Goal: Task Accomplishment & Management: Manage account settings

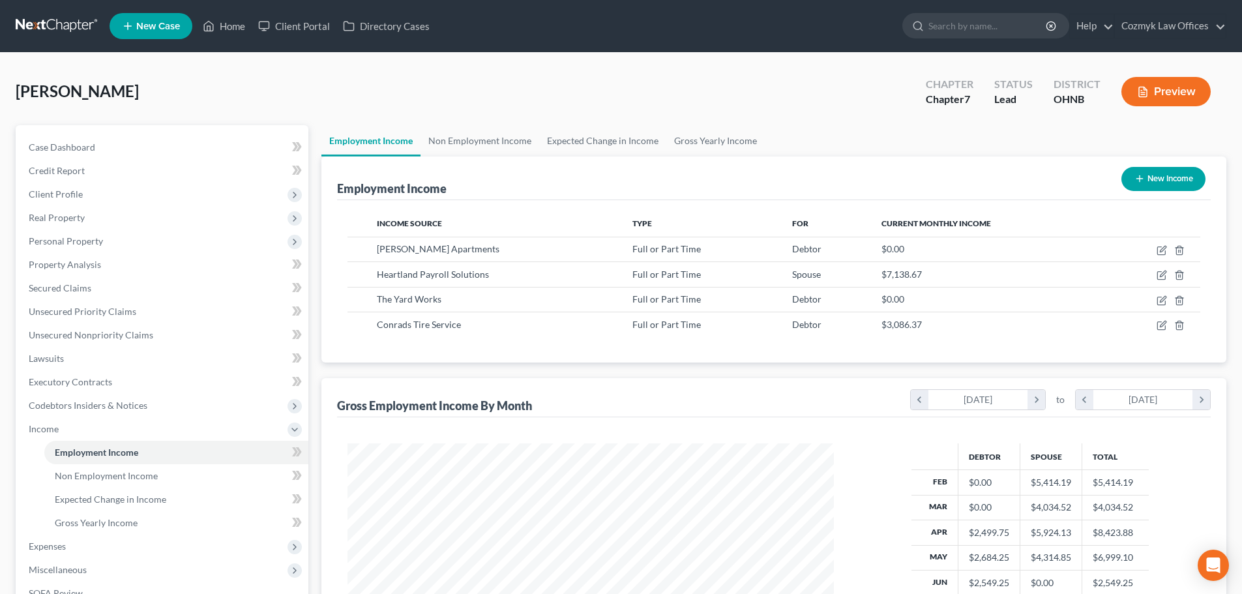
scroll to position [243, 512]
click at [236, 30] on link "Home" at bounding box center [223, 25] width 55 height 23
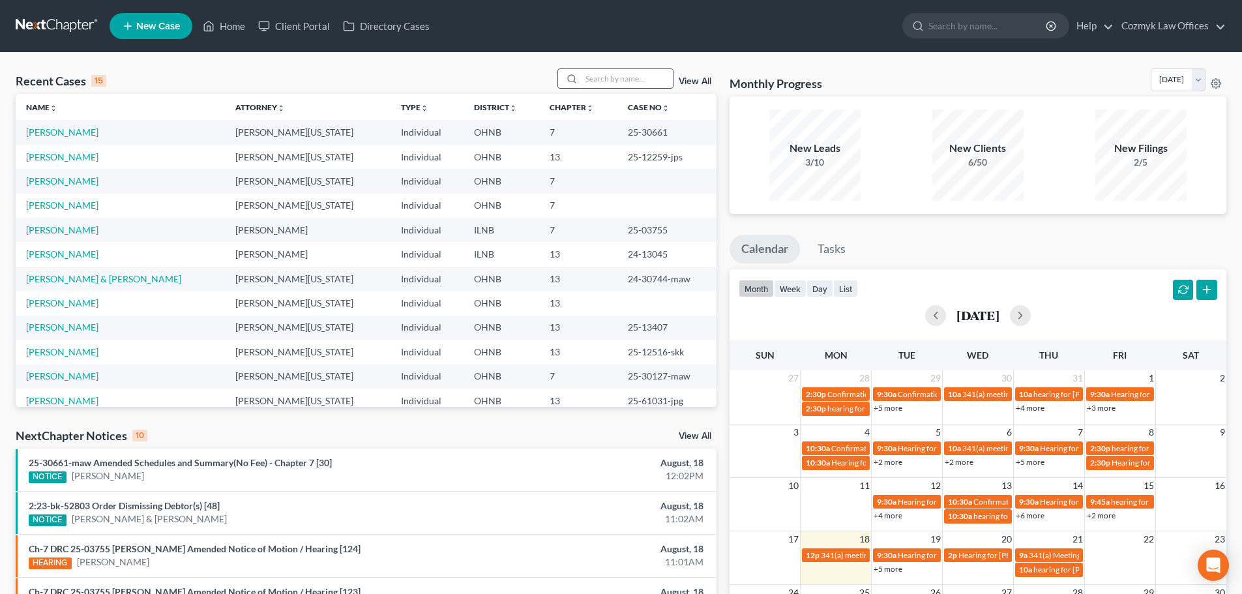
click at [618, 77] on input "search" at bounding box center [626, 78] width 91 height 19
type input "[PERSON_NAME]"
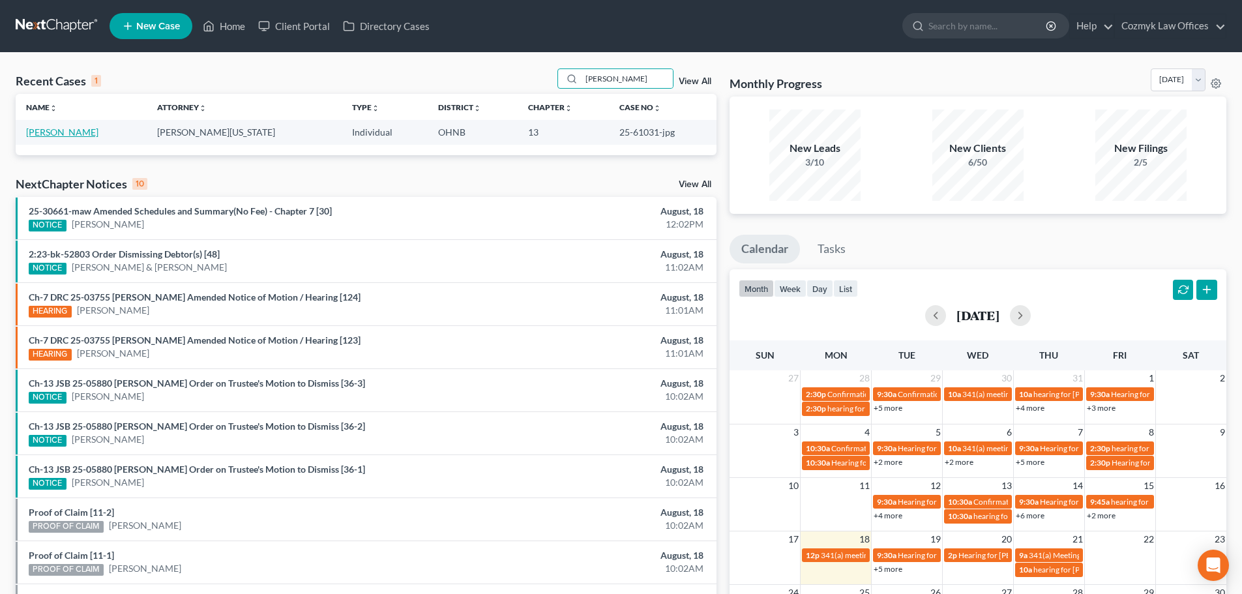
click at [60, 138] on link "[PERSON_NAME]" at bounding box center [62, 131] width 72 height 11
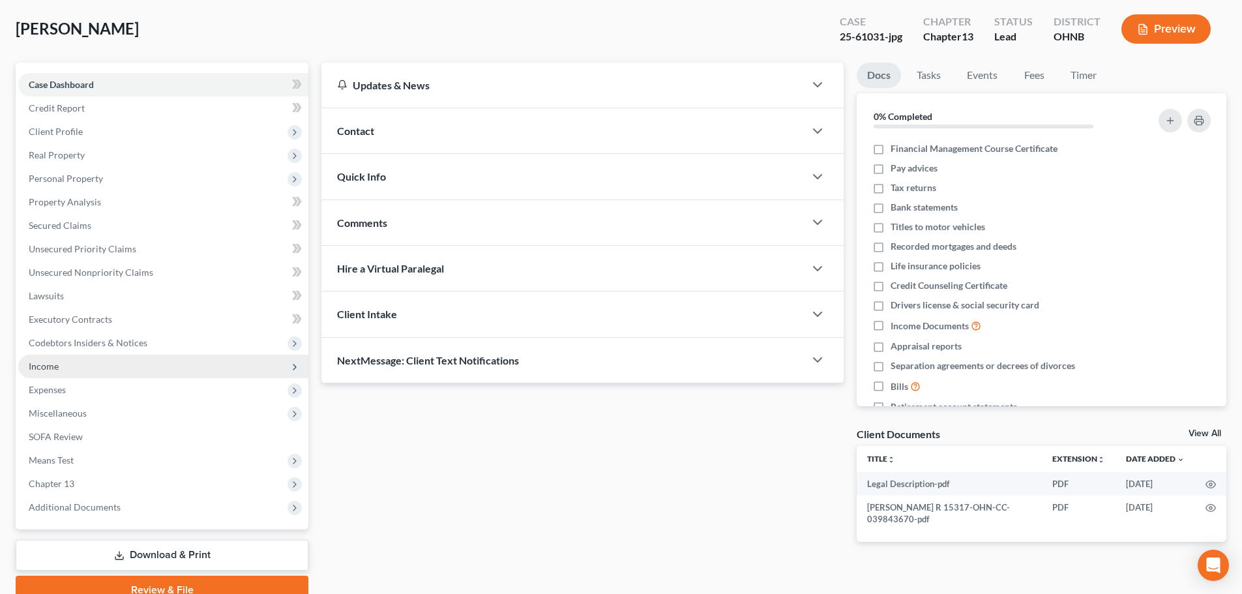
scroll to position [123, 0]
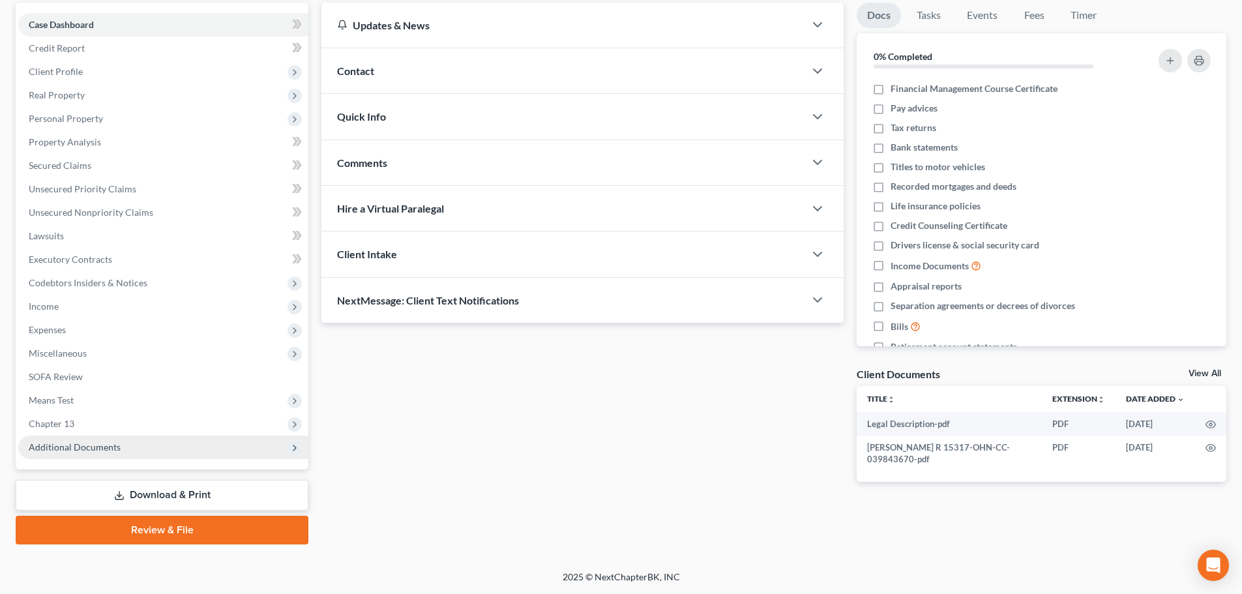
click at [111, 443] on span "Additional Documents" at bounding box center [75, 446] width 92 height 11
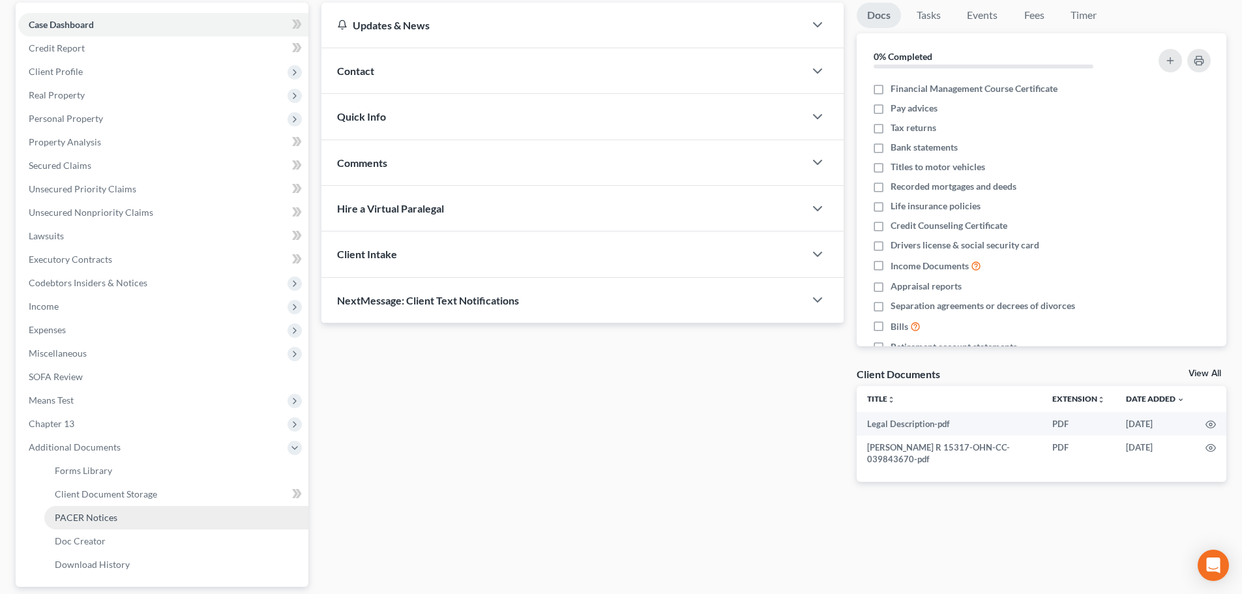
click at [110, 516] on span "PACER Notices" at bounding box center [86, 517] width 63 height 11
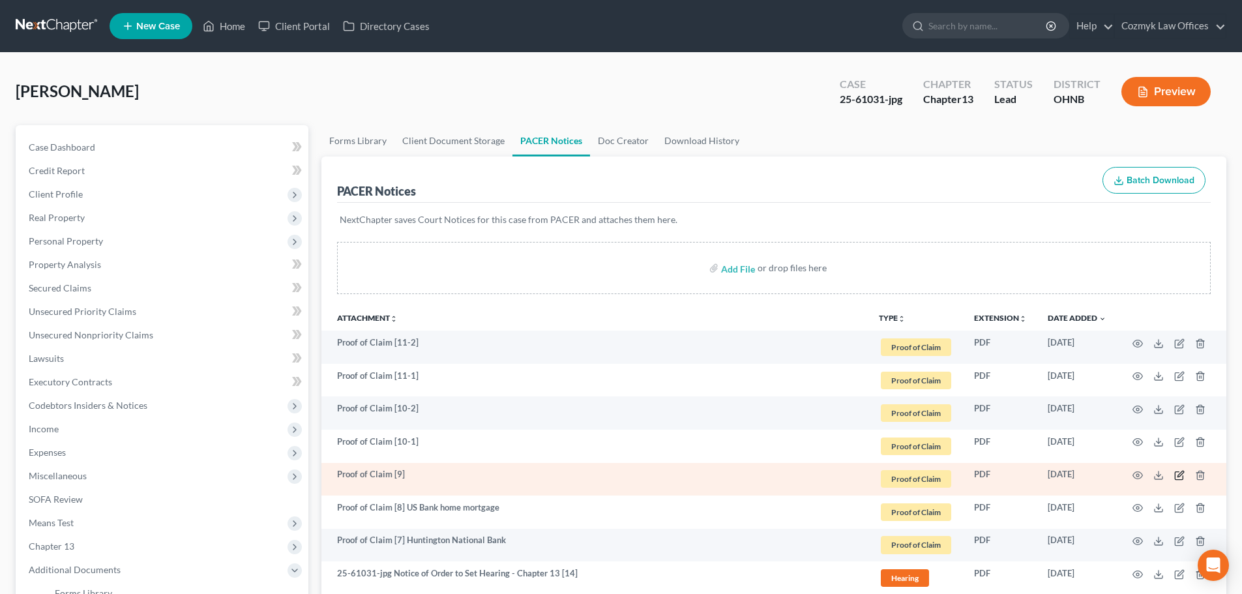
click at [1177, 478] on icon "button" at bounding box center [1179, 475] width 10 height 10
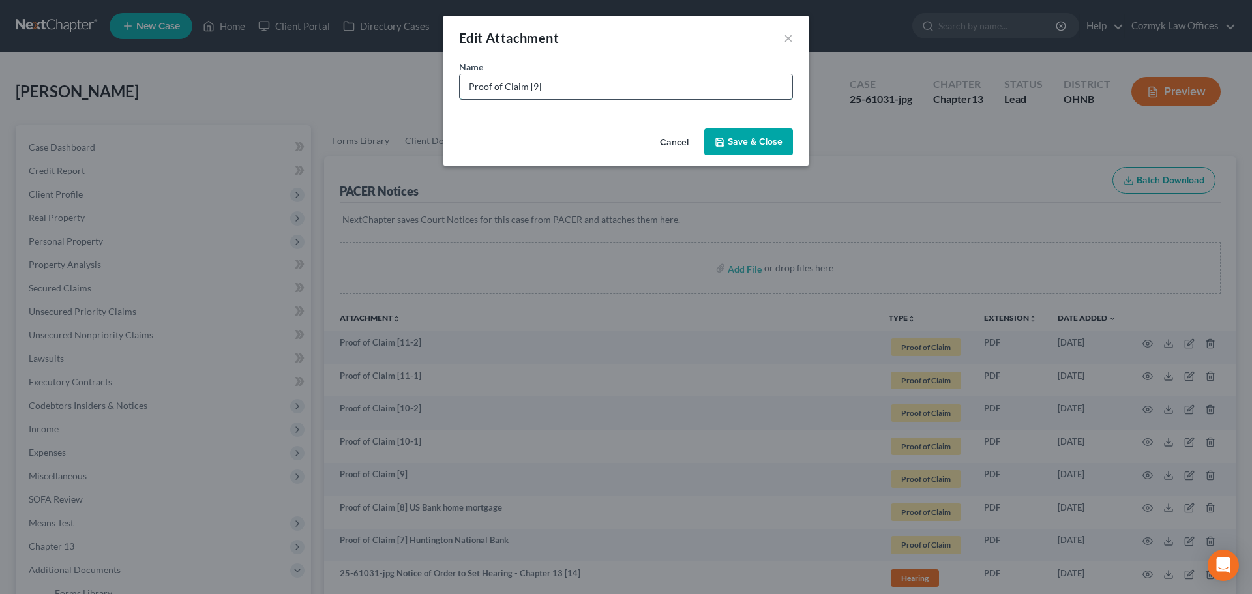
click at [591, 81] on input "Proof of Claim [9]" at bounding box center [626, 86] width 332 height 25
type input "Proof of Claim [9] Quantum3 Group"
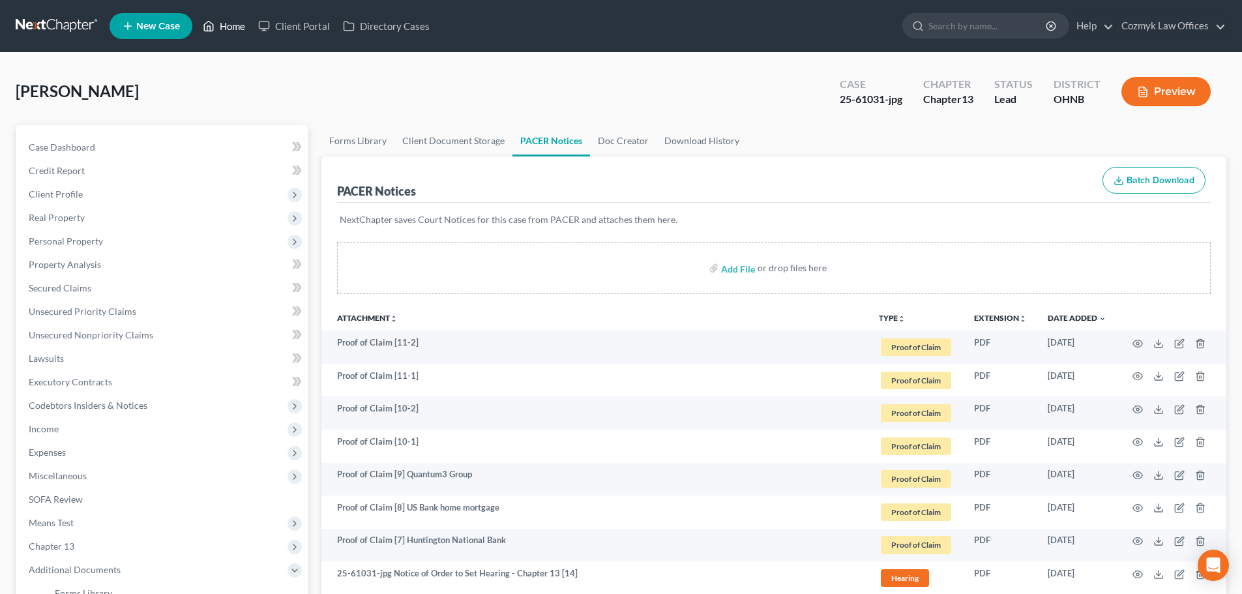
click at [234, 33] on link "Home" at bounding box center [223, 25] width 55 height 23
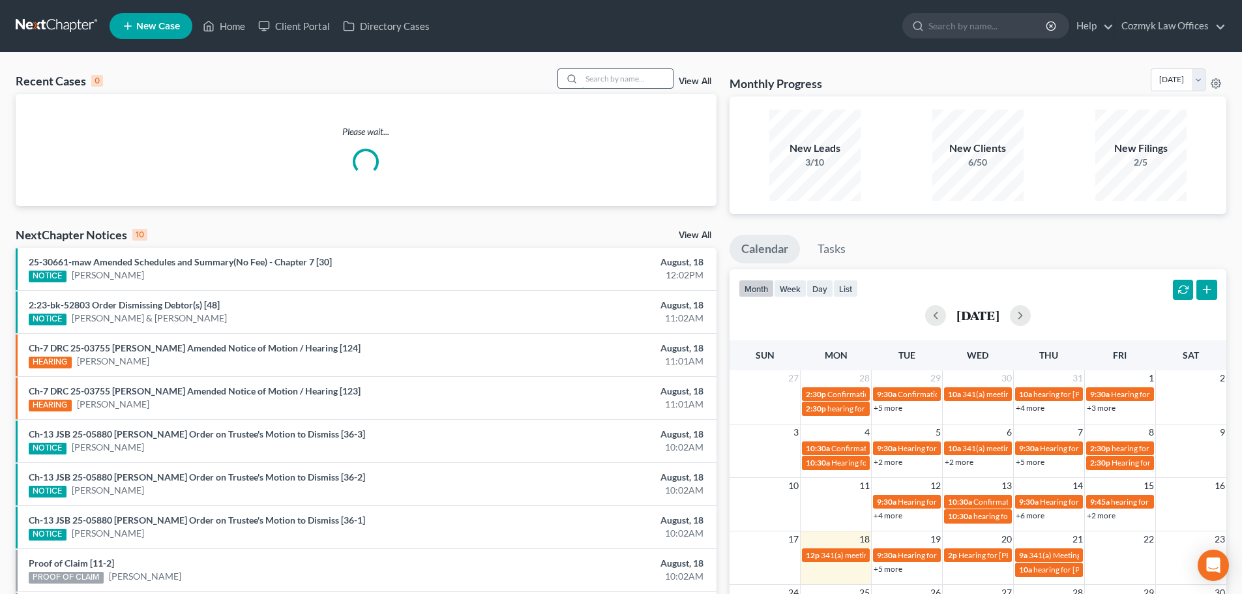
click at [613, 80] on input "search" at bounding box center [626, 78] width 91 height 19
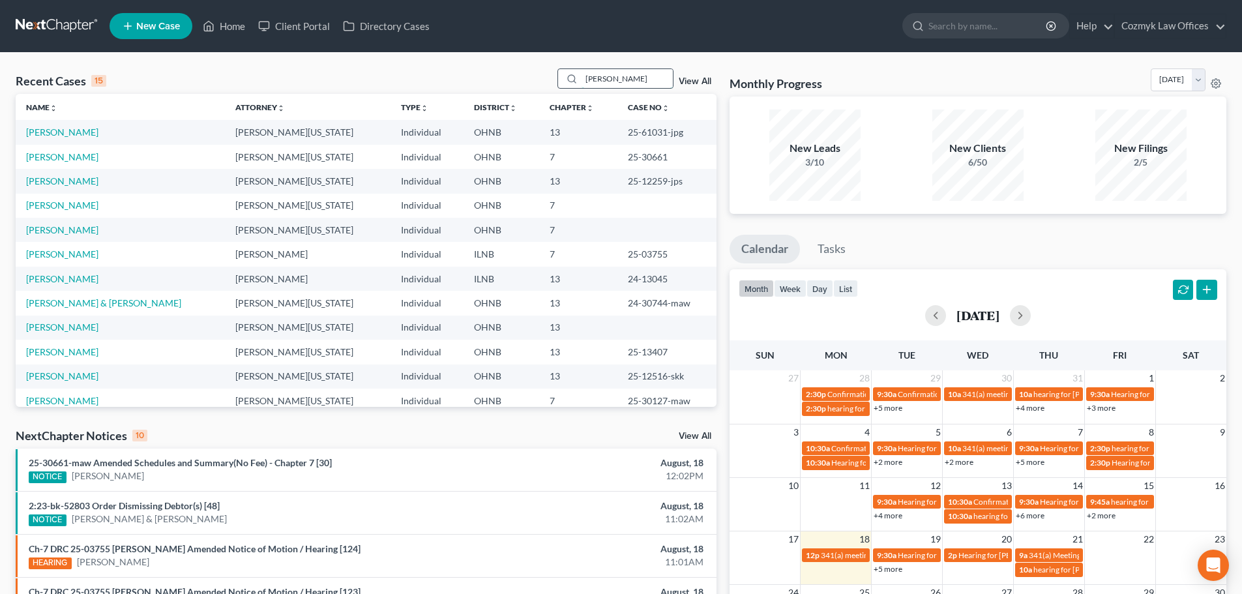
type input "[PERSON_NAME]"
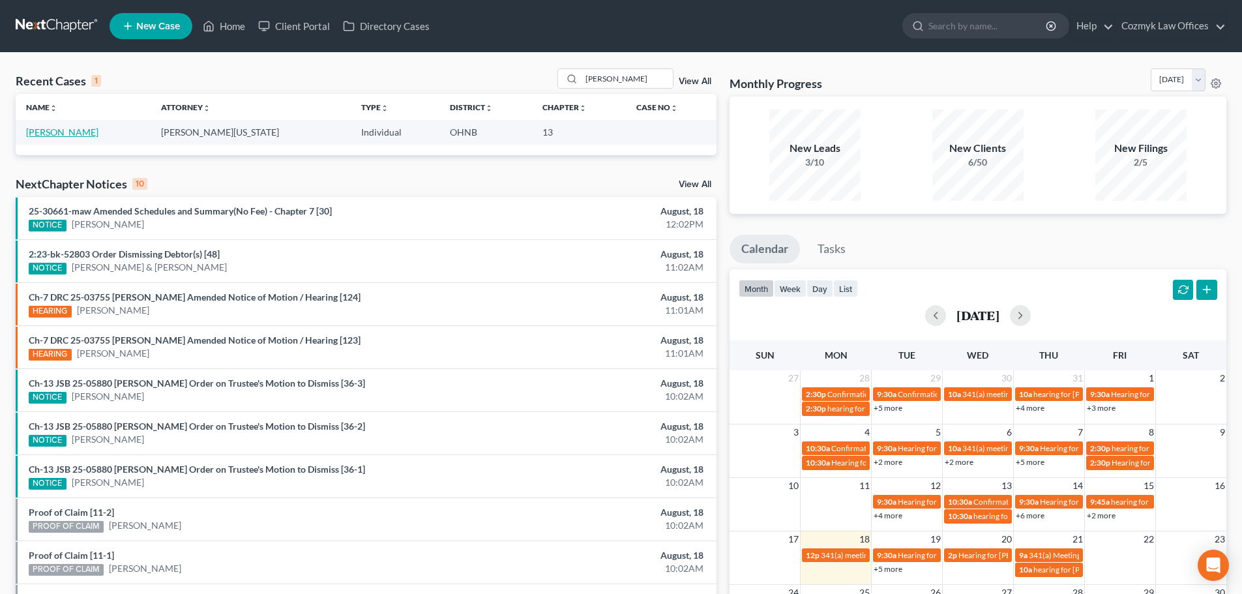
click at [66, 136] on link "[PERSON_NAME]" at bounding box center [62, 131] width 72 height 11
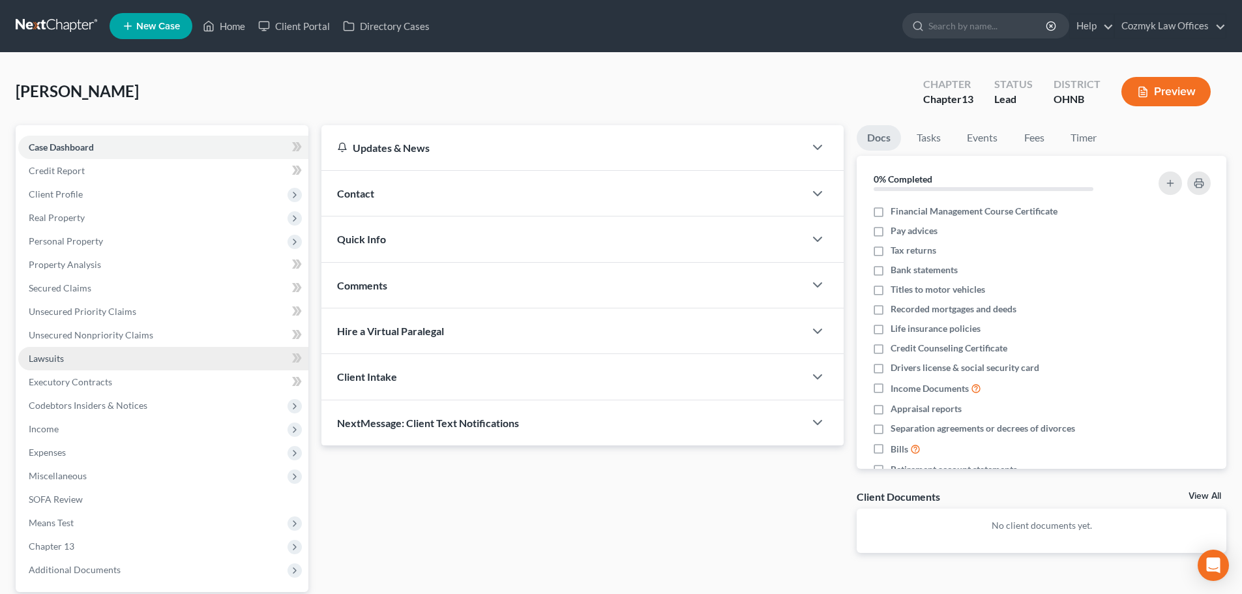
click at [198, 352] on link "Lawsuits" at bounding box center [163, 358] width 290 height 23
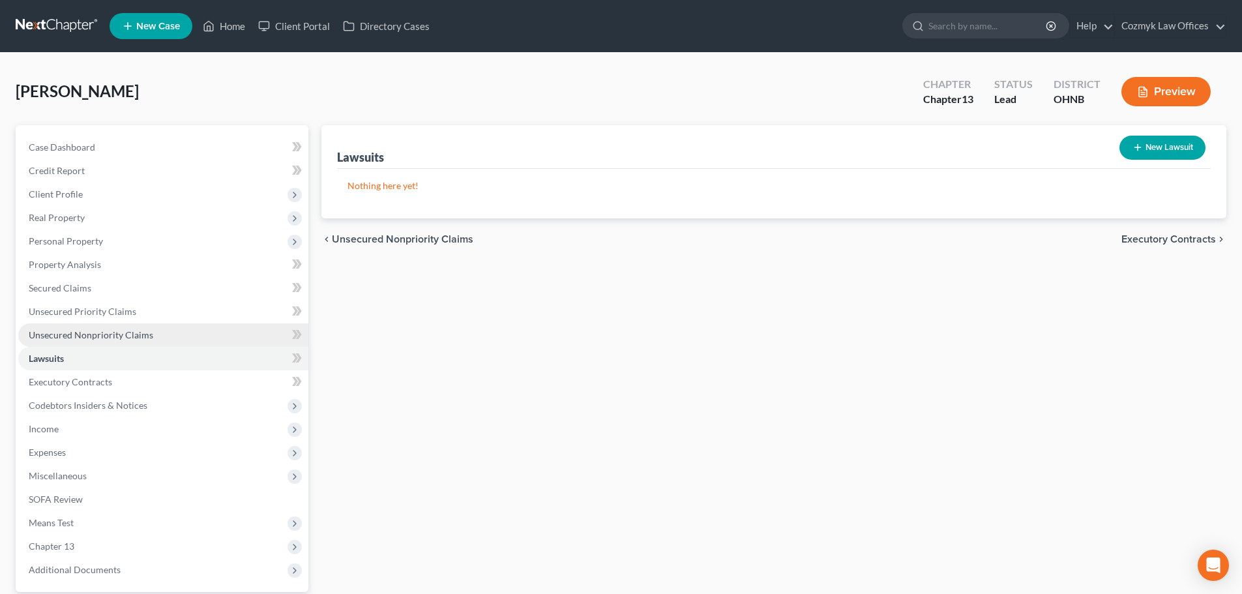
click at [190, 331] on link "Unsecured Nonpriority Claims" at bounding box center [163, 334] width 290 height 23
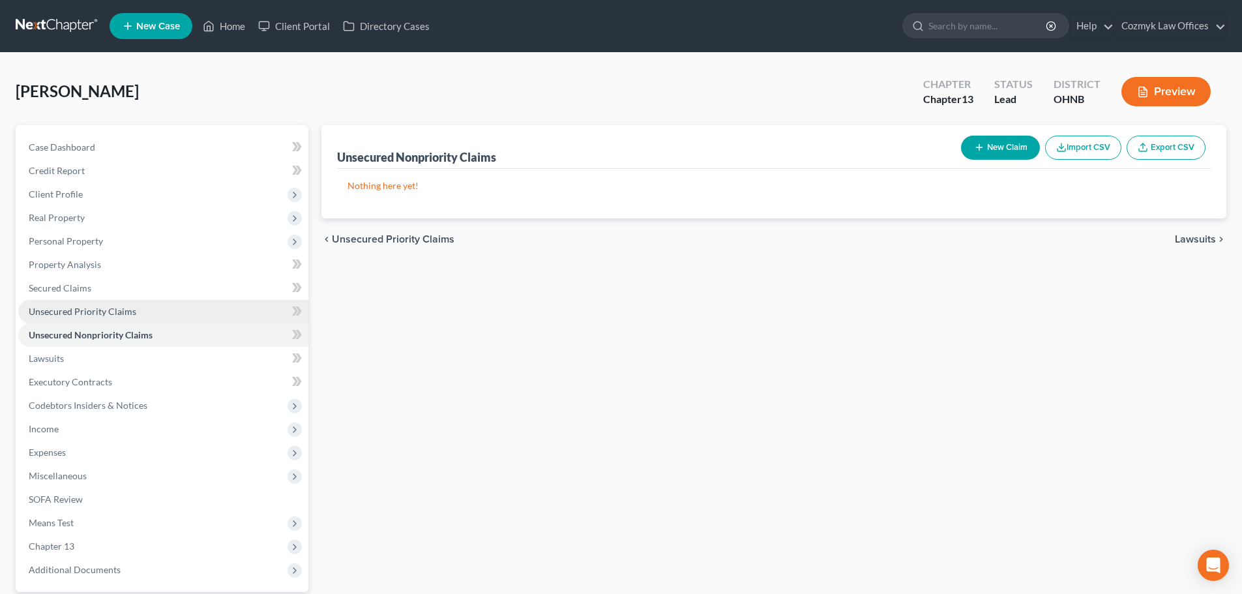
click at [182, 303] on link "Unsecured Priority Claims" at bounding box center [163, 311] width 290 height 23
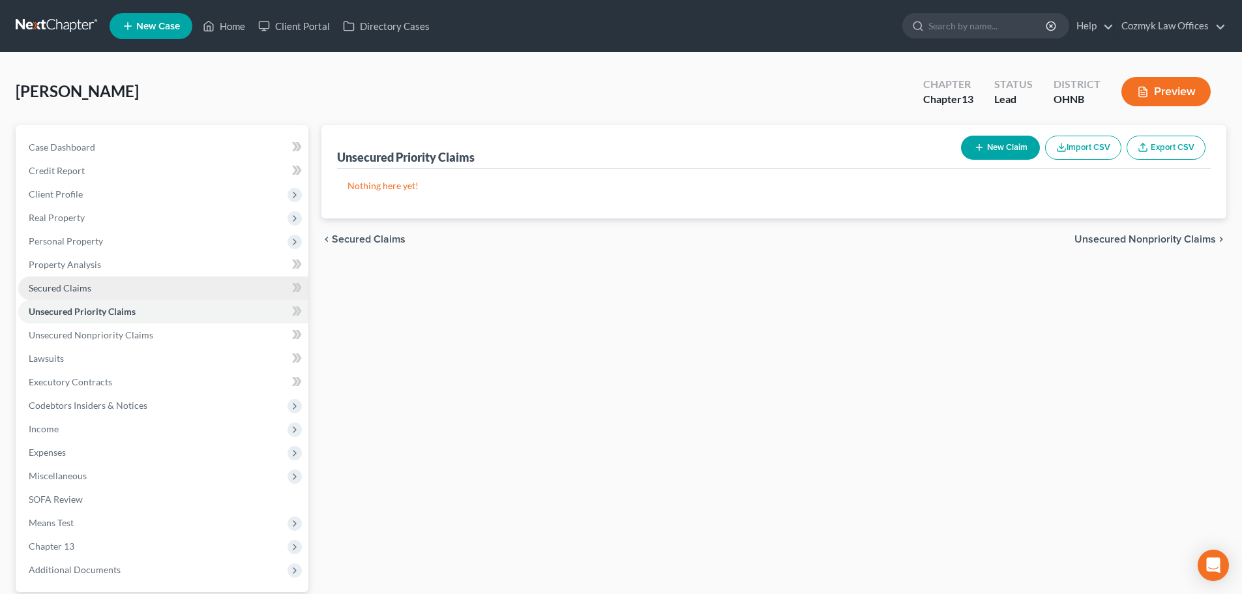
click at [175, 277] on link "Secured Claims" at bounding box center [163, 287] width 290 height 23
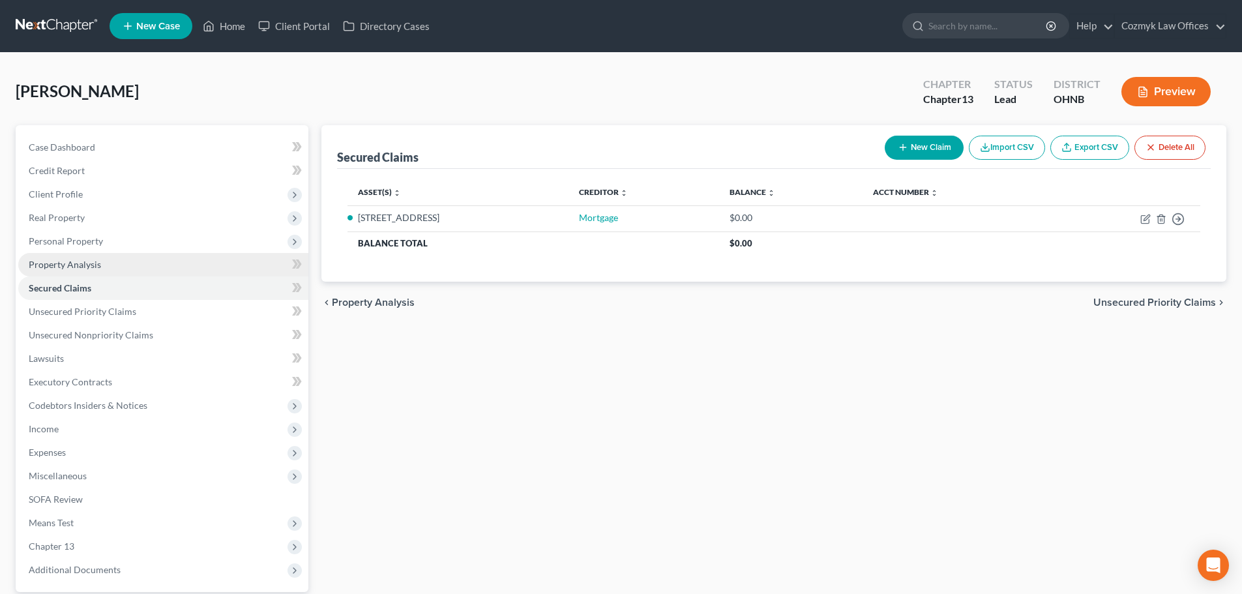
click at [168, 261] on link "Property Analysis" at bounding box center [163, 264] width 290 height 23
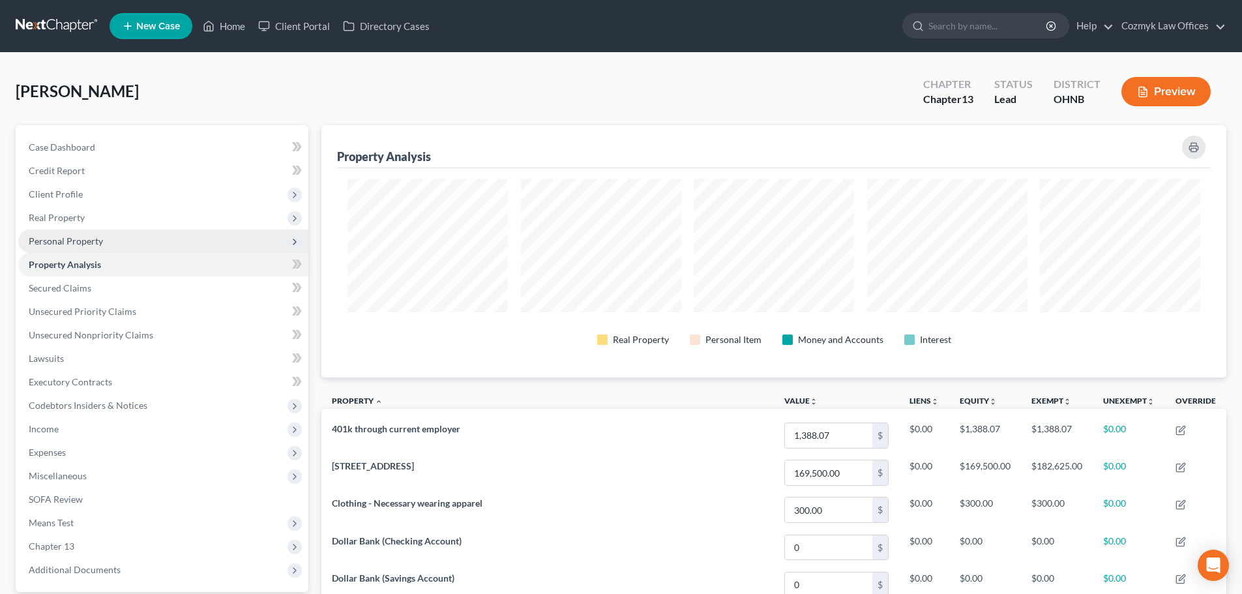
scroll to position [252, 905]
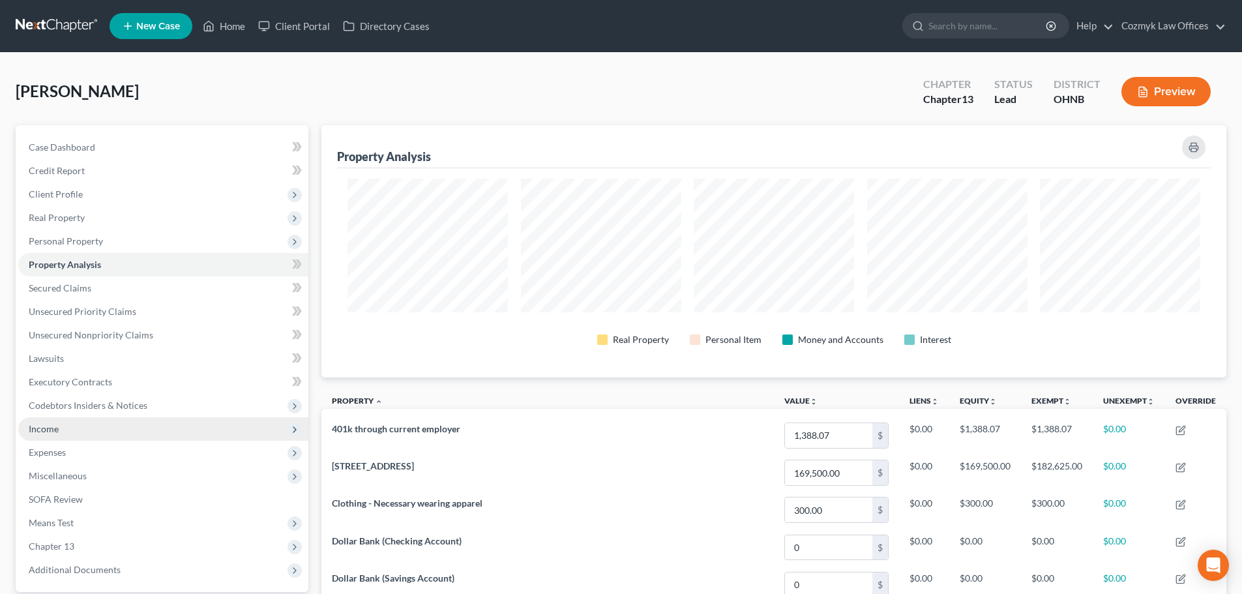
click at [168, 435] on span "Income" at bounding box center [163, 428] width 290 height 23
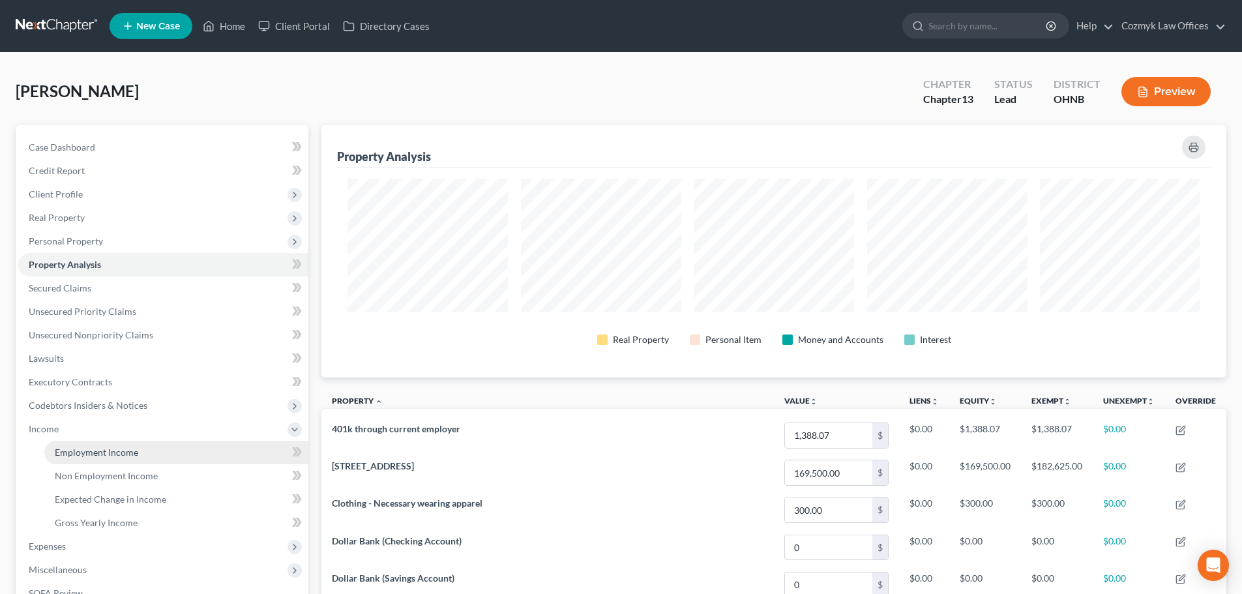
click at [155, 458] on link "Employment Income" at bounding box center [176, 452] width 264 height 23
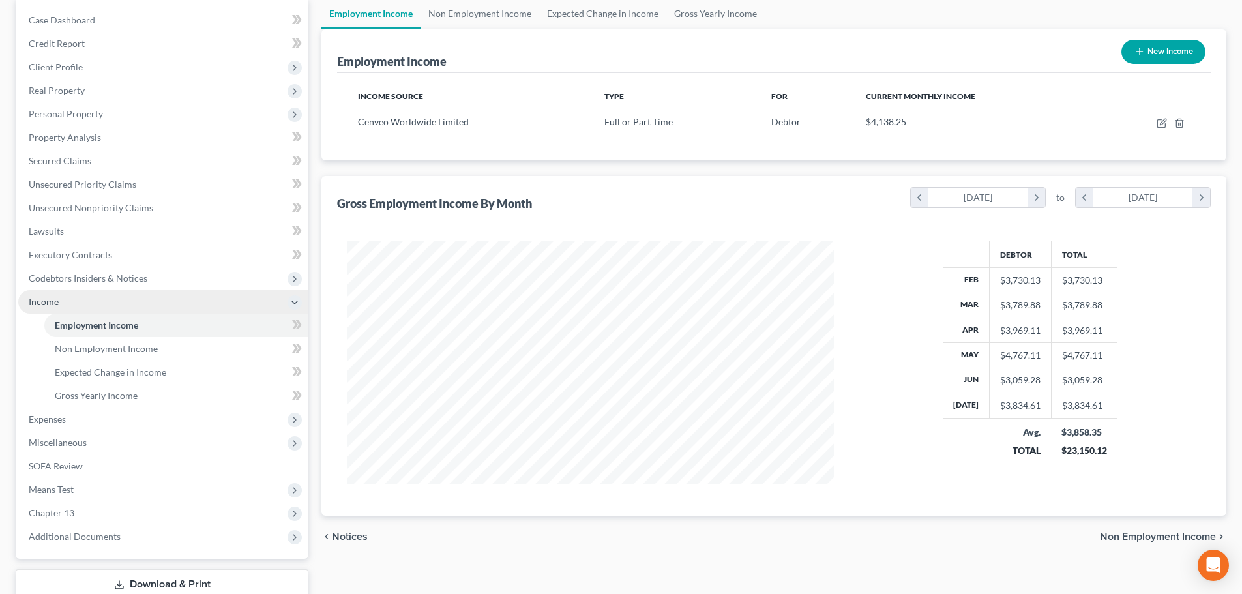
scroll to position [130, 0]
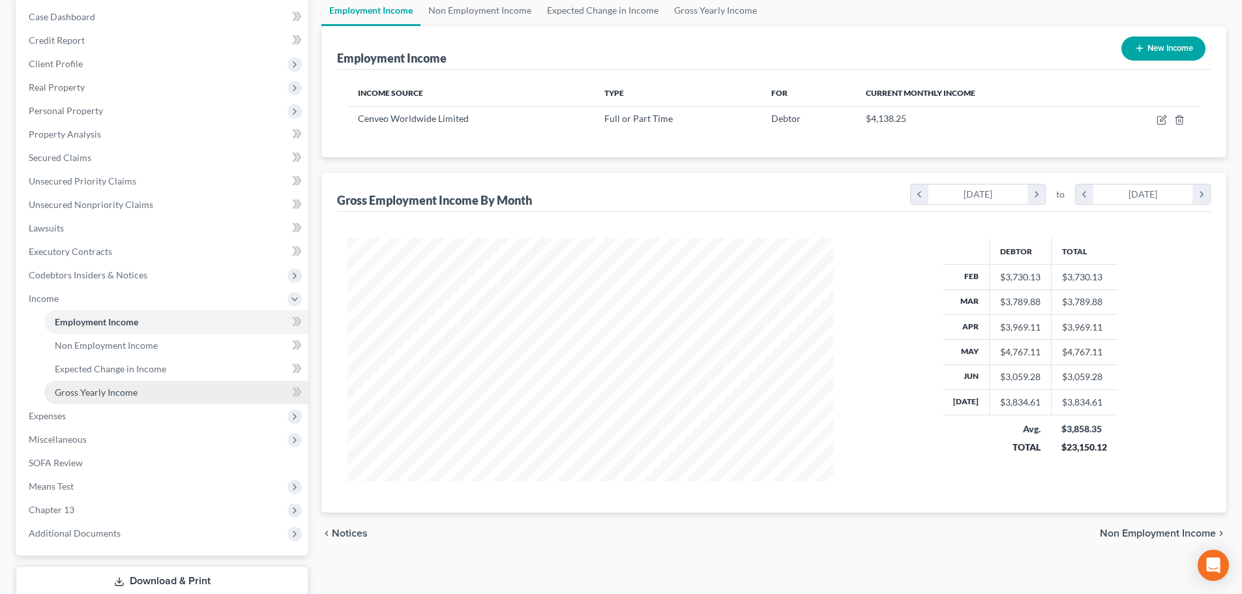
click at [184, 391] on link "Gross Yearly Income" at bounding box center [176, 392] width 264 height 23
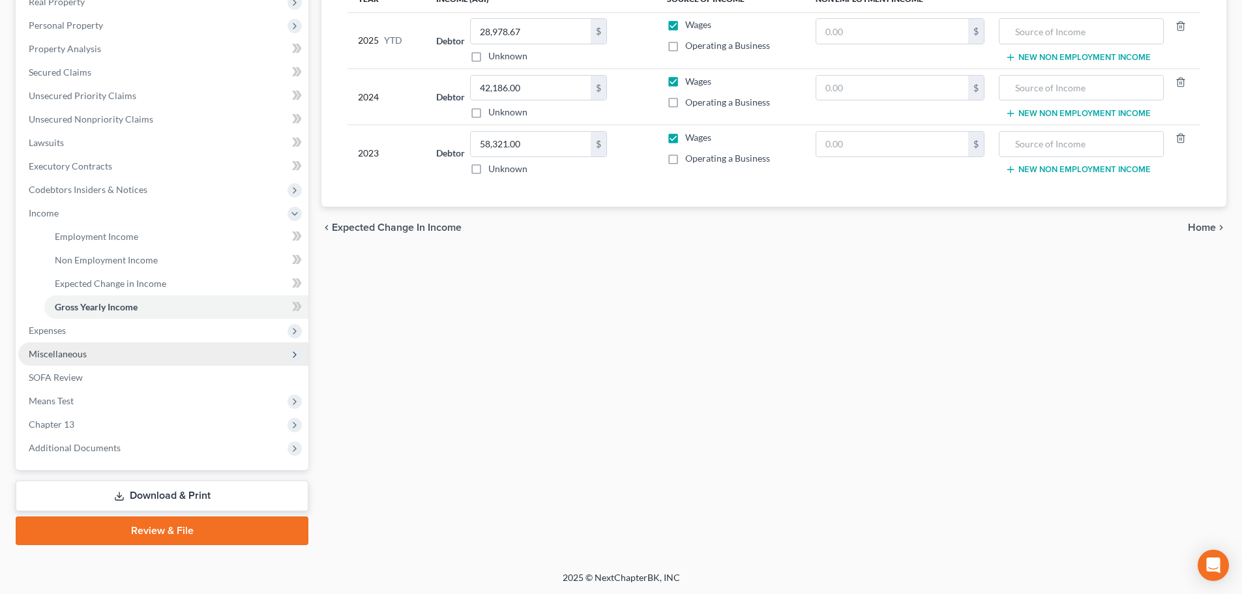
scroll to position [216, 0]
click at [158, 337] on span "Expenses" at bounding box center [163, 329] width 290 height 23
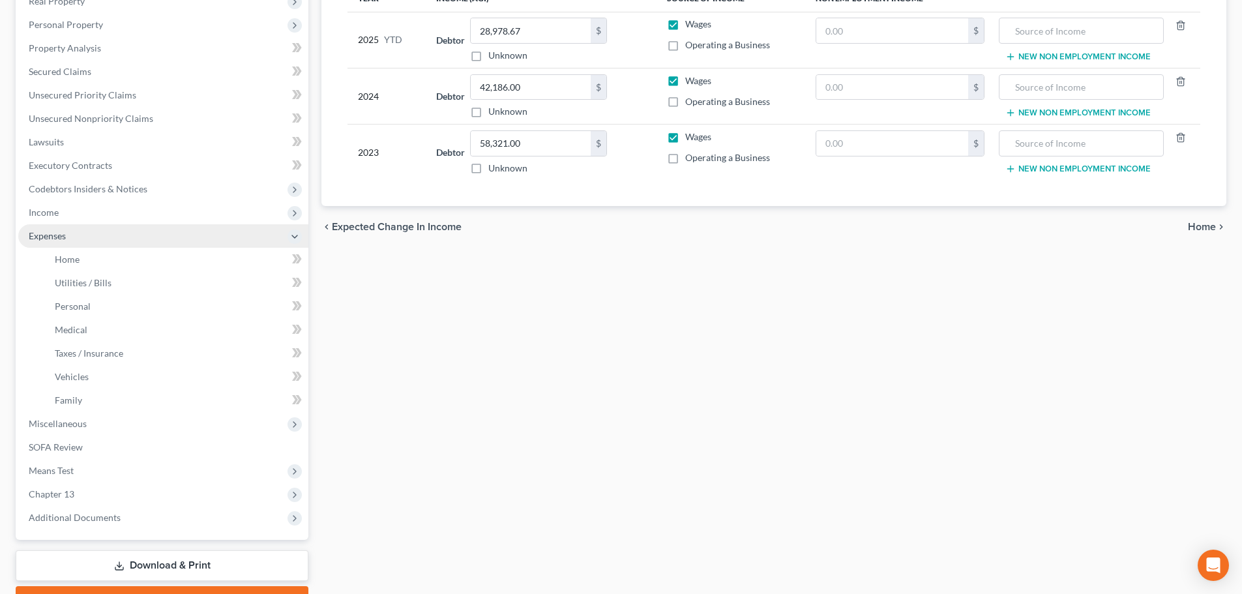
click at [113, 246] on span "Expenses" at bounding box center [163, 235] width 290 height 23
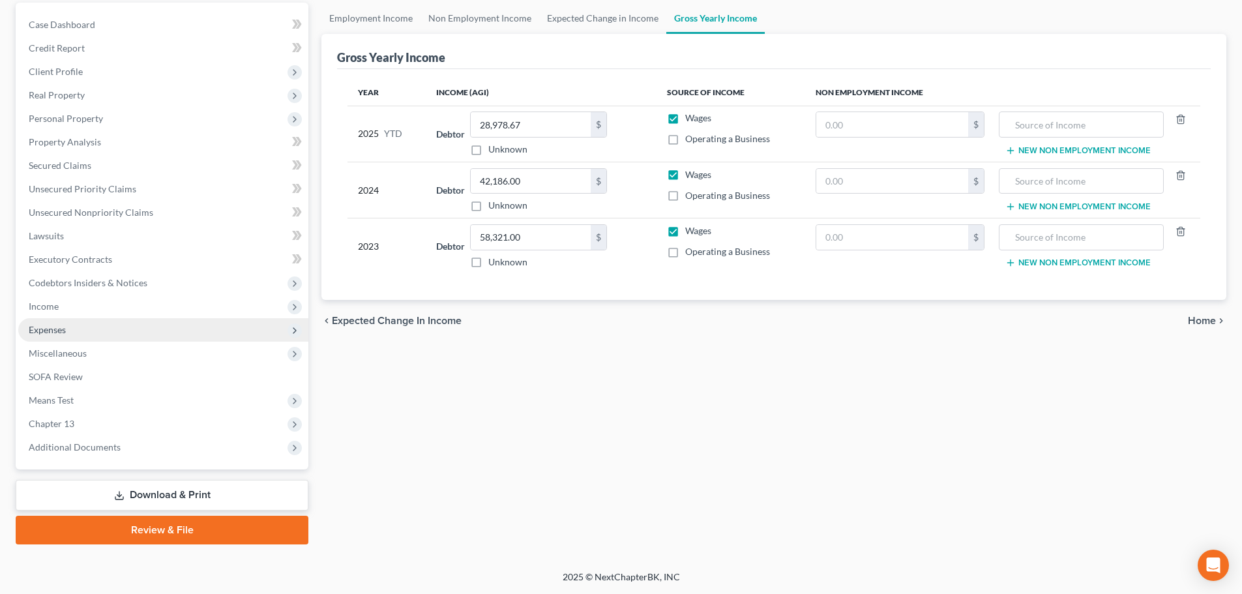
scroll to position [123, 0]
click at [112, 326] on span "Expenses" at bounding box center [163, 329] width 290 height 23
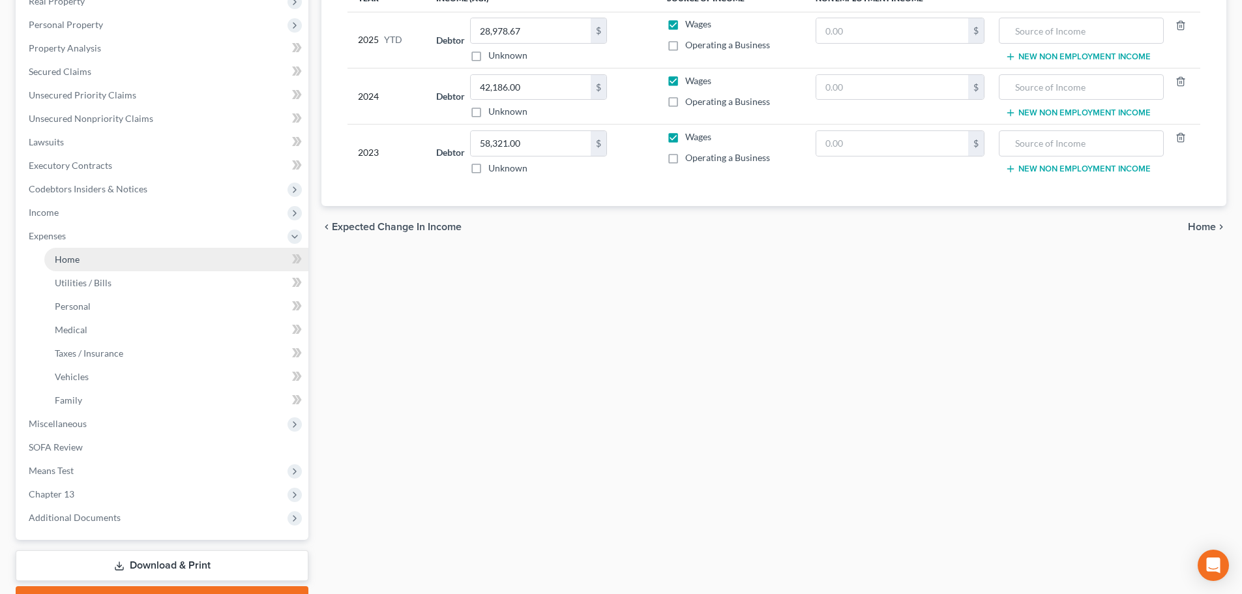
click at [95, 254] on link "Home" at bounding box center [176, 259] width 264 height 23
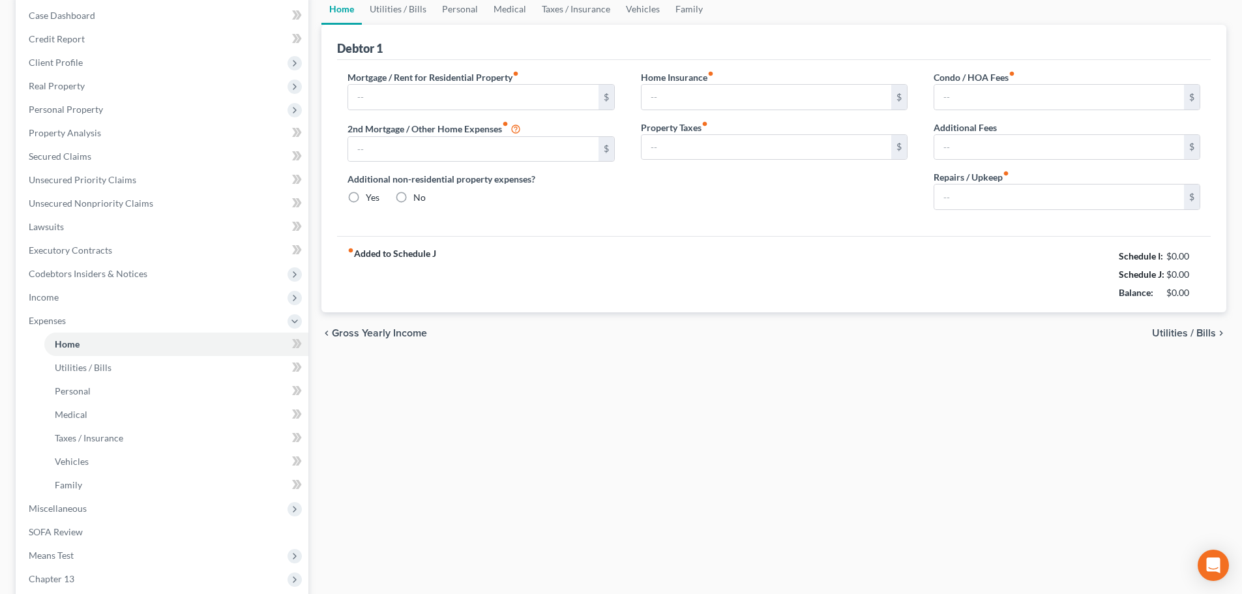
type input "0.00"
radio input "true"
type input "0.00"
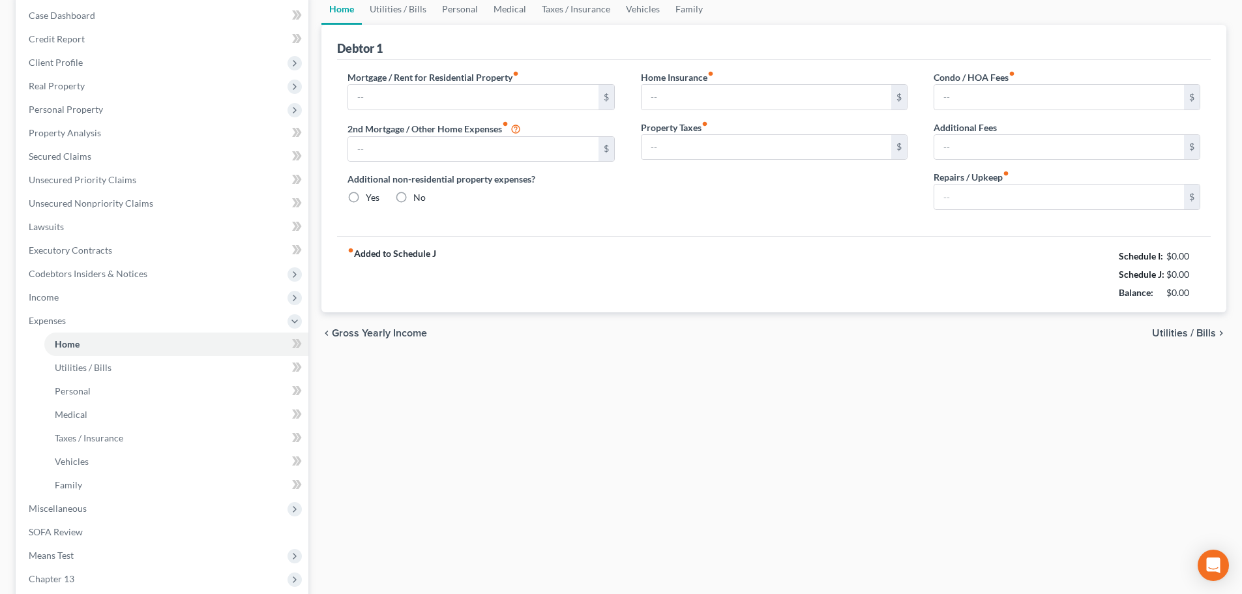
type input "0.00"
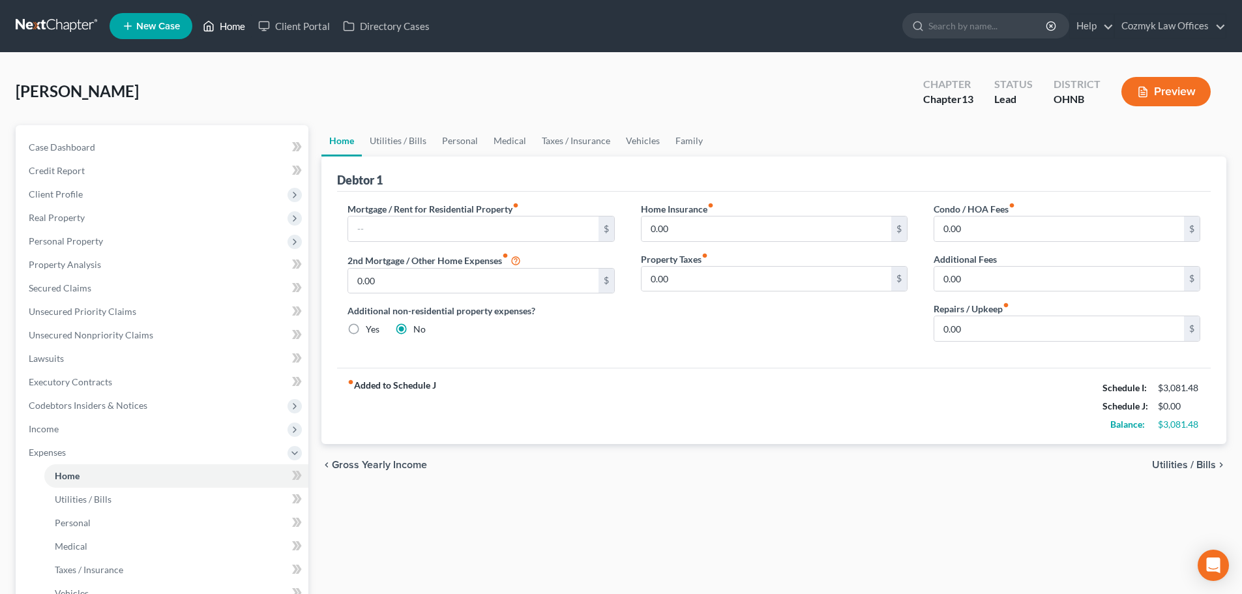
click at [235, 31] on link "Home" at bounding box center [223, 25] width 55 height 23
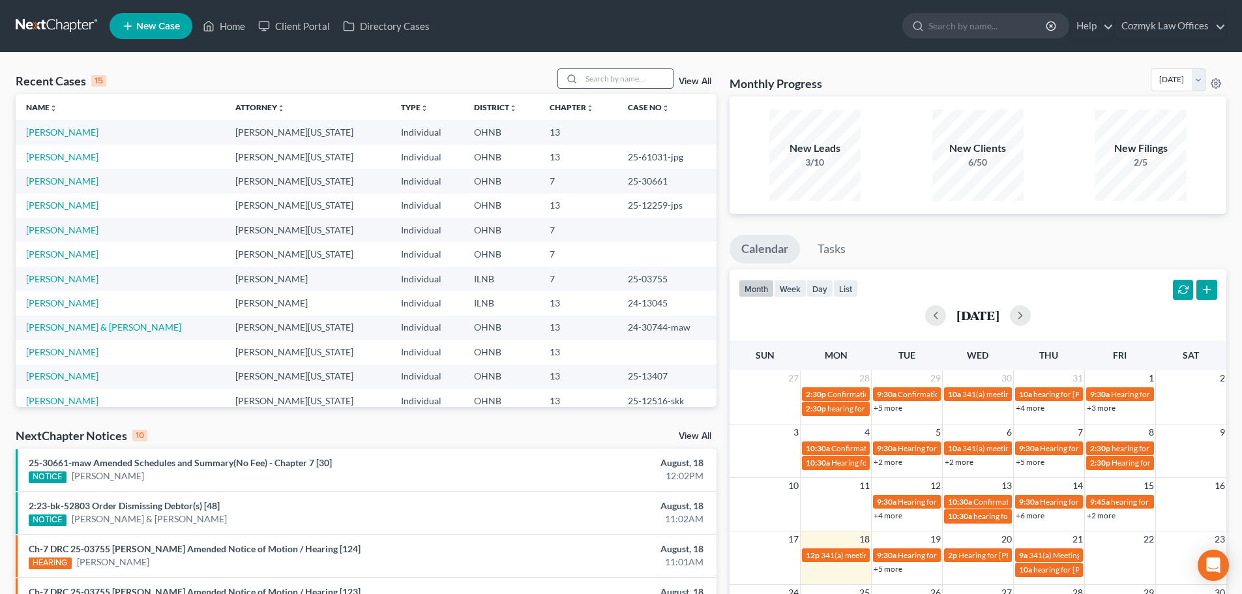
click at [626, 73] on input "search" at bounding box center [626, 78] width 91 height 19
type input "[PERSON_NAME]"
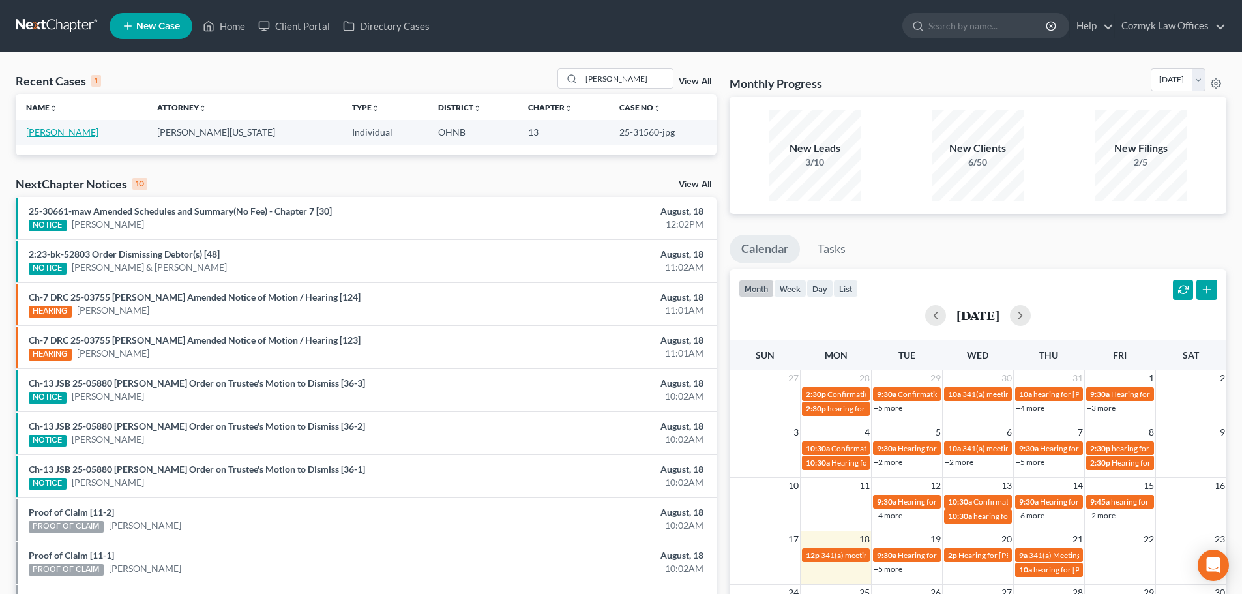
click at [76, 134] on link "[PERSON_NAME]" at bounding box center [62, 131] width 72 height 11
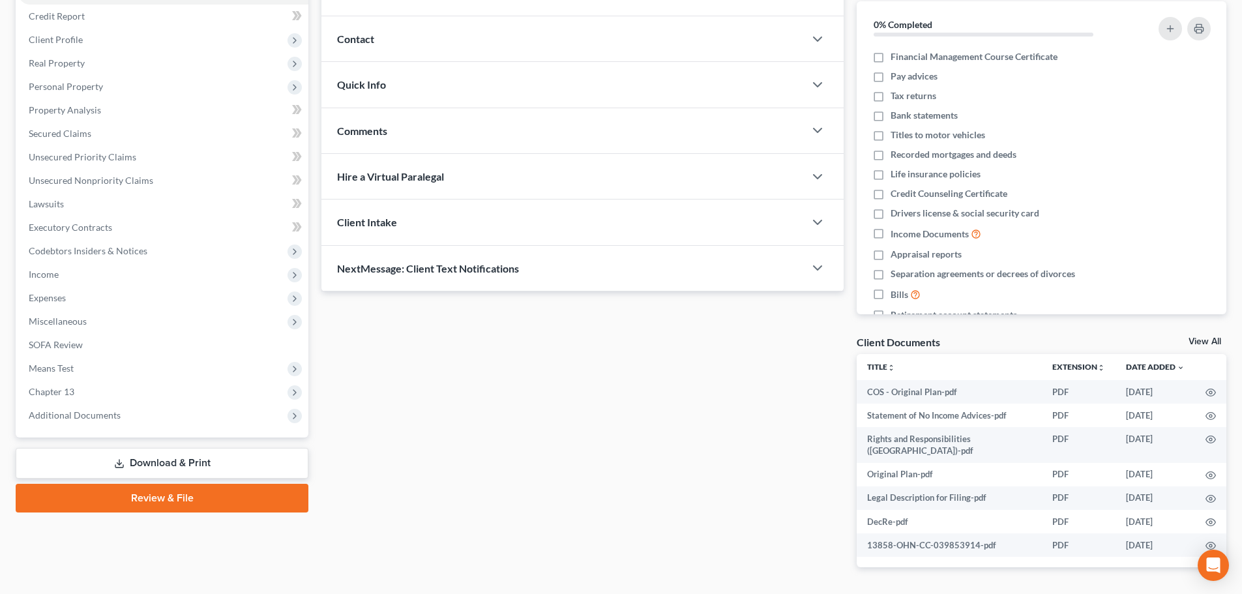
scroll to position [186, 0]
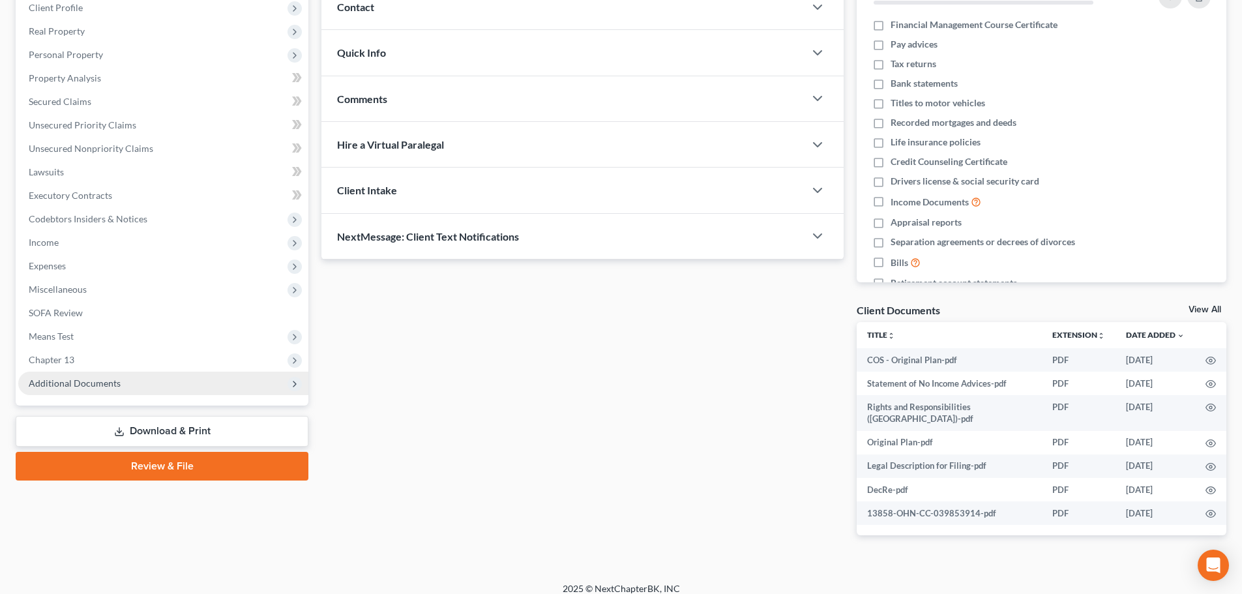
click at [114, 381] on span "Additional Documents" at bounding box center [75, 382] width 92 height 11
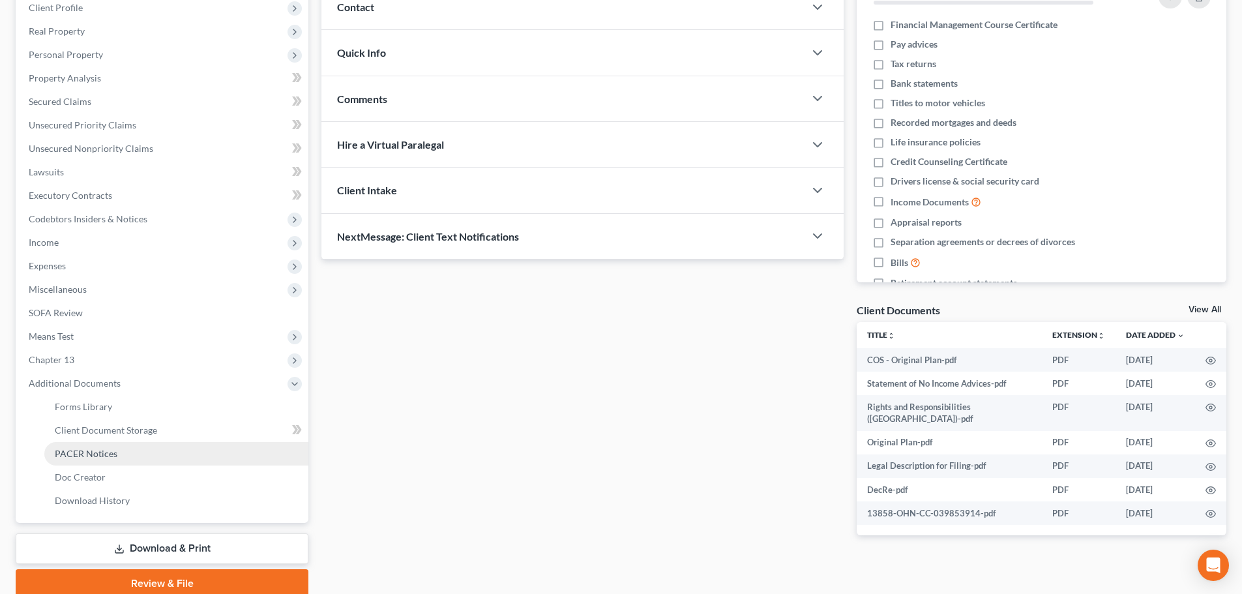
click at [111, 450] on span "PACER Notices" at bounding box center [86, 453] width 63 height 11
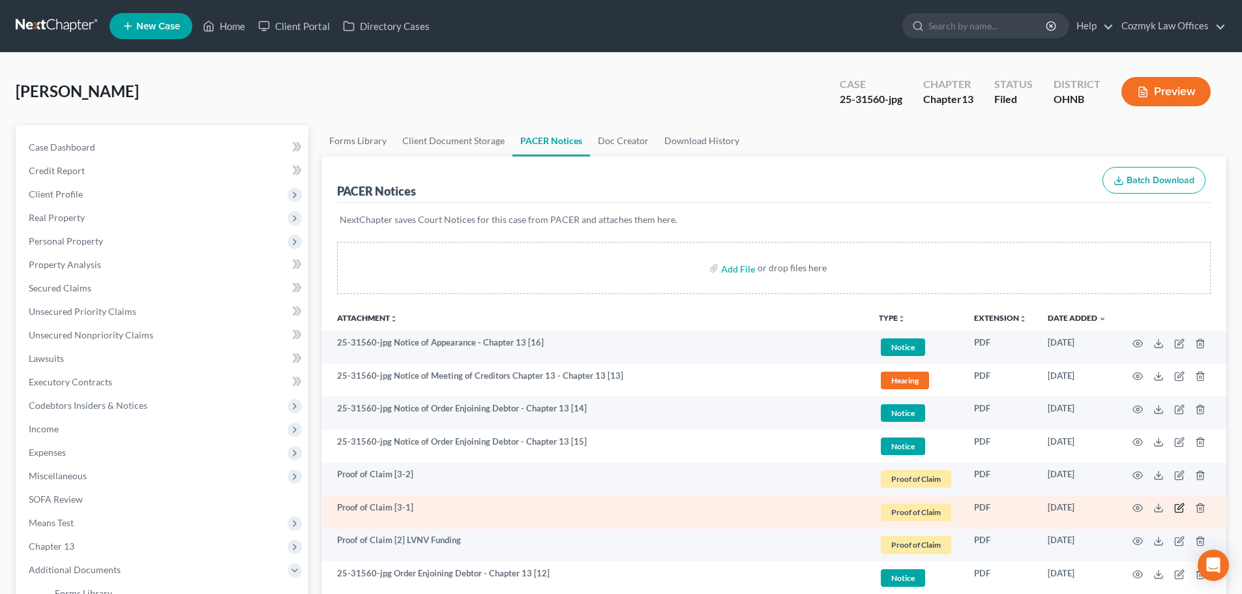
click at [1177, 509] on icon "button" at bounding box center [1180, 507] width 6 height 6
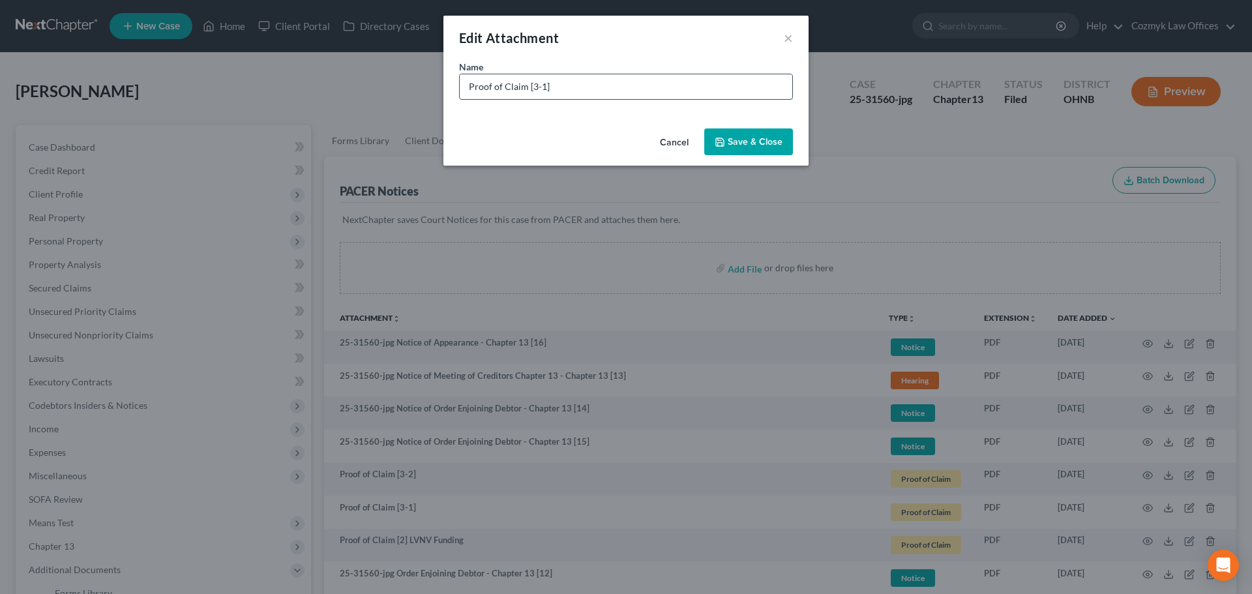
click at [632, 76] on input "Proof of Claim [3-1]" at bounding box center [626, 86] width 332 height 25
type input "Proof of Claim [3-1] NCB Management Services"
drag, startPoint x: 748, startPoint y: 138, endPoint x: 808, endPoint y: 140, distance: 60.0
click at [748, 138] on span "Save & Close" at bounding box center [754, 141] width 55 height 11
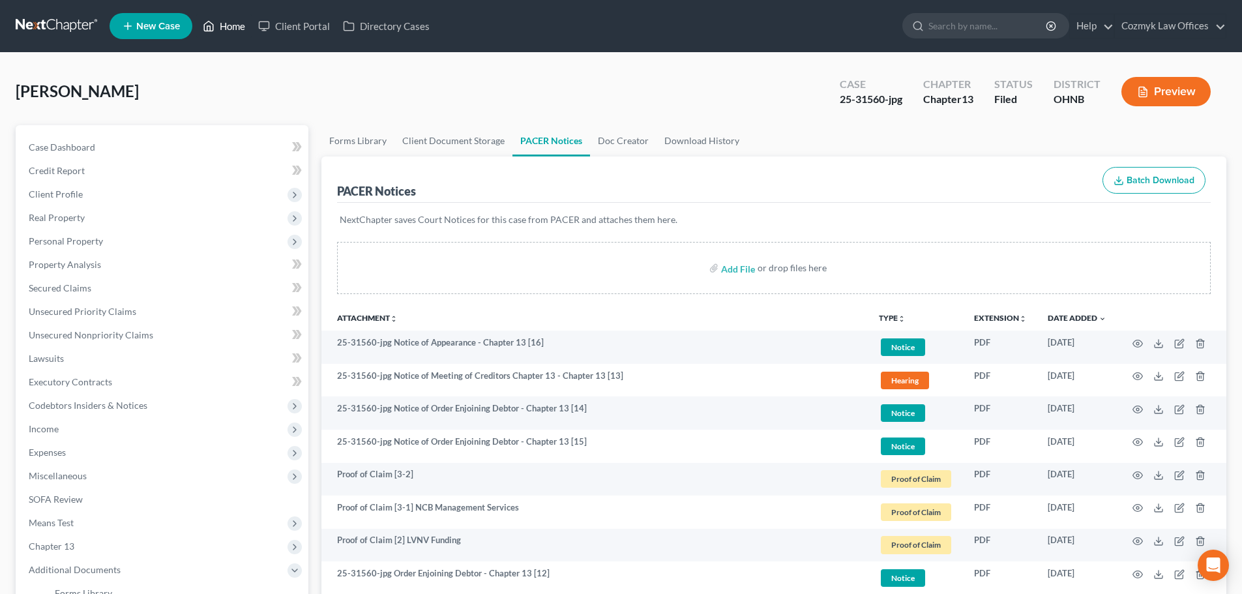
click at [222, 30] on link "Home" at bounding box center [223, 25] width 55 height 23
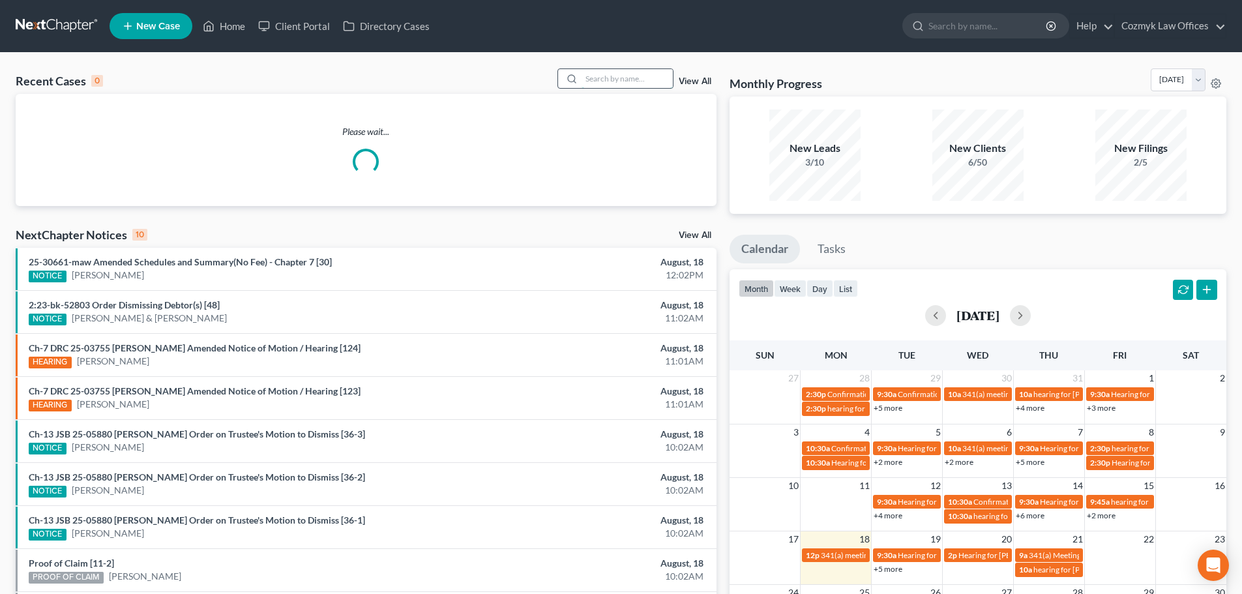
click at [606, 78] on input "search" at bounding box center [626, 78] width 91 height 19
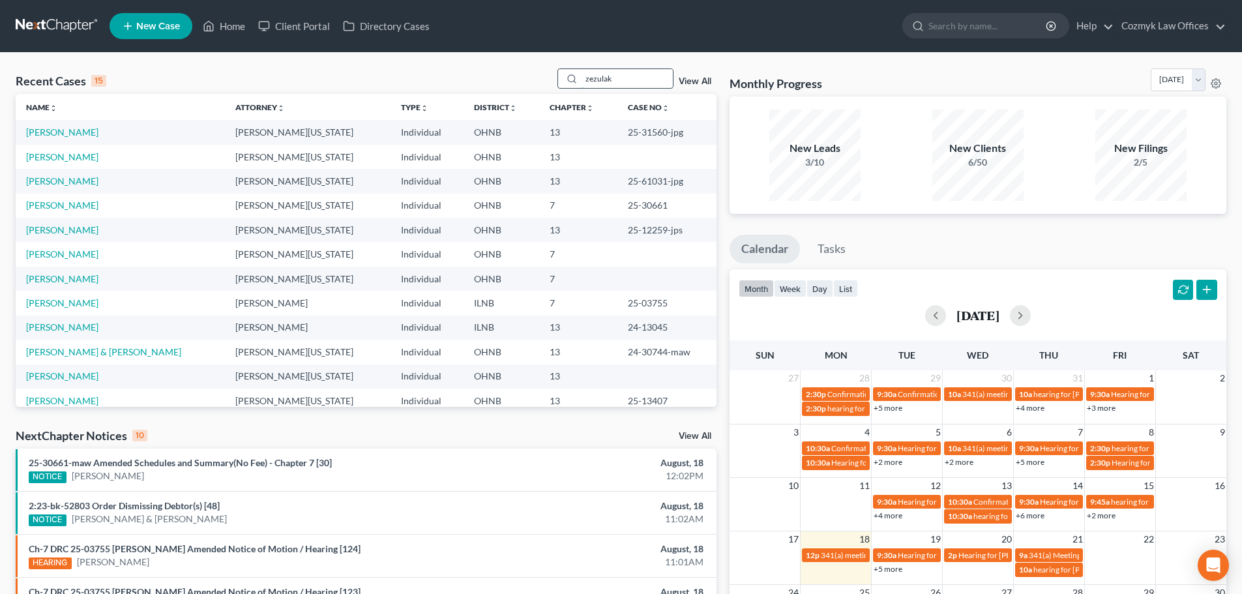
type input "zezulak"
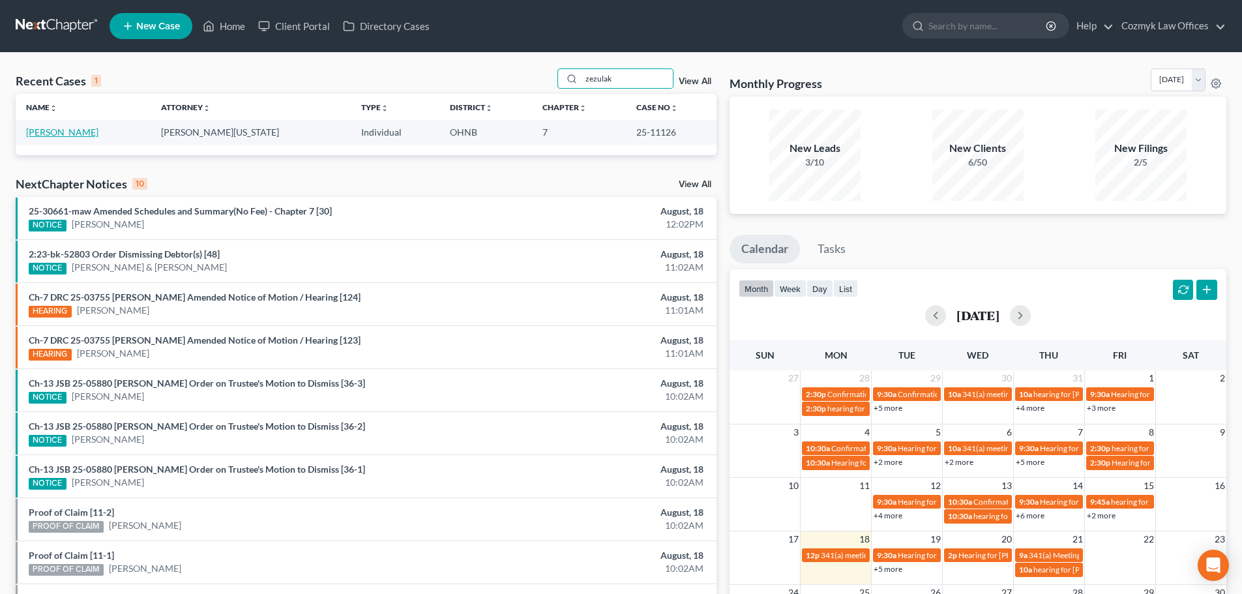
click at [70, 135] on link "[PERSON_NAME]" at bounding box center [62, 131] width 72 height 11
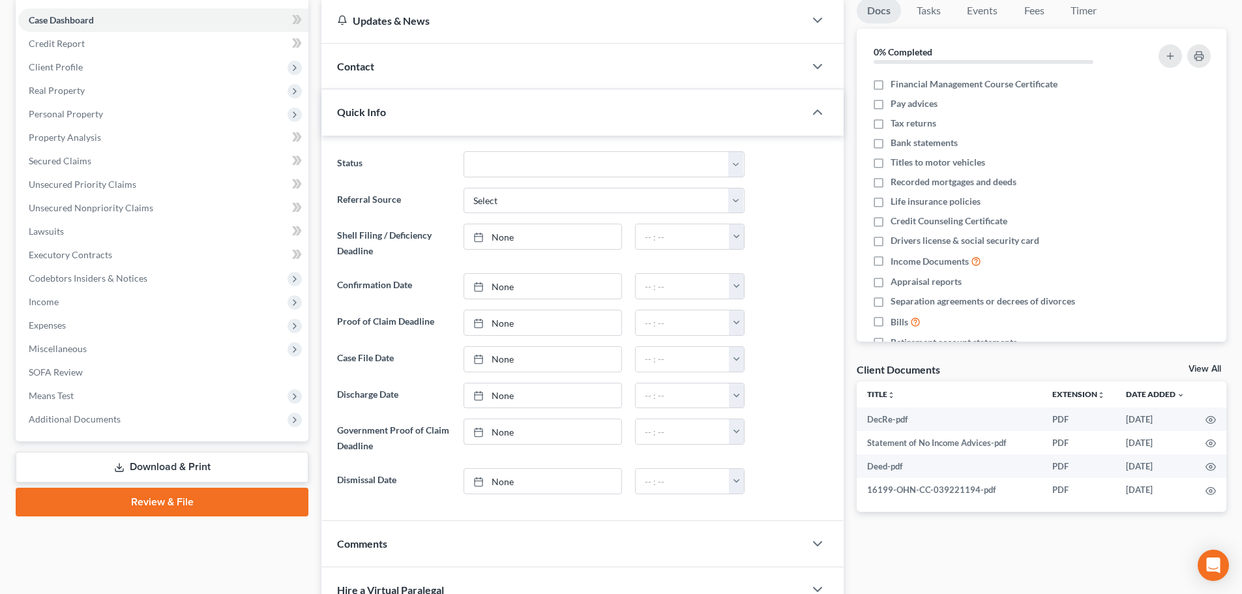
scroll to position [130, 0]
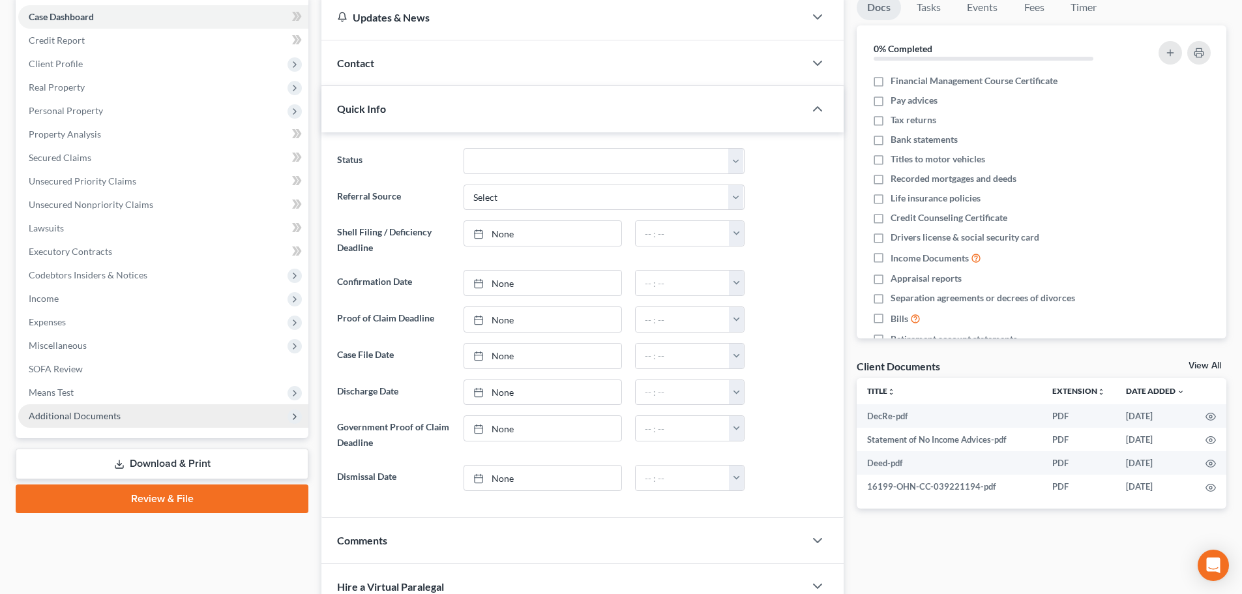
click at [69, 411] on span "Additional Documents" at bounding box center [75, 415] width 92 height 11
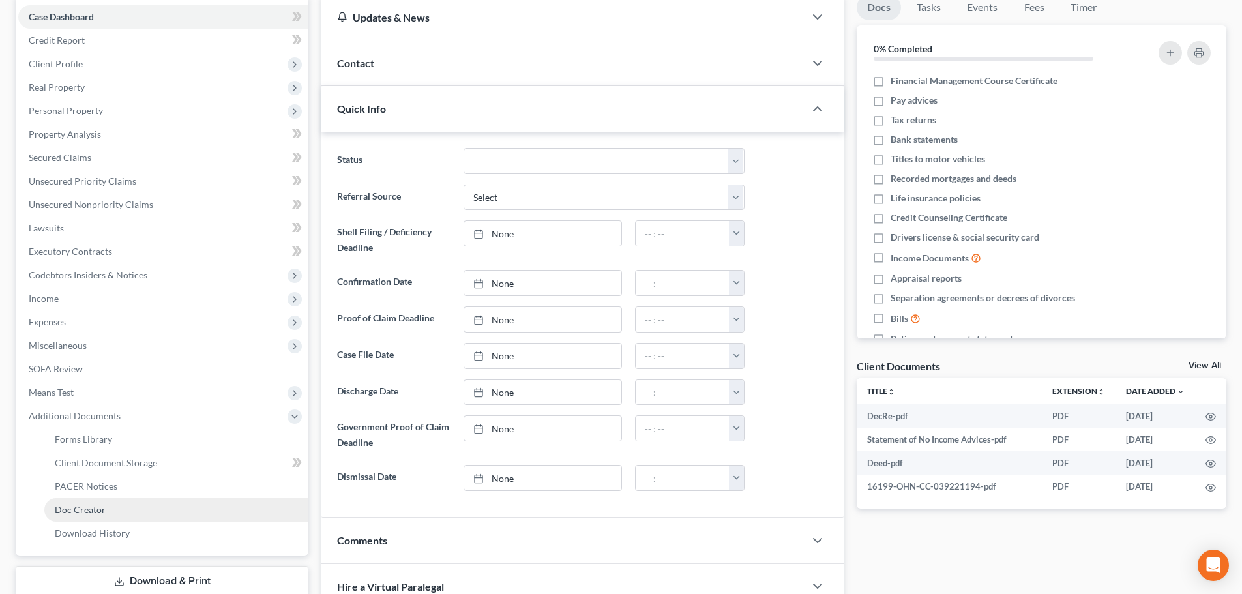
click at [76, 499] on link "Doc Creator" at bounding box center [176, 509] width 264 height 23
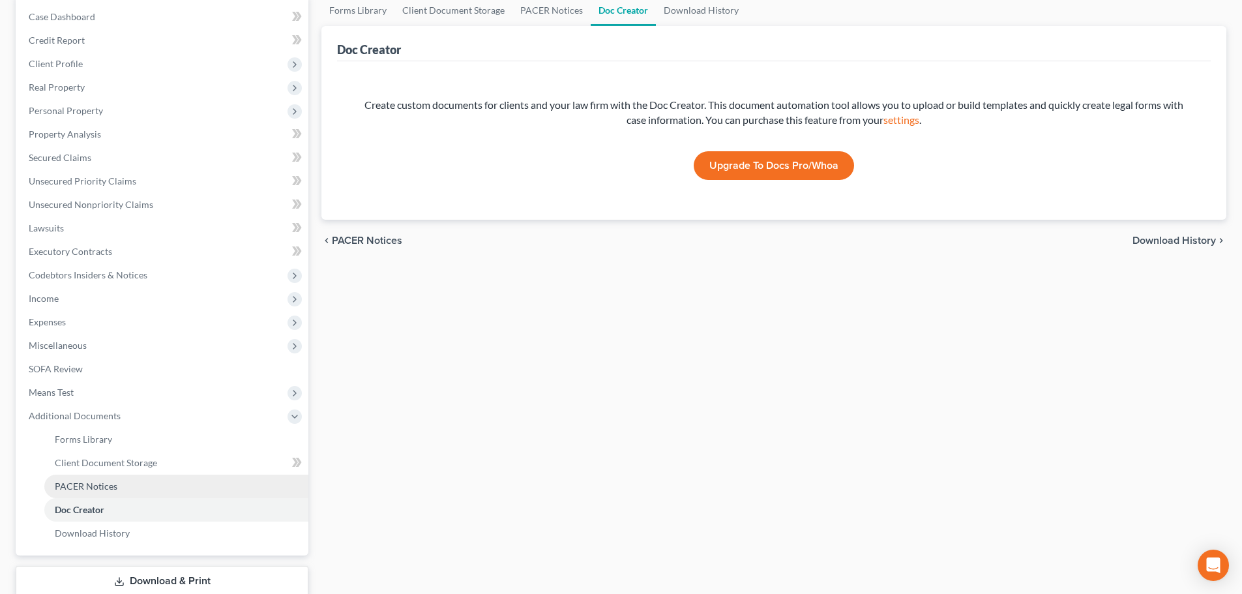
click at [74, 488] on span "PACER Notices" at bounding box center [86, 485] width 63 height 11
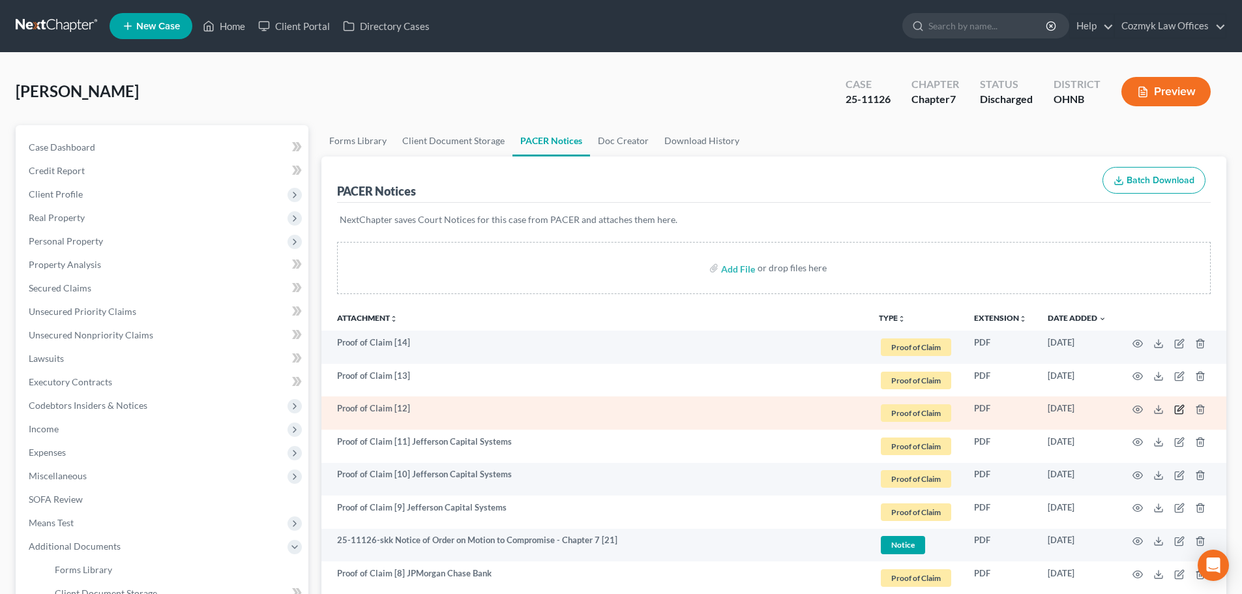
click at [1182, 409] on icon "button" at bounding box center [1179, 409] width 10 height 10
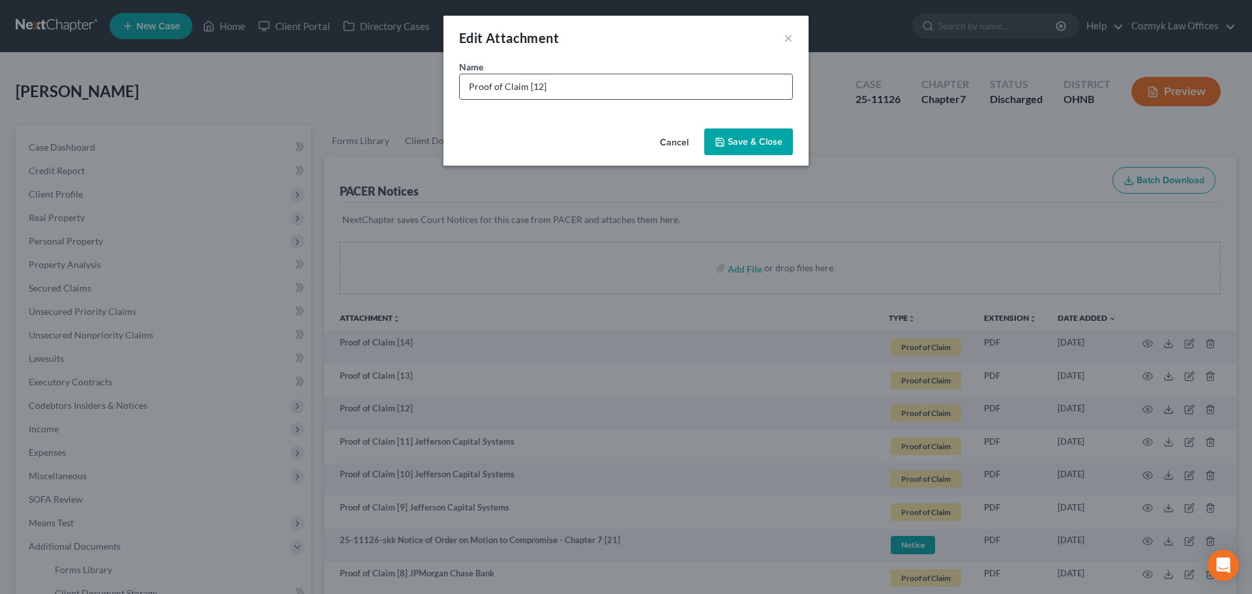
click at [602, 91] on input "Proof of Claim [12]" at bounding box center [626, 86] width 332 height 25
type input "Proof of Claim [12] Quantum3 group for Comenity Capital"
click at [738, 142] on span "Save & Close" at bounding box center [754, 141] width 55 height 11
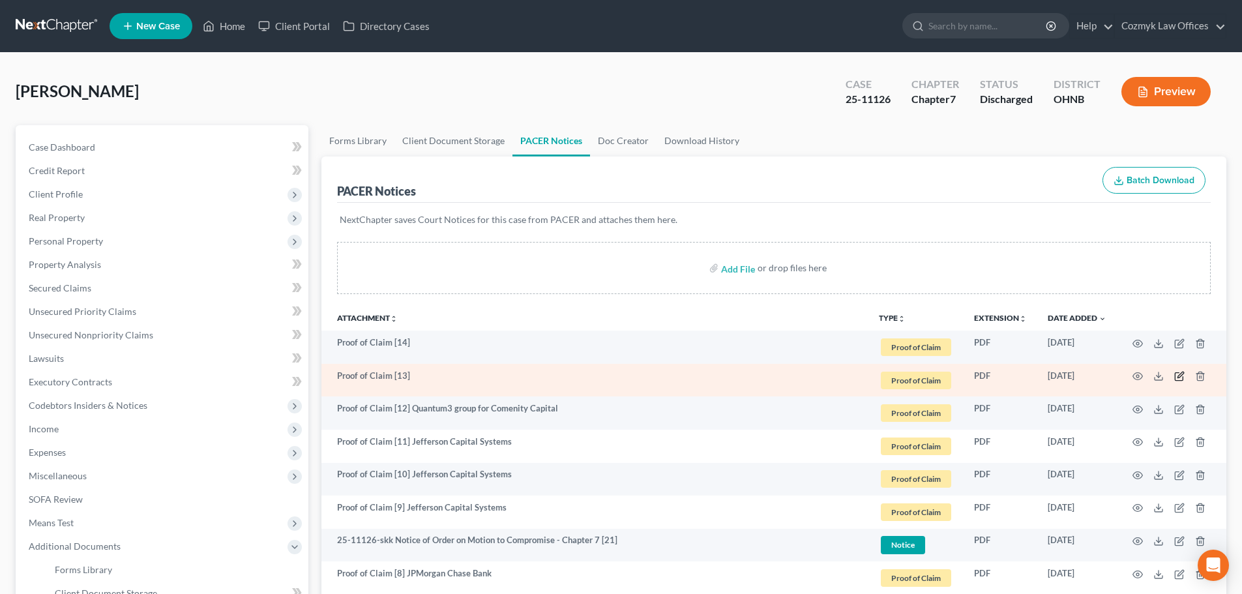
click at [1182, 376] on icon "button" at bounding box center [1179, 376] width 10 height 10
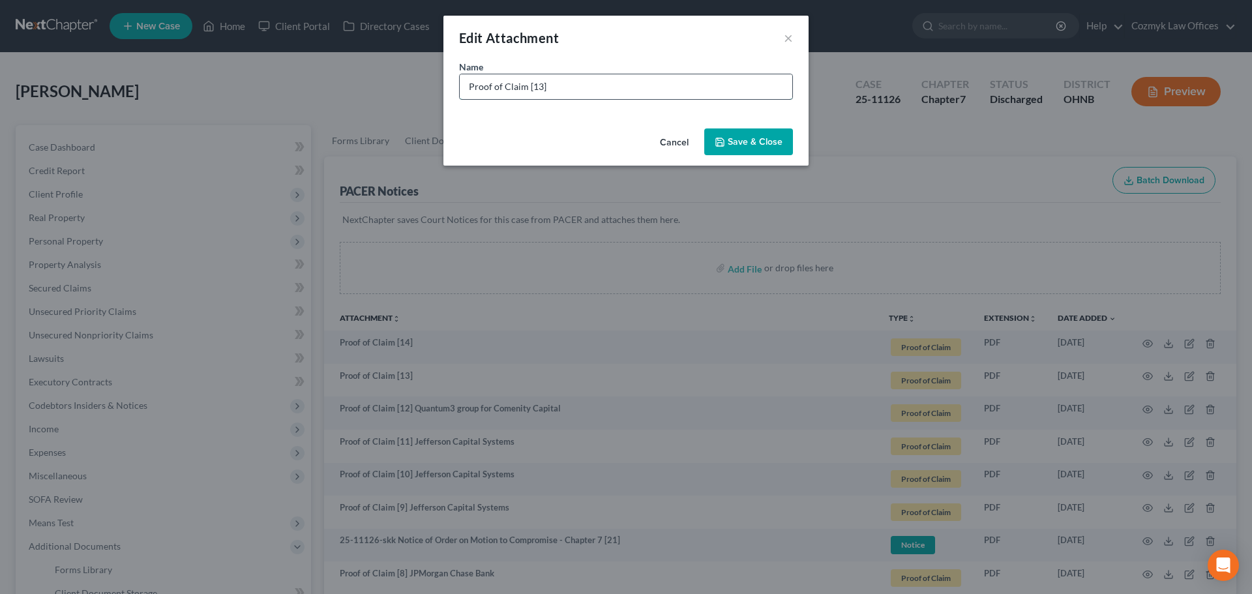
click at [565, 78] on input "Proof of Claim [13]" at bounding box center [626, 86] width 332 height 25
type input "Proof of Claim [13] Quantum3 Group for Comenity Capital"
click at [751, 143] on span "Save & Close" at bounding box center [754, 141] width 55 height 11
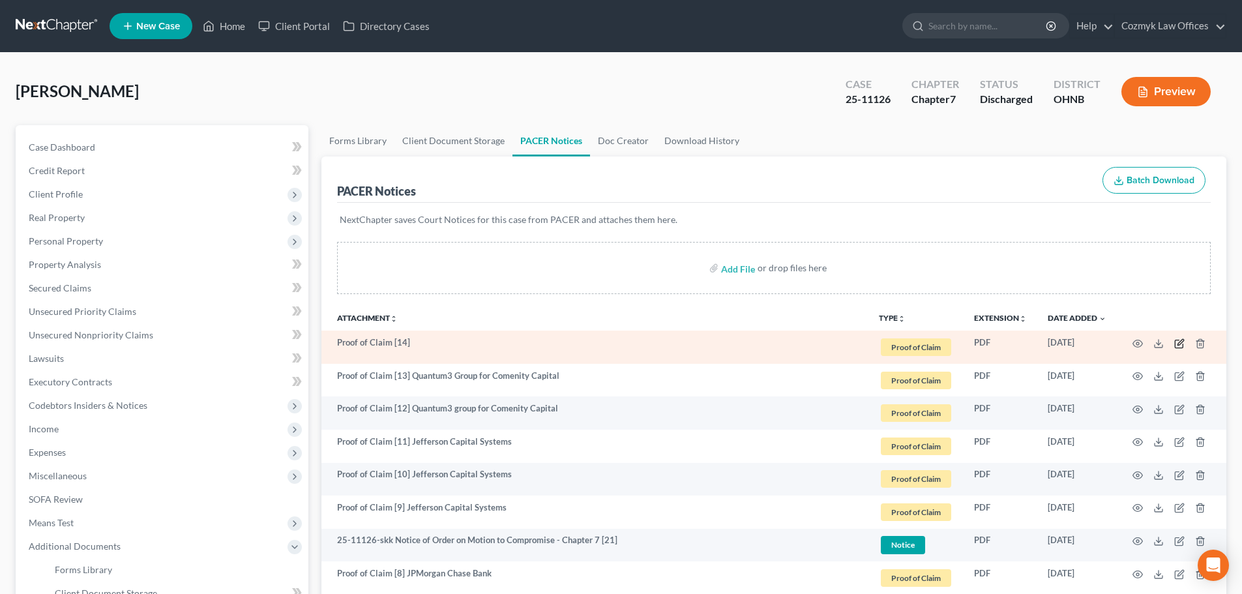
click at [1178, 345] on icon "button" at bounding box center [1179, 343] width 10 height 10
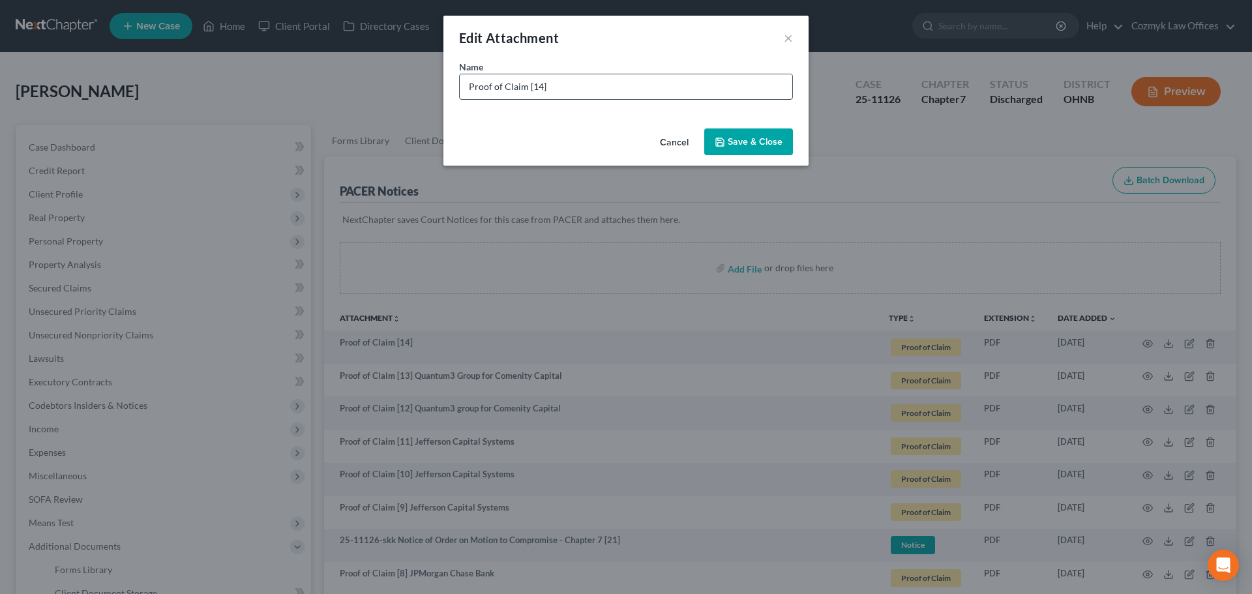
click at [581, 100] on div "Name * Proof of Claim [14]" at bounding box center [625, 91] width 365 height 63
click at [578, 91] on input "Proof of Claim [14]" at bounding box center [626, 86] width 332 height 25
type input "Proof of Claim [14] Resurgent Receivables"
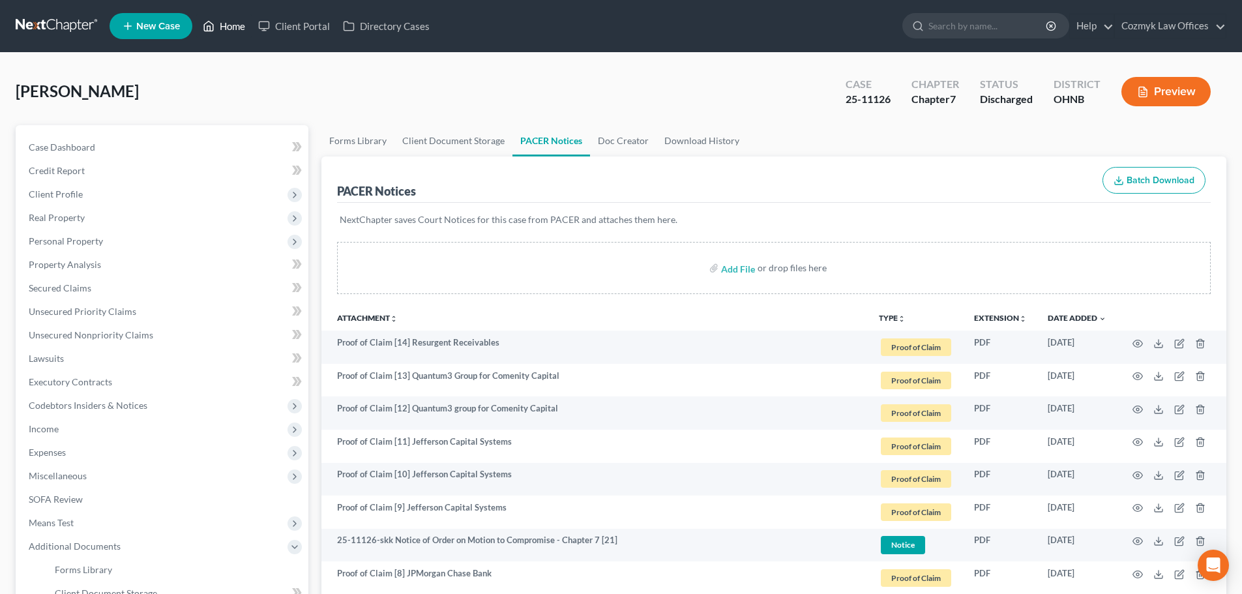
drag, startPoint x: 235, startPoint y: 25, endPoint x: 439, endPoint y: 110, distance: 220.9
click at [235, 25] on link "Home" at bounding box center [223, 25] width 55 height 23
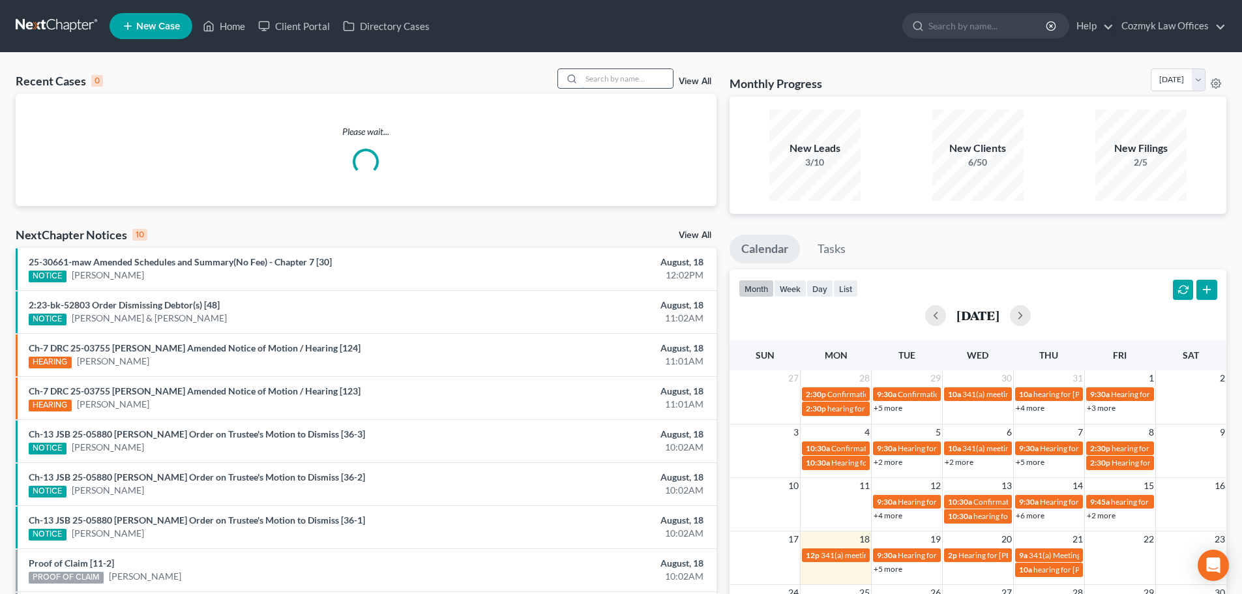
click at [613, 78] on input "search" at bounding box center [626, 78] width 91 height 19
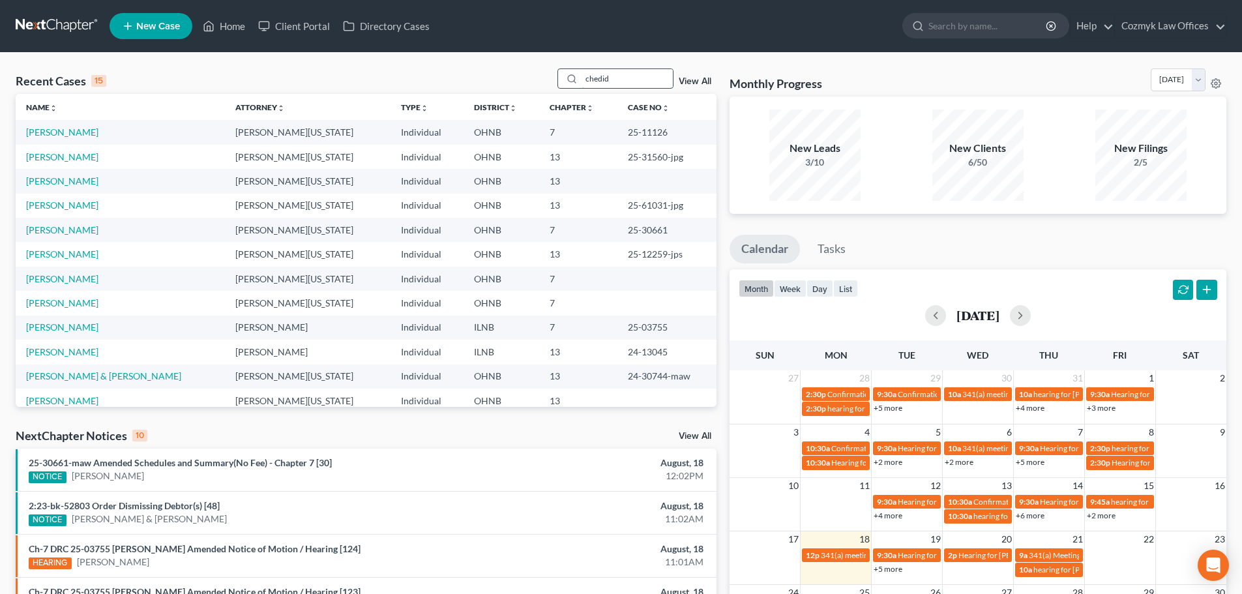
type input "chedid"
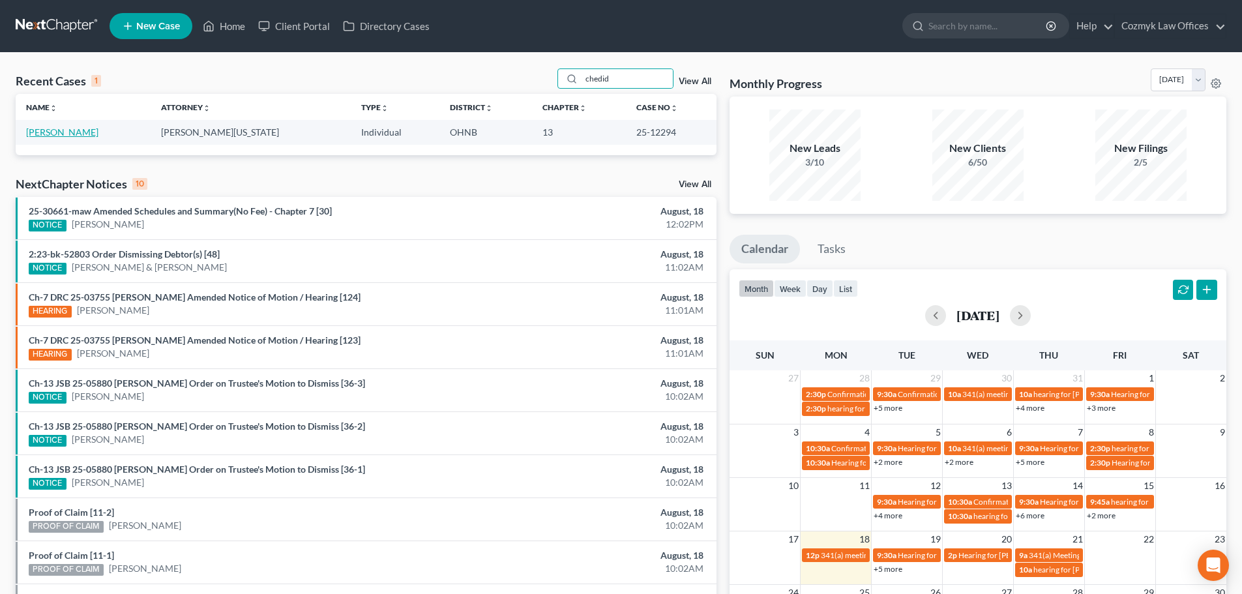
click at [76, 136] on link "[PERSON_NAME]" at bounding box center [62, 131] width 72 height 11
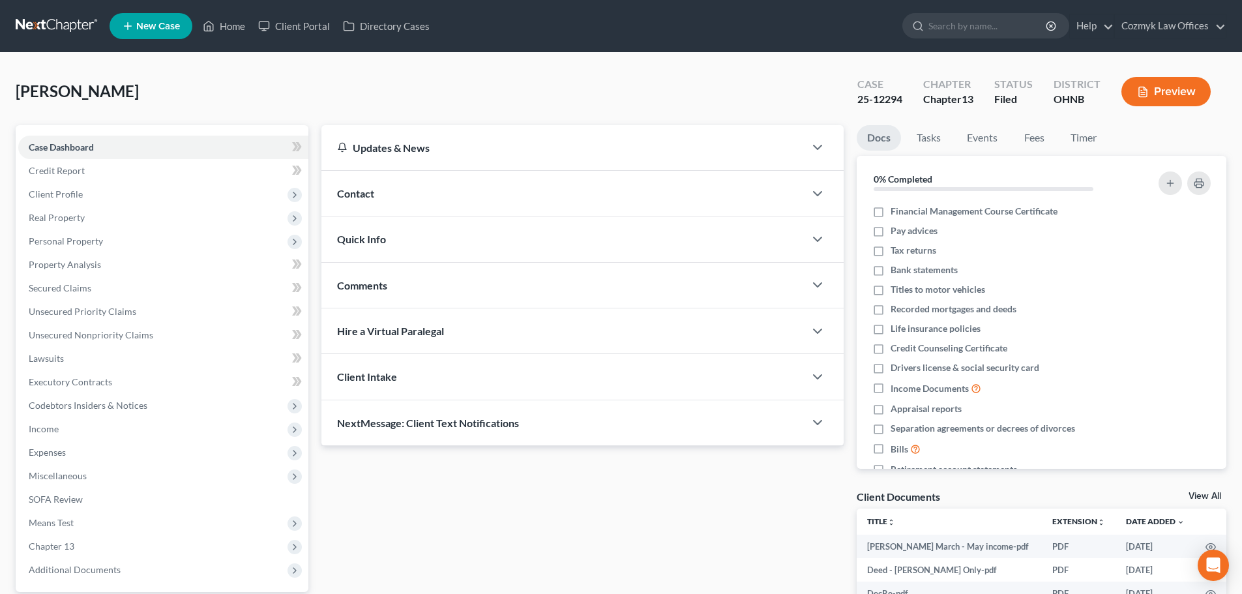
scroll to position [128, 0]
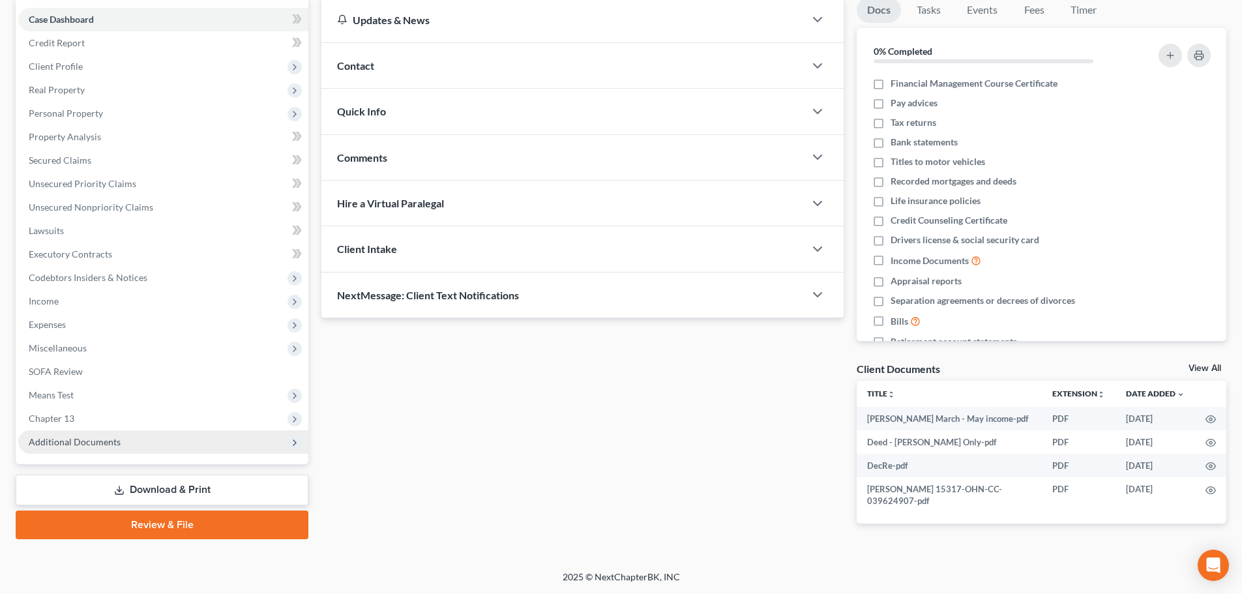
click at [77, 433] on span "Additional Documents" at bounding box center [163, 441] width 290 height 23
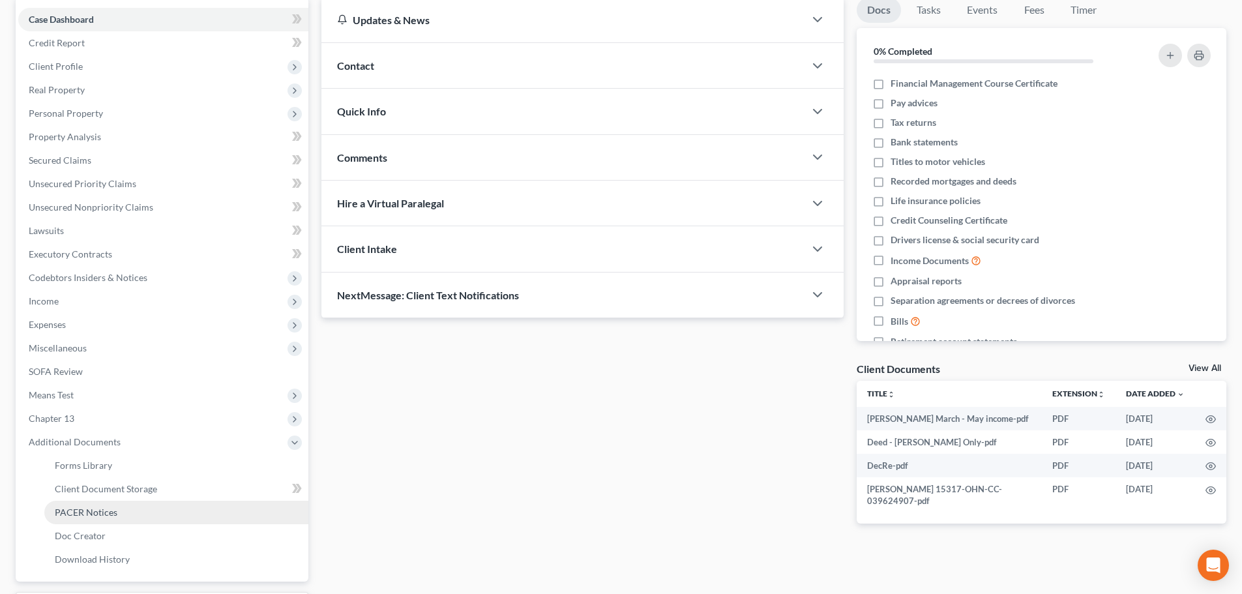
click at [82, 507] on span "PACER Notices" at bounding box center [86, 512] width 63 height 11
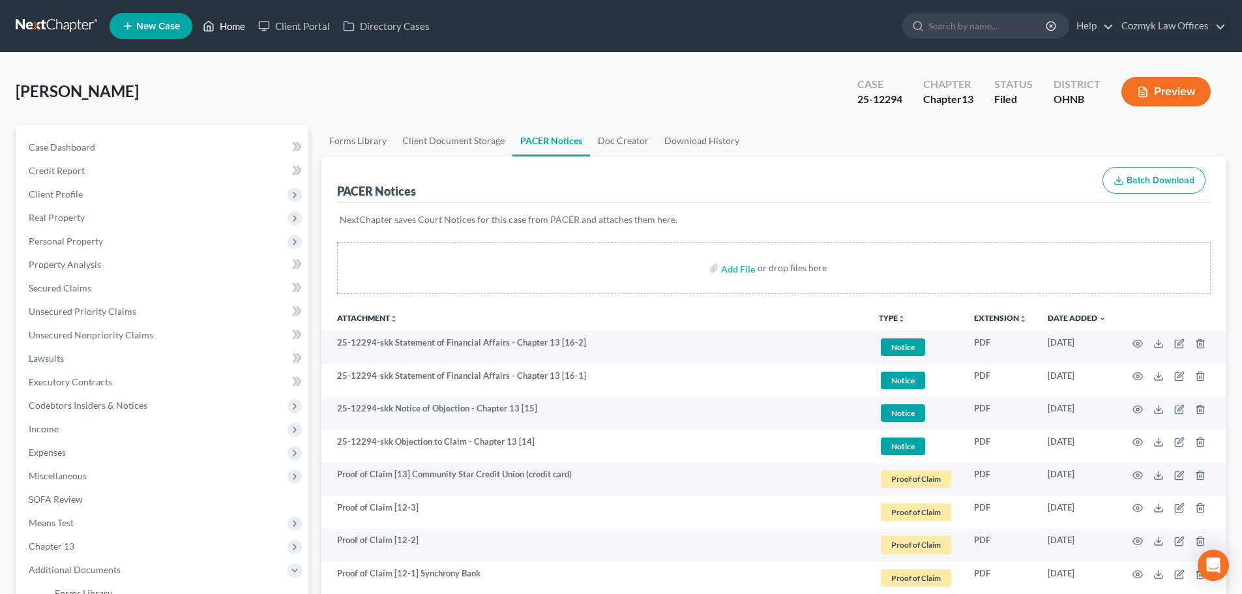
click at [244, 19] on link "Home" at bounding box center [223, 25] width 55 height 23
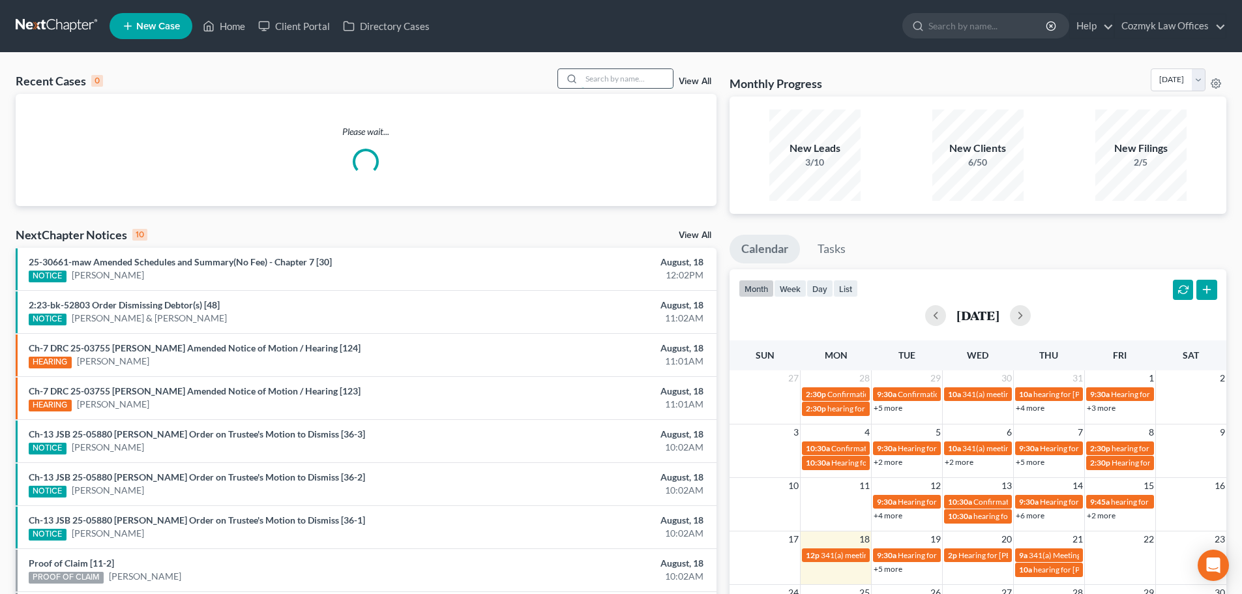
click at [626, 80] on input "search" at bounding box center [626, 78] width 91 height 19
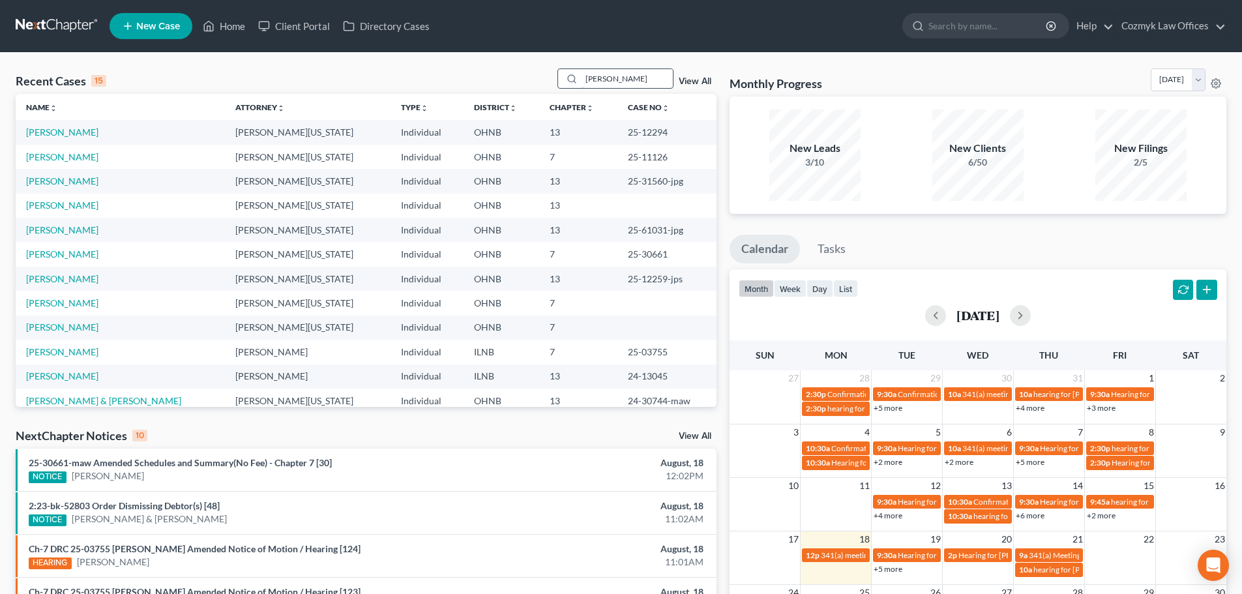
type input "[PERSON_NAME]"
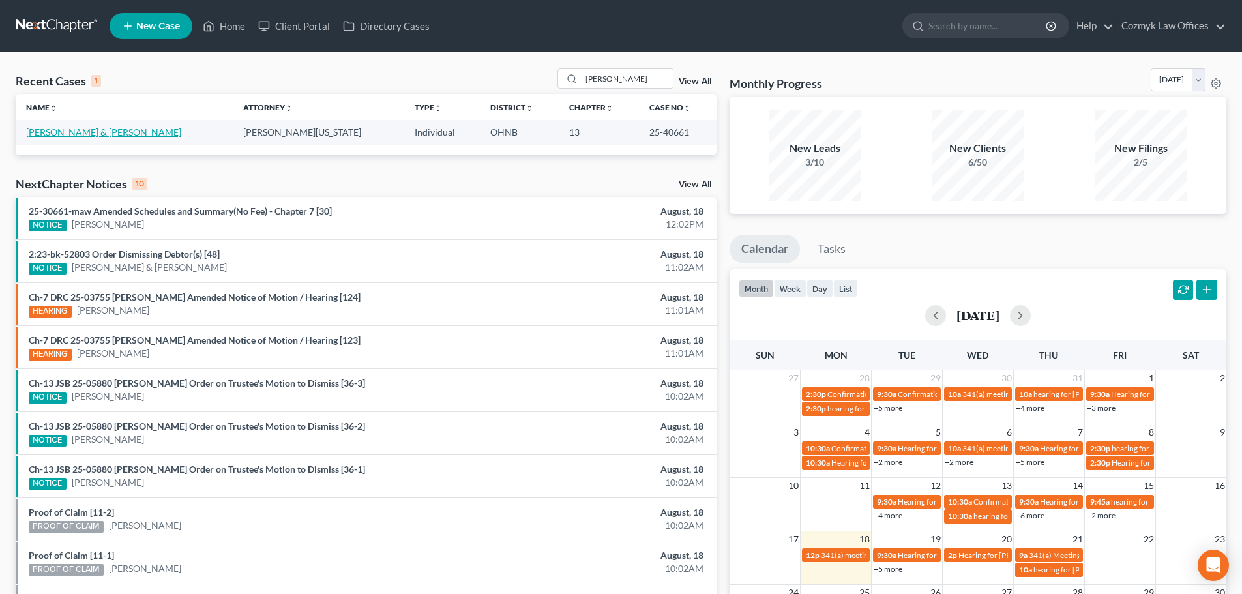
click at [99, 133] on link "[PERSON_NAME] & [PERSON_NAME]" at bounding box center [103, 131] width 155 height 11
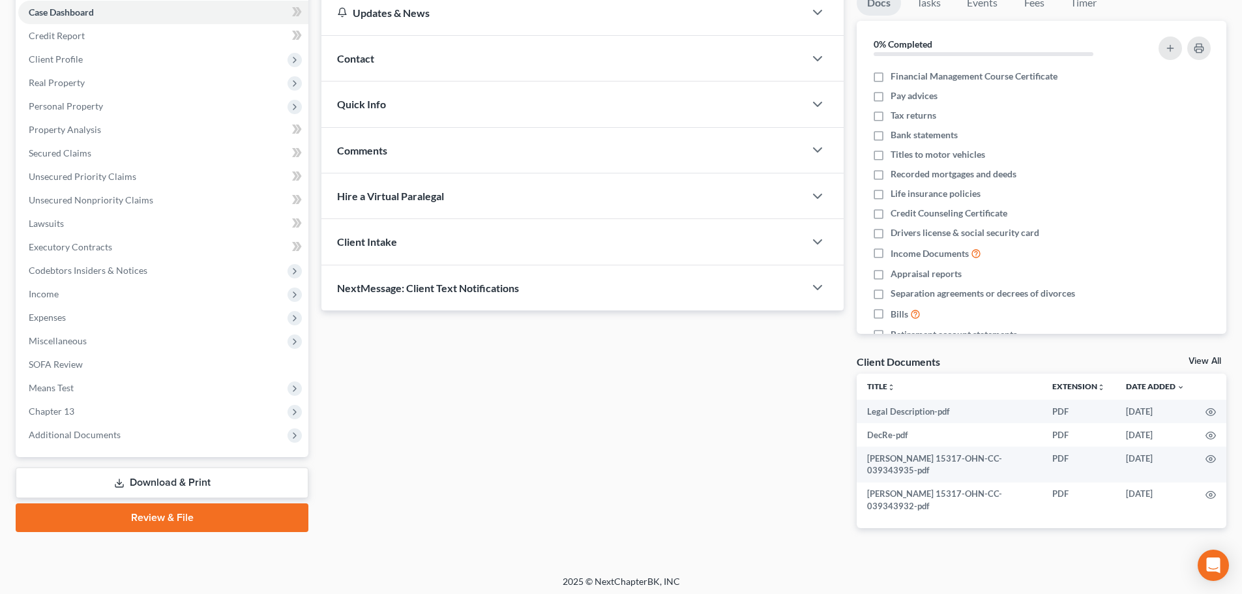
scroll to position [140, 0]
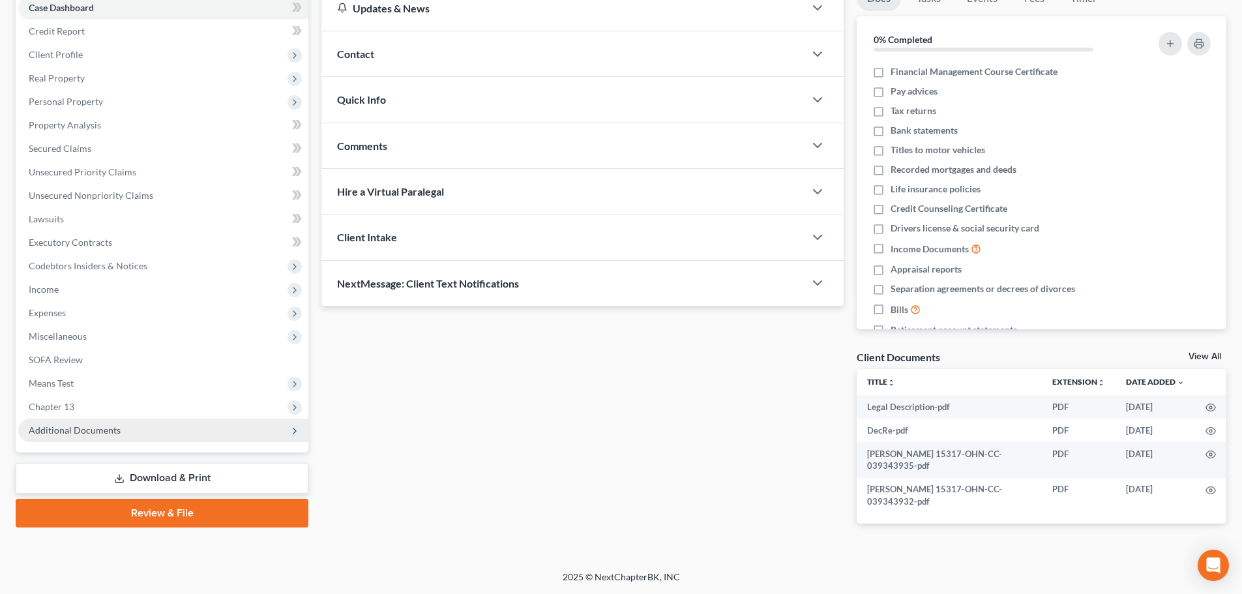
click at [127, 435] on span "Additional Documents" at bounding box center [163, 430] width 290 height 23
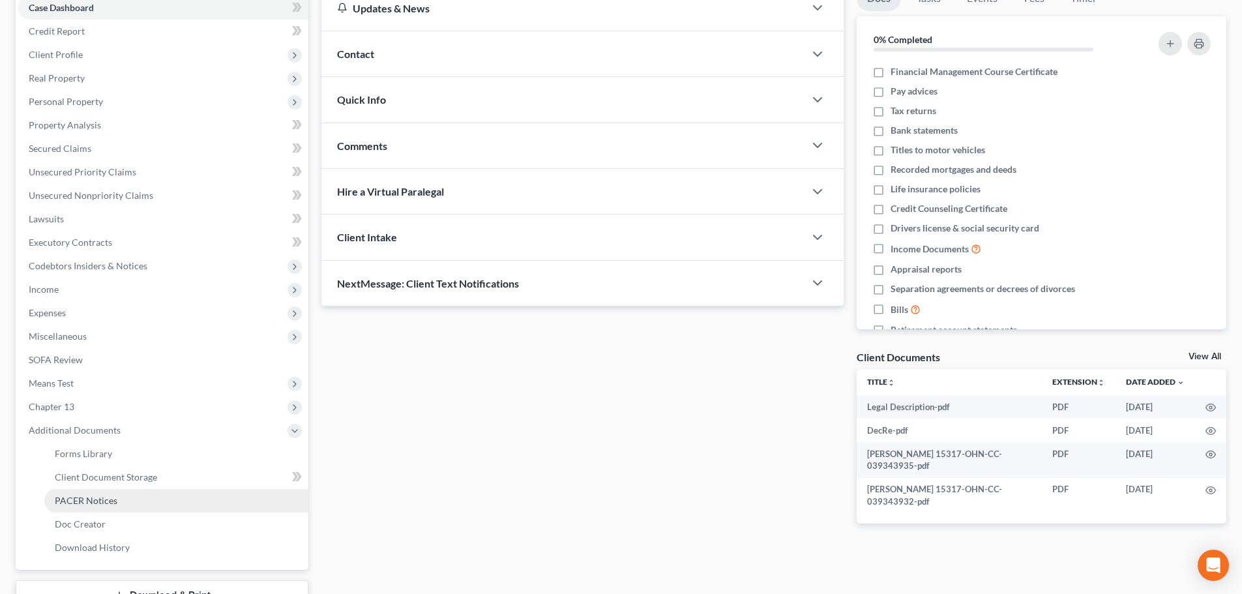
click at [104, 495] on span "PACER Notices" at bounding box center [86, 500] width 63 height 11
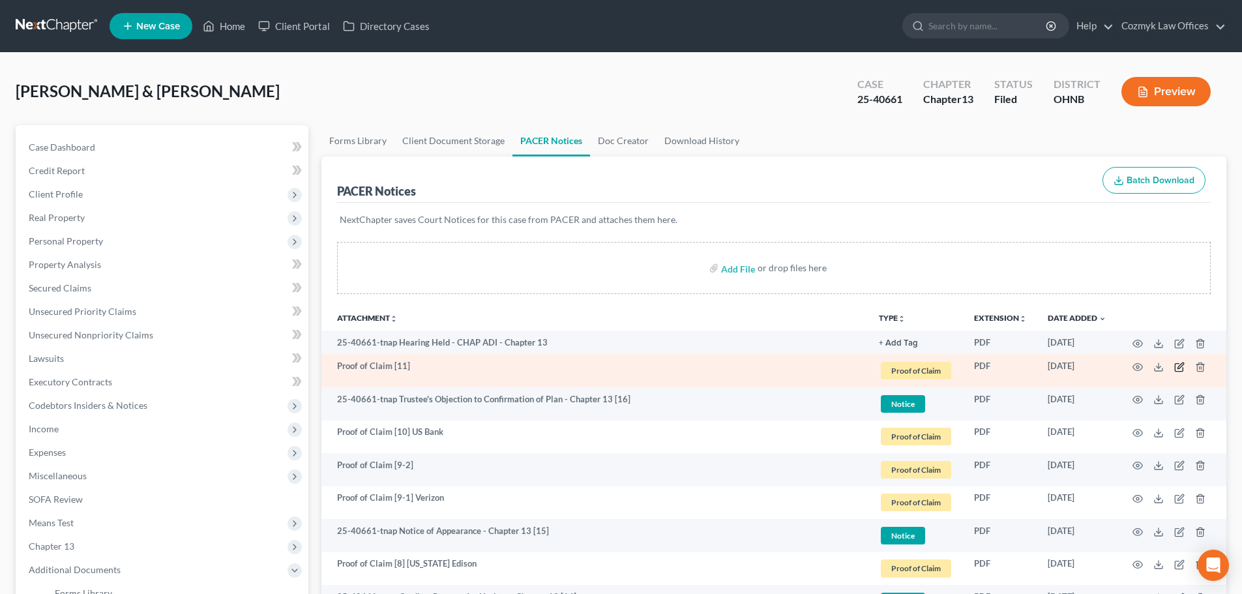
click at [1181, 364] on icon "button" at bounding box center [1180, 365] width 6 height 6
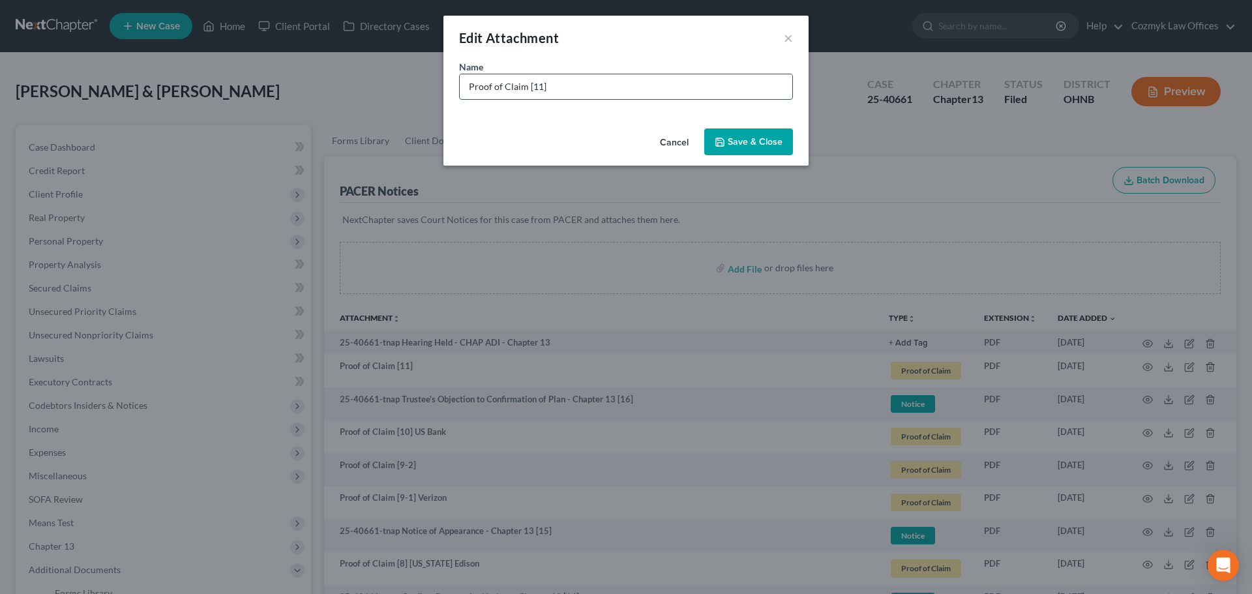
click at [607, 81] on input "Proof of Claim [11]" at bounding box center [626, 86] width 332 height 25
type input "Proof of Claim [11] Tidewater Finance Company"
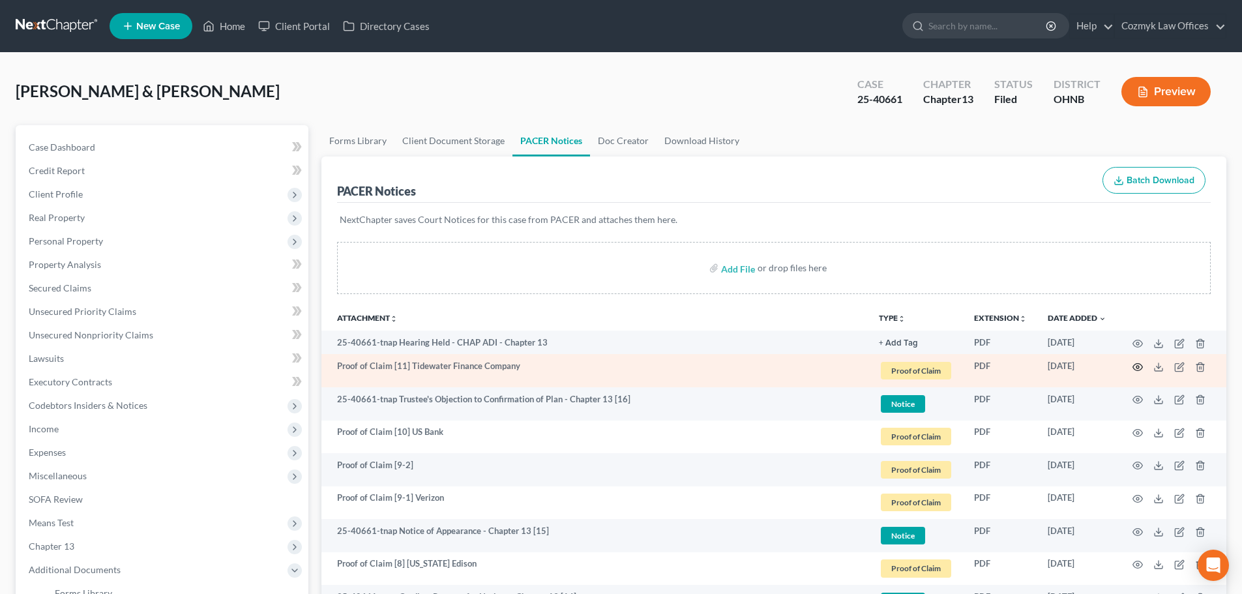
click at [1136, 364] on icon "button" at bounding box center [1137, 367] width 10 height 10
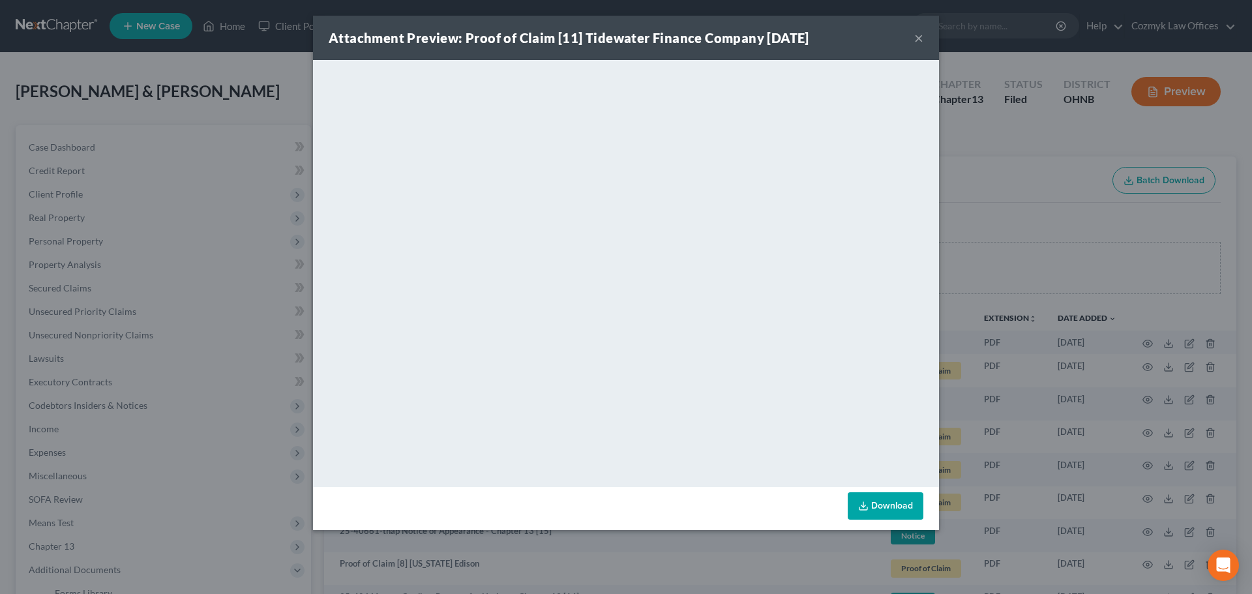
click at [917, 33] on button "×" at bounding box center [918, 38] width 9 height 16
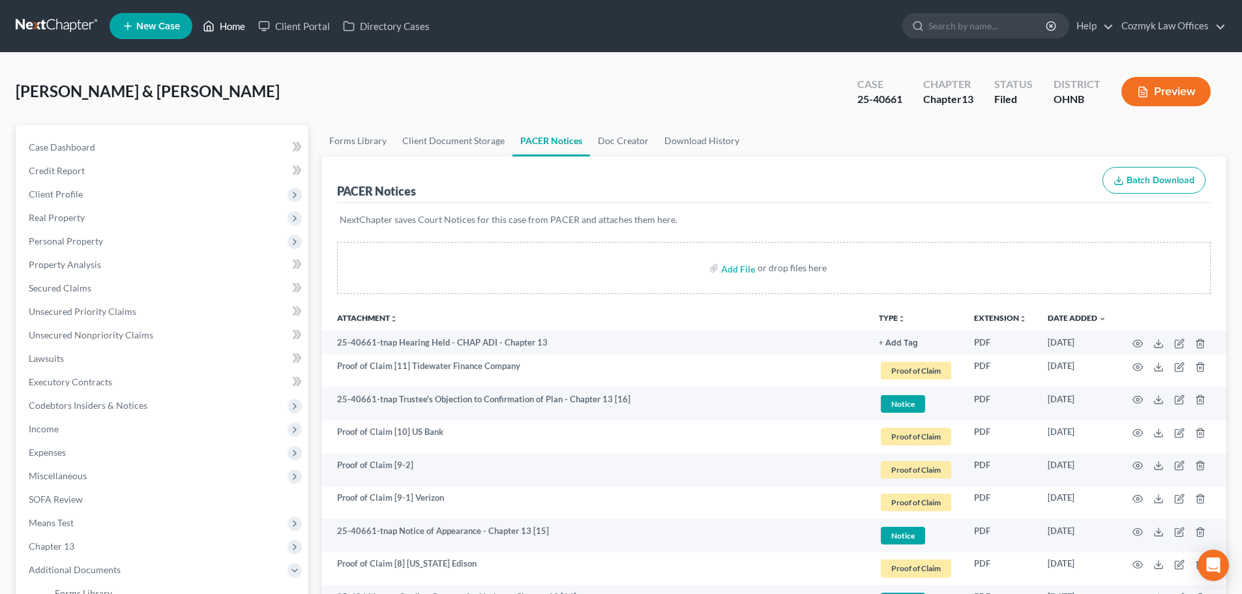
click at [226, 22] on link "Home" at bounding box center [223, 25] width 55 height 23
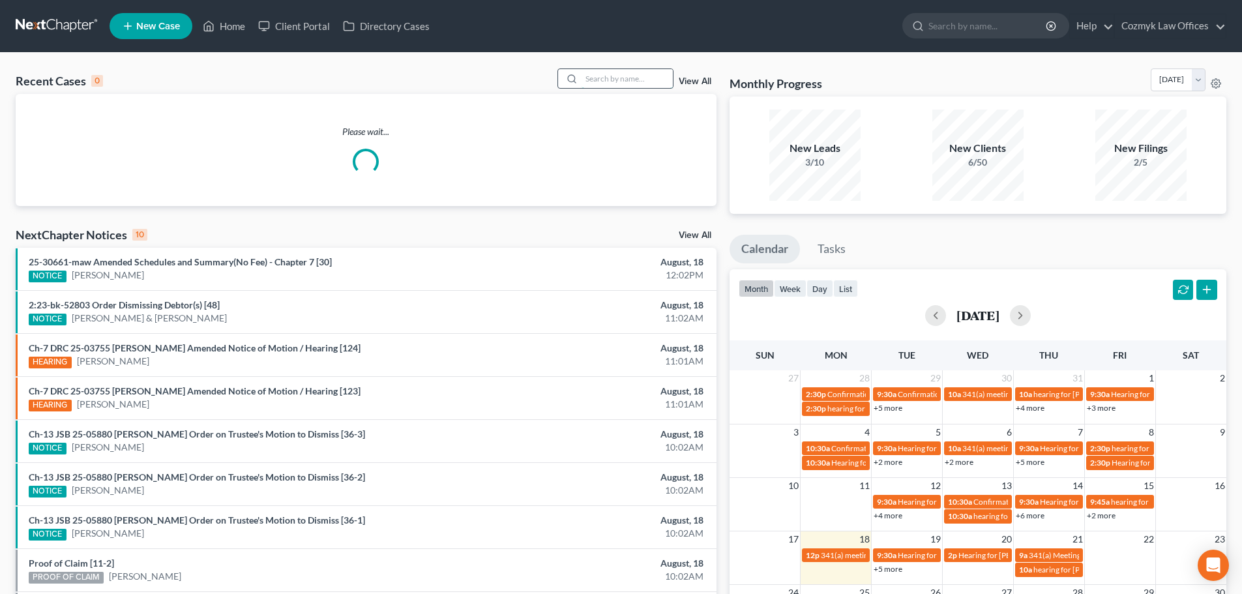
click at [615, 83] on input "search" at bounding box center [626, 78] width 91 height 19
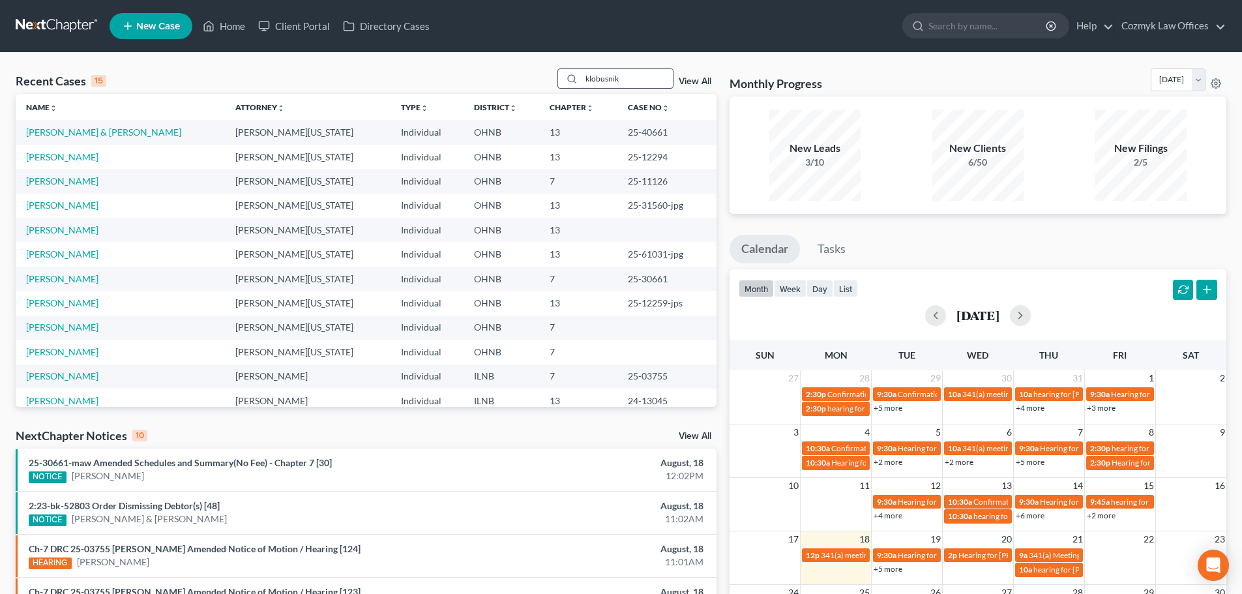
type input "klobusnik"
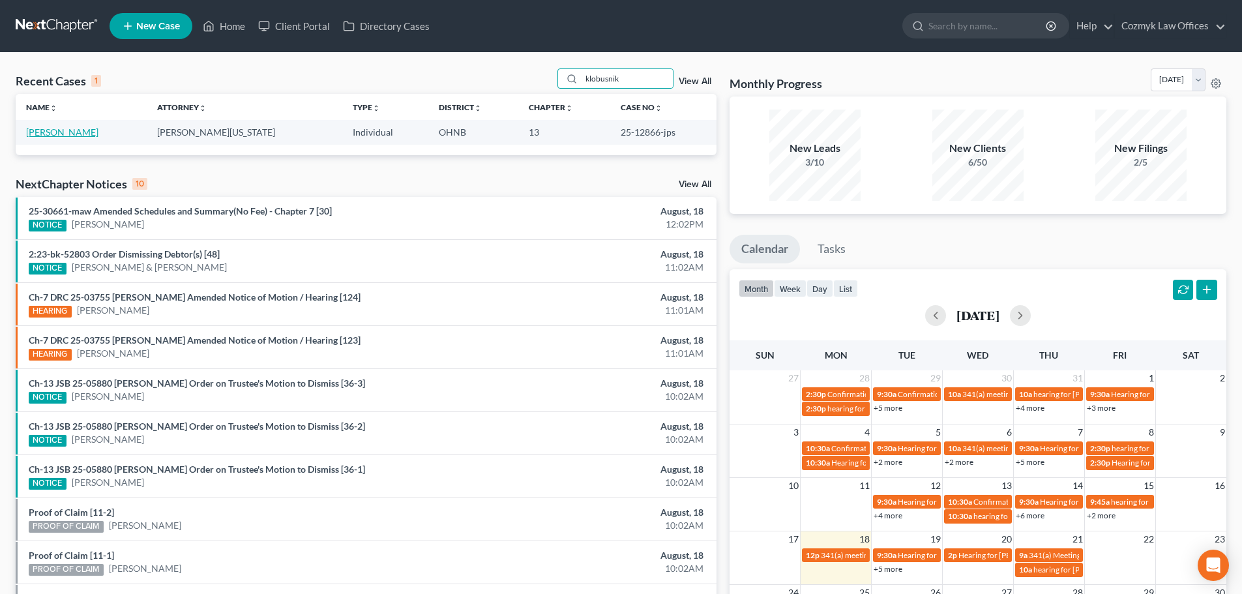
click at [65, 130] on link "[PERSON_NAME]" at bounding box center [62, 131] width 72 height 11
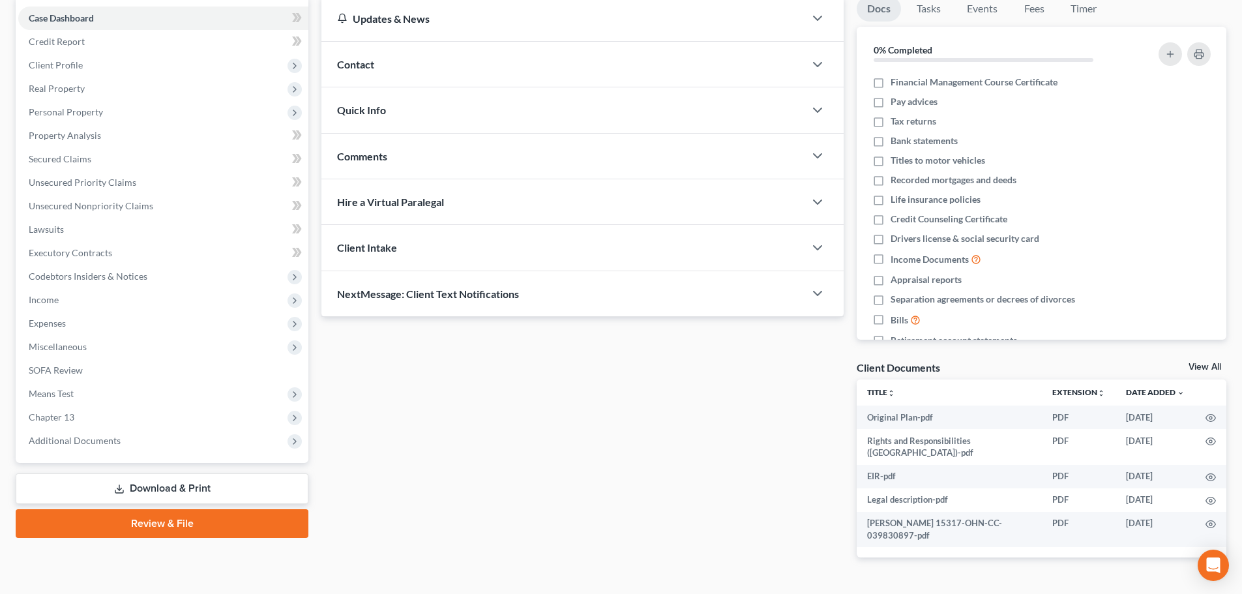
scroll to position [130, 0]
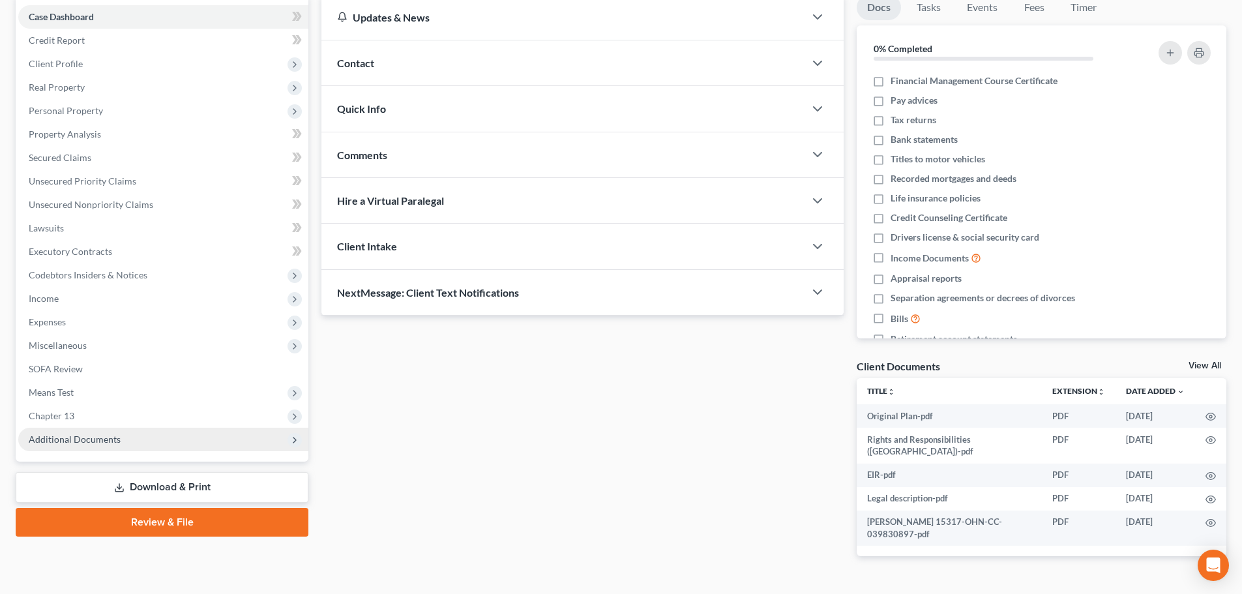
click at [89, 441] on span "Additional Documents" at bounding box center [75, 438] width 92 height 11
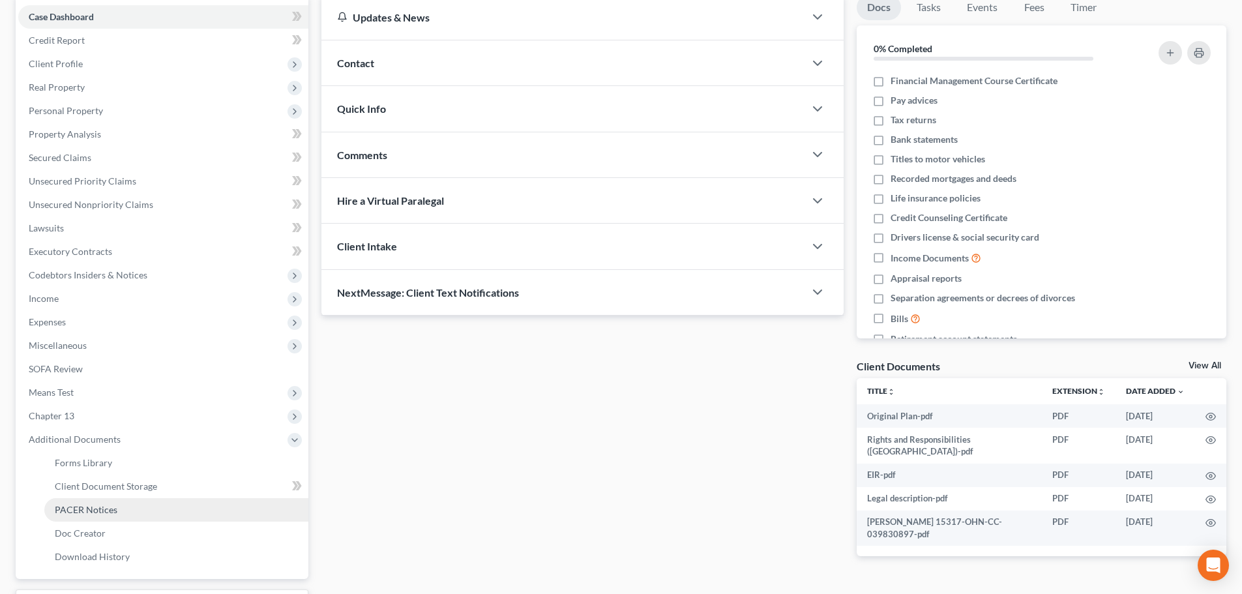
click at [89, 500] on link "PACER Notices" at bounding box center [176, 509] width 264 height 23
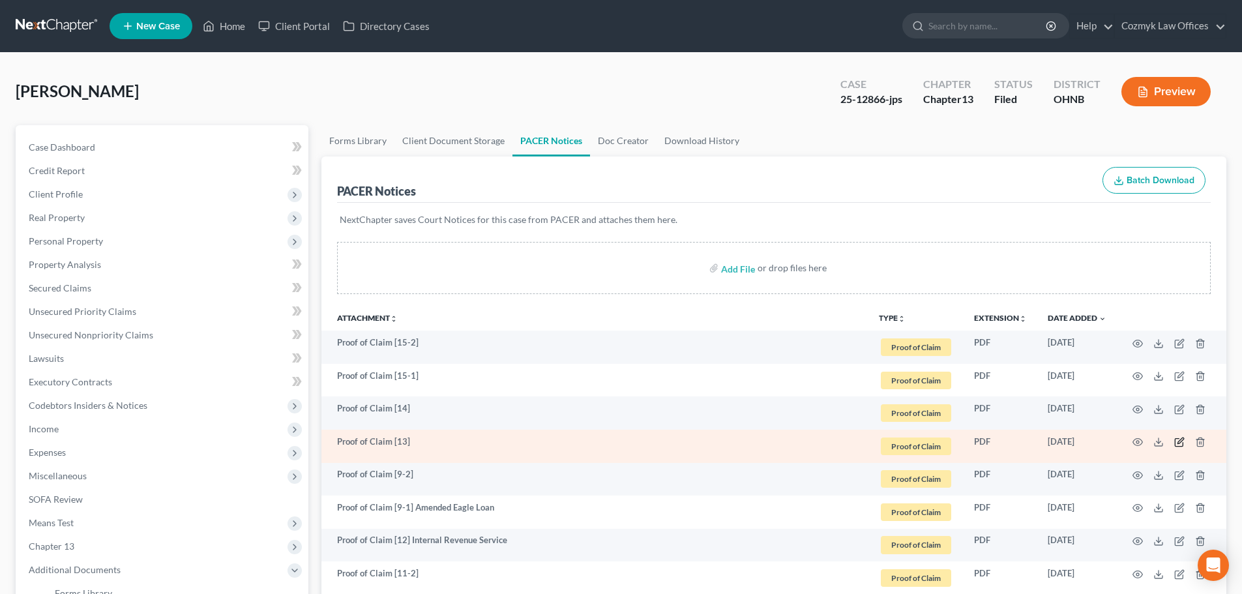
click at [1179, 441] on icon "button" at bounding box center [1180, 441] width 6 height 6
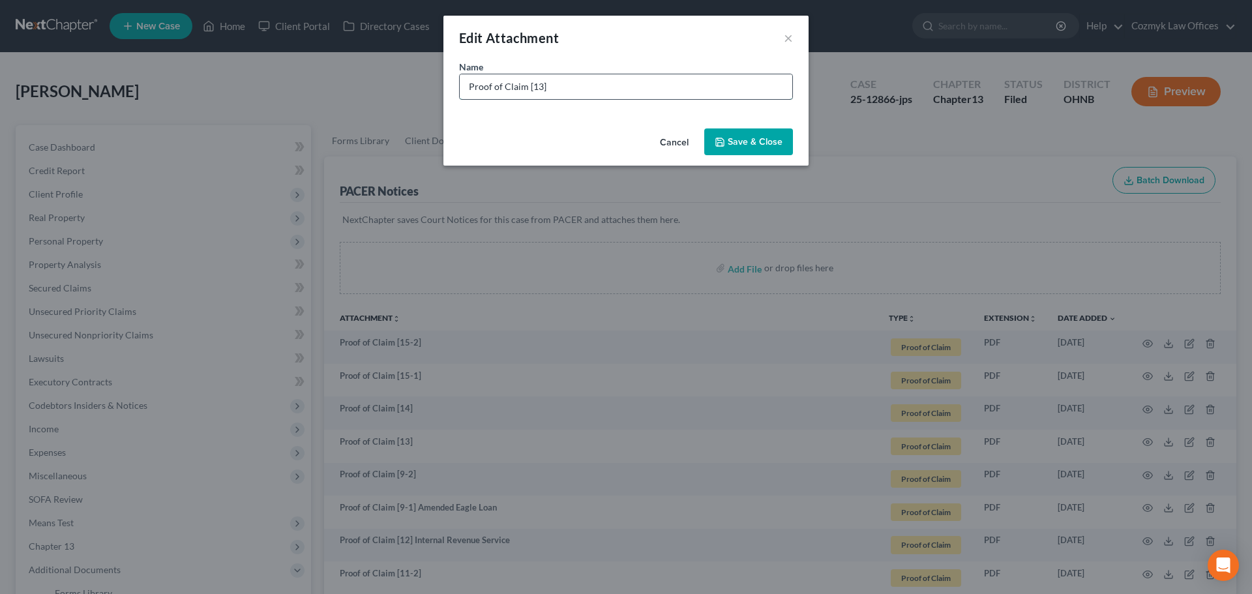
click at [604, 91] on input "Proof of Claim [13]" at bounding box center [626, 86] width 332 height 25
type input "Proof of Claim [13] Global Lending Services"
click at [765, 149] on button "Save & Close" at bounding box center [748, 141] width 89 height 27
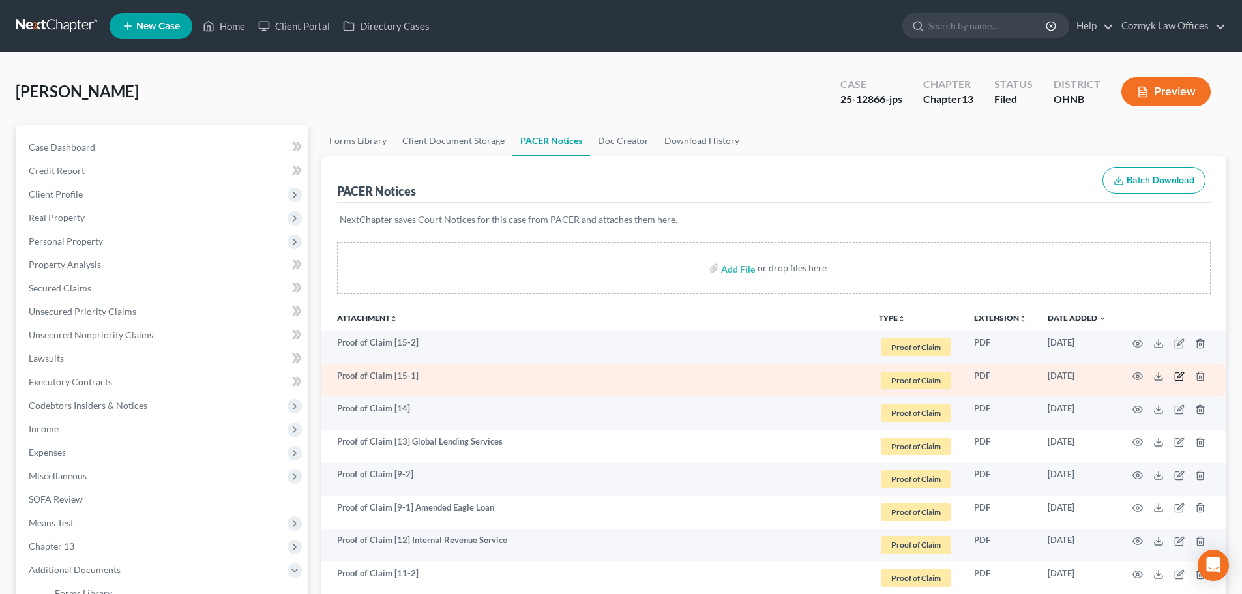
click at [1177, 375] on icon "button" at bounding box center [1179, 376] width 10 height 10
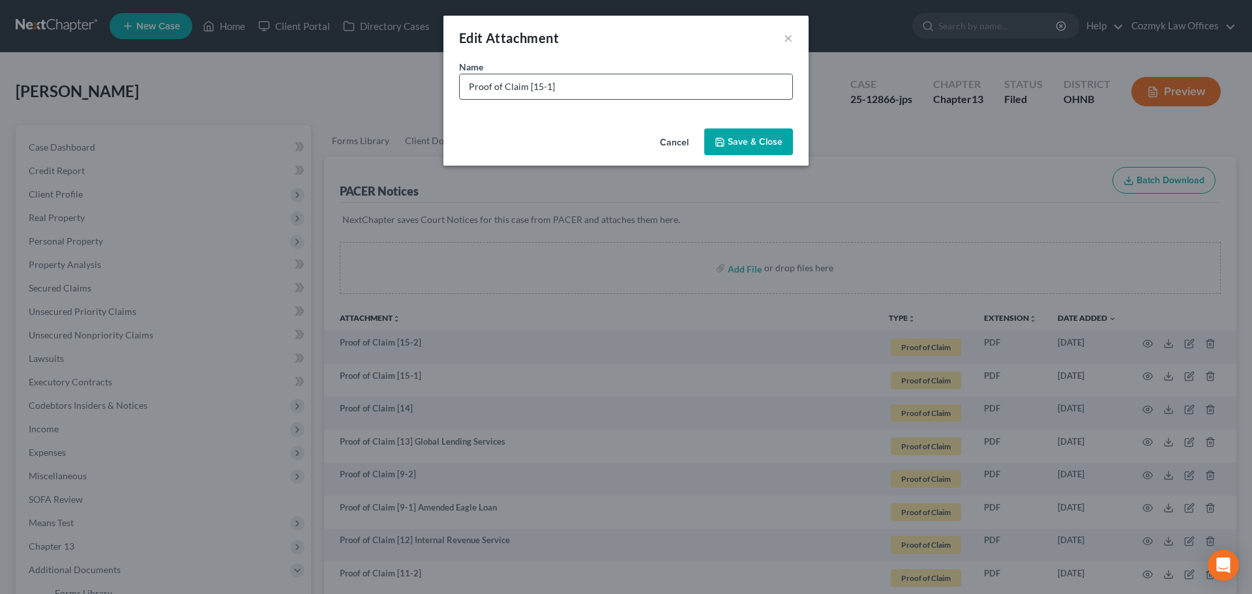
click at [576, 99] on div "Proof of Claim [15-1]" at bounding box center [626, 87] width 334 height 26
click at [581, 89] on input "Proof of Claim [15-1]" at bounding box center [626, 86] width 332 height 25
type input "Proof of Claim [15-1] Capital One Auto Finance"
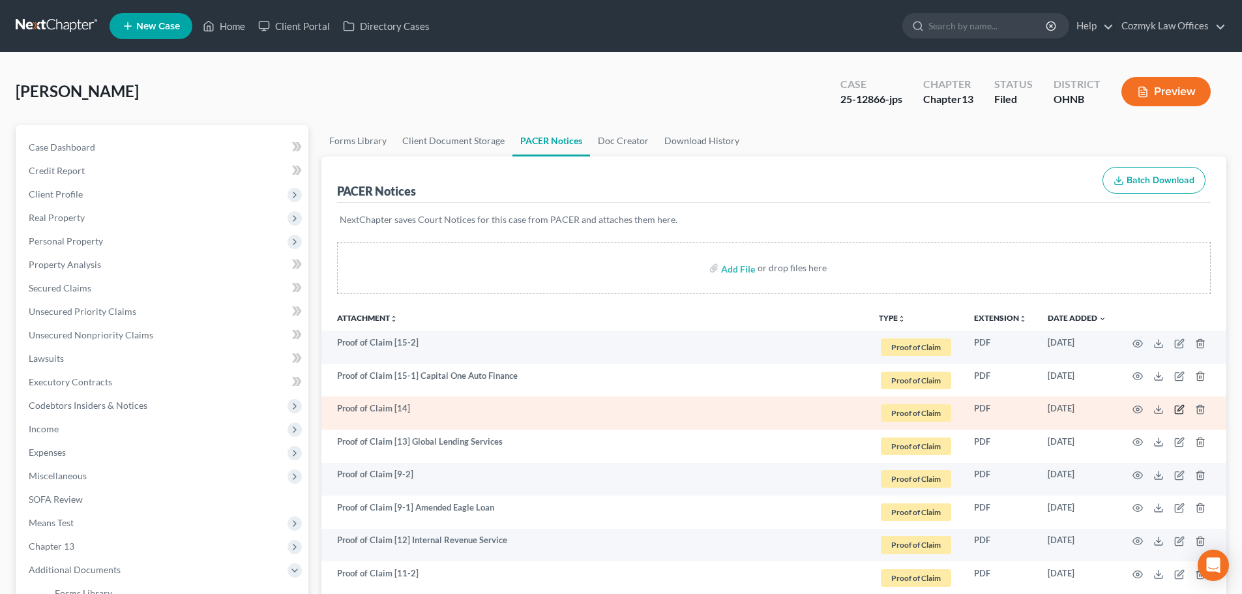
click at [1179, 404] on icon "button" at bounding box center [1179, 409] width 10 height 10
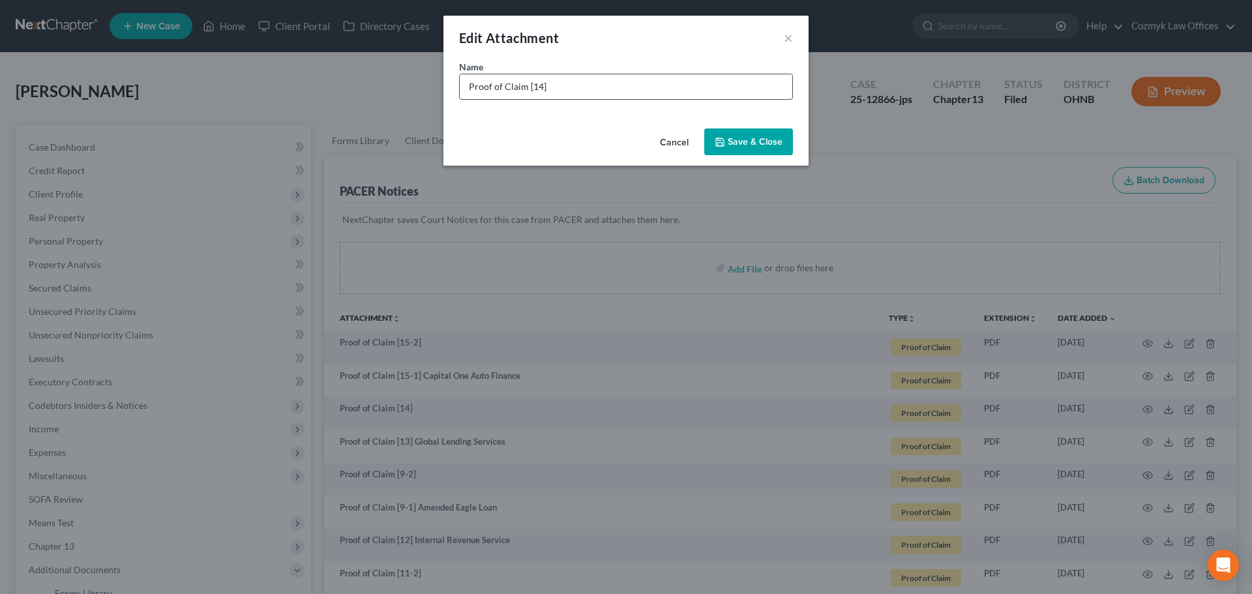
click at [685, 85] on input "Proof of Claim [14]" at bounding box center [626, 86] width 332 height 25
type input "Proof of Claim [14] Landmark Strategy Group"
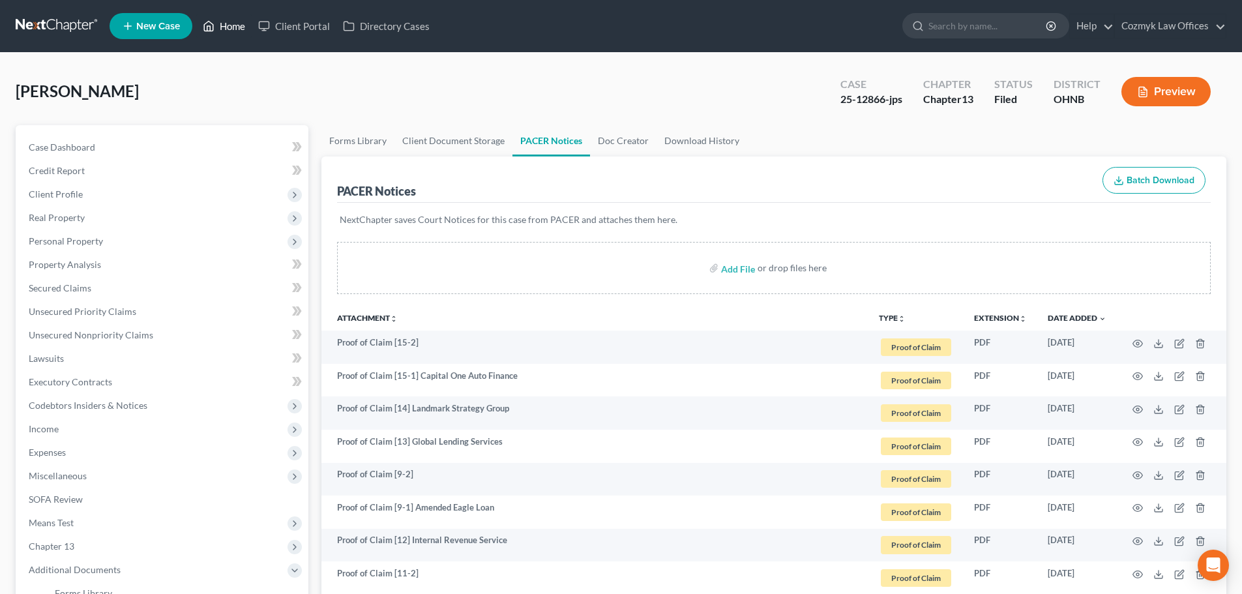
drag, startPoint x: 231, startPoint y: 19, endPoint x: 317, endPoint y: 134, distance: 143.9
click at [231, 19] on link "Home" at bounding box center [223, 25] width 55 height 23
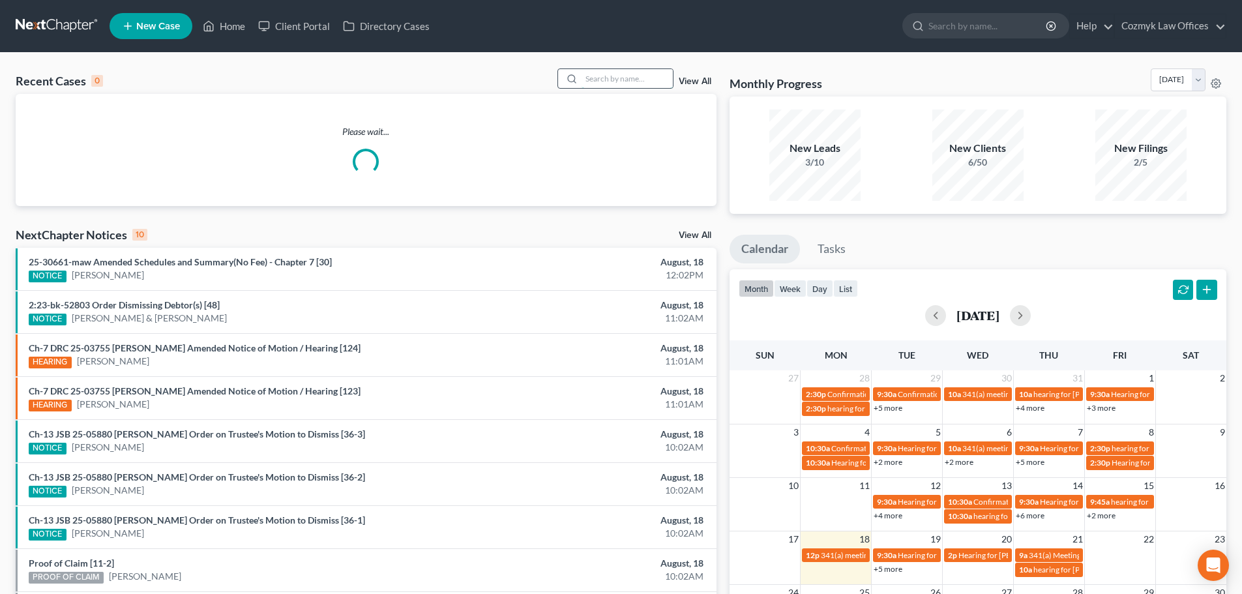
click at [604, 76] on input "search" at bounding box center [626, 78] width 91 height 19
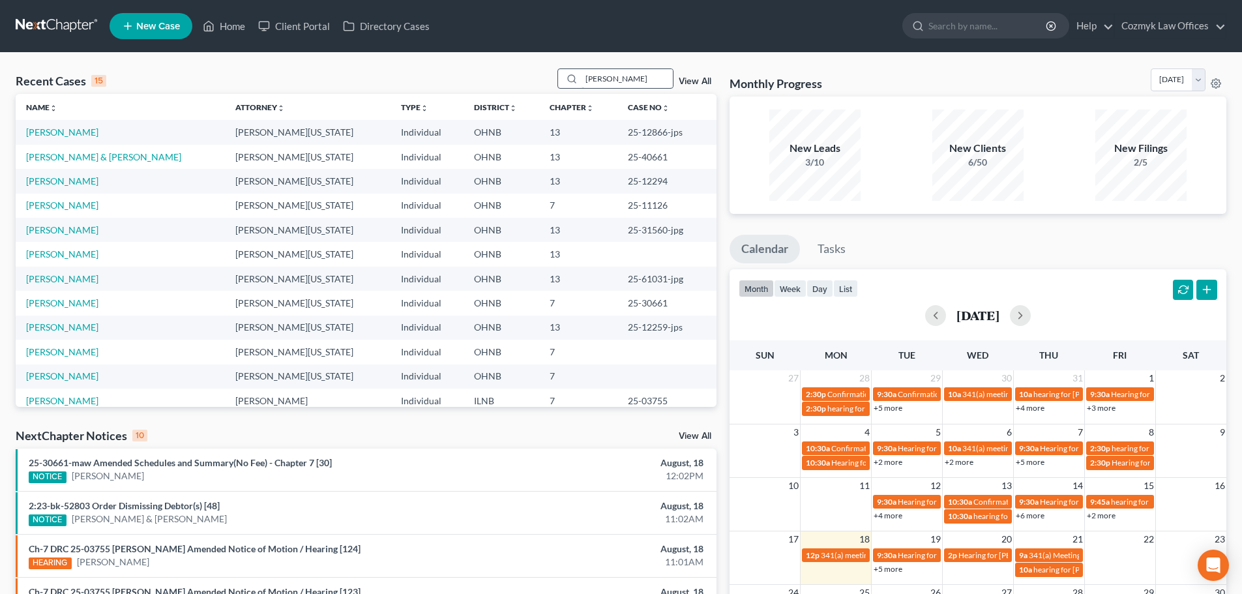
type input "[PERSON_NAME]"
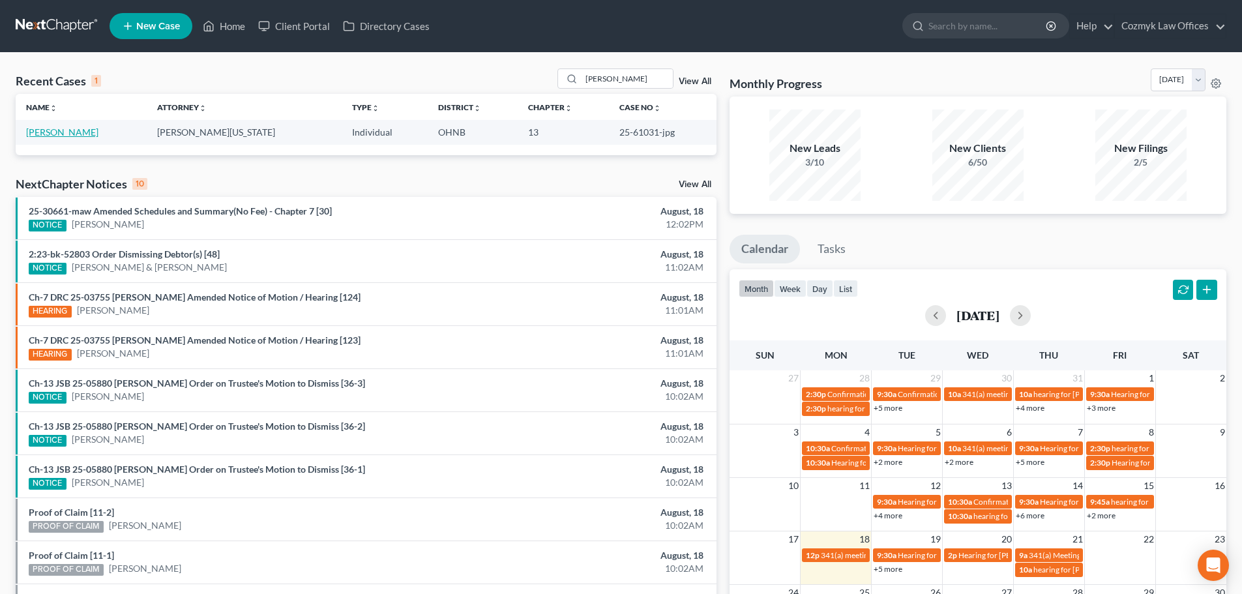
click at [78, 134] on link "[PERSON_NAME]" at bounding box center [62, 131] width 72 height 11
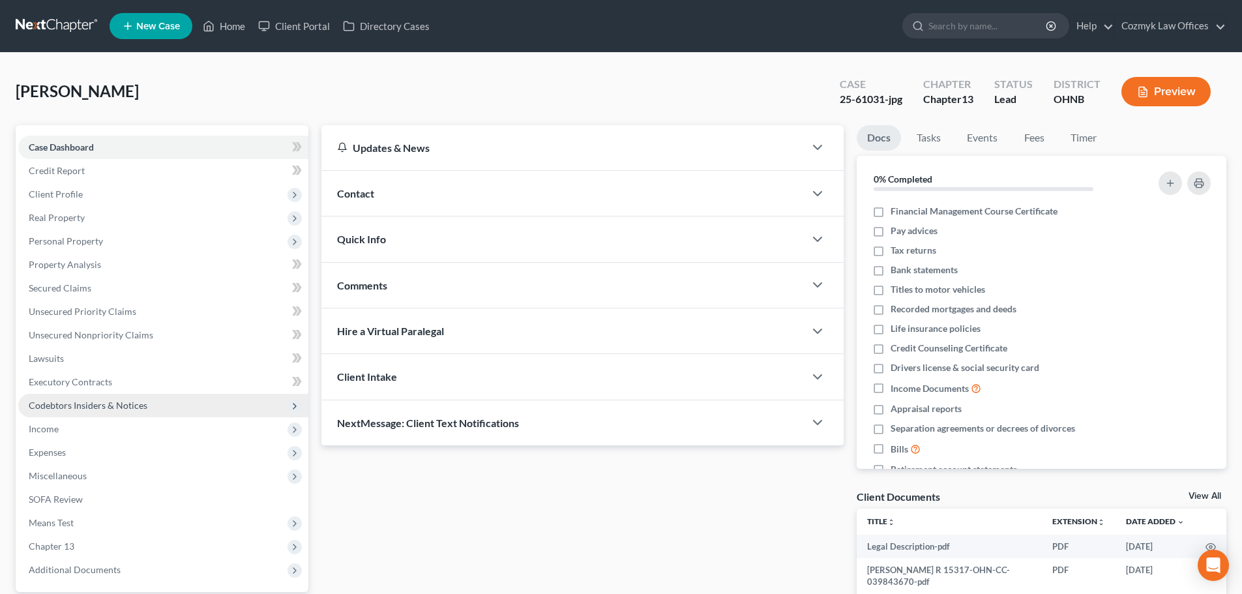
scroll to position [123, 0]
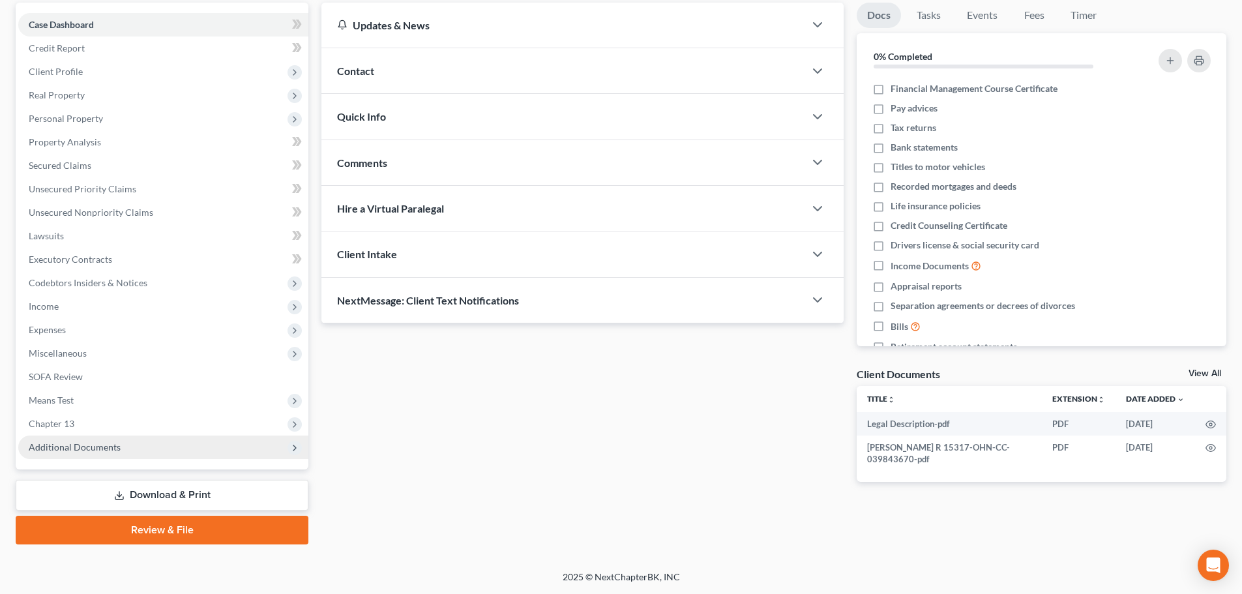
click at [117, 447] on span "Additional Documents" at bounding box center [75, 446] width 92 height 11
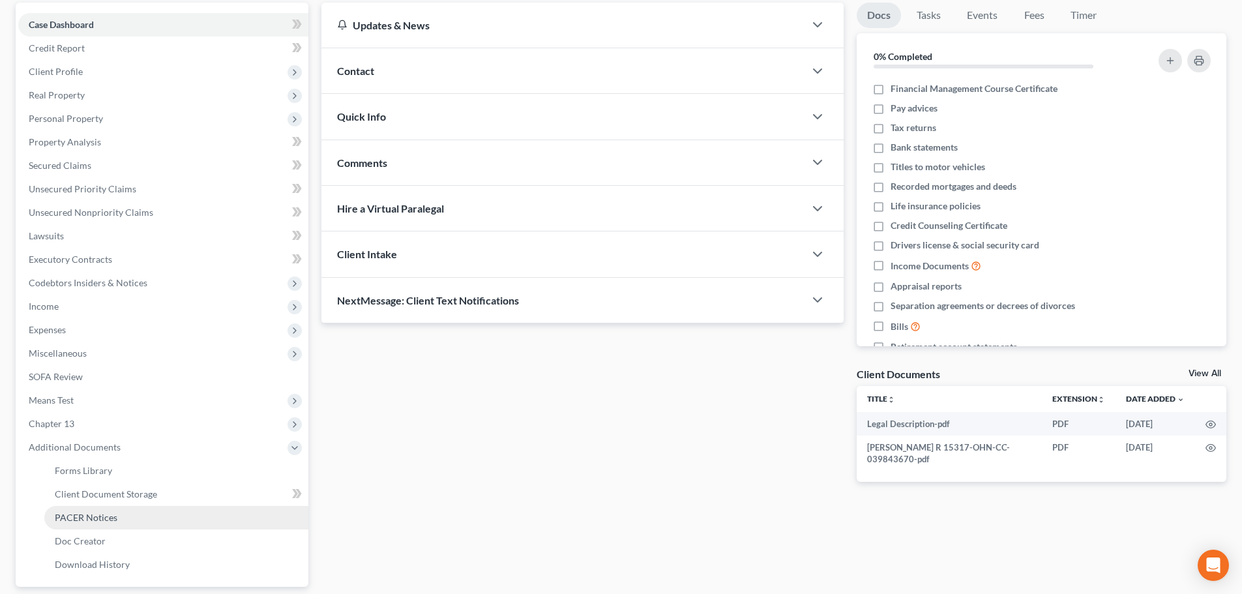
click at [106, 515] on span "PACER Notices" at bounding box center [86, 517] width 63 height 11
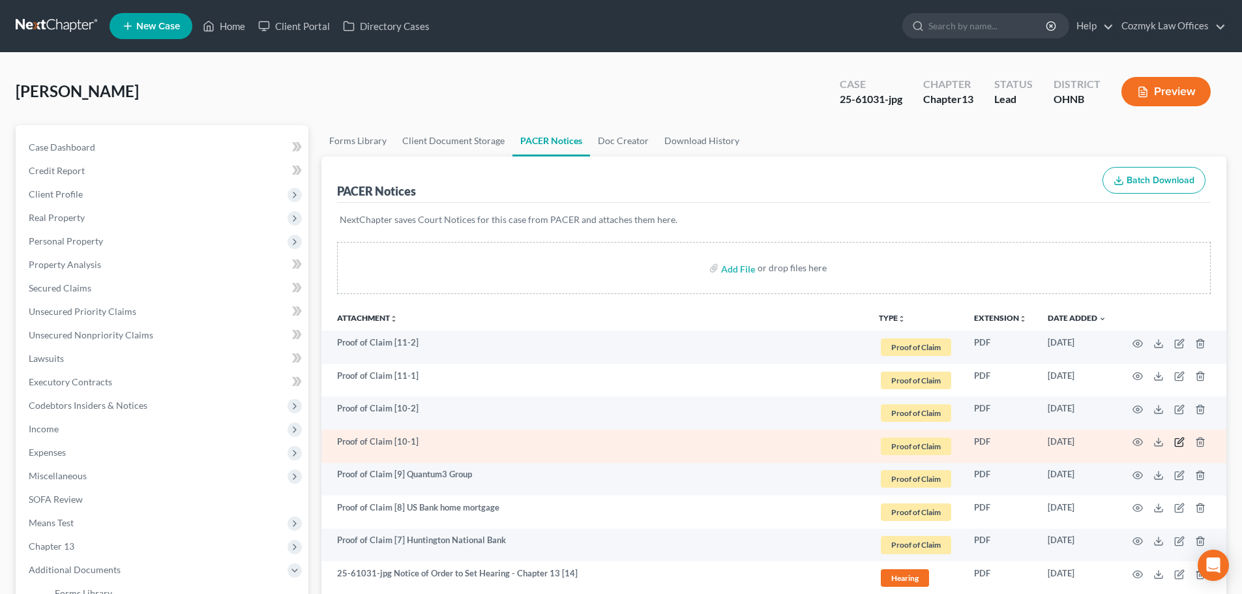
click at [1179, 440] on icon "button" at bounding box center [1179, 442] width 10 height 10
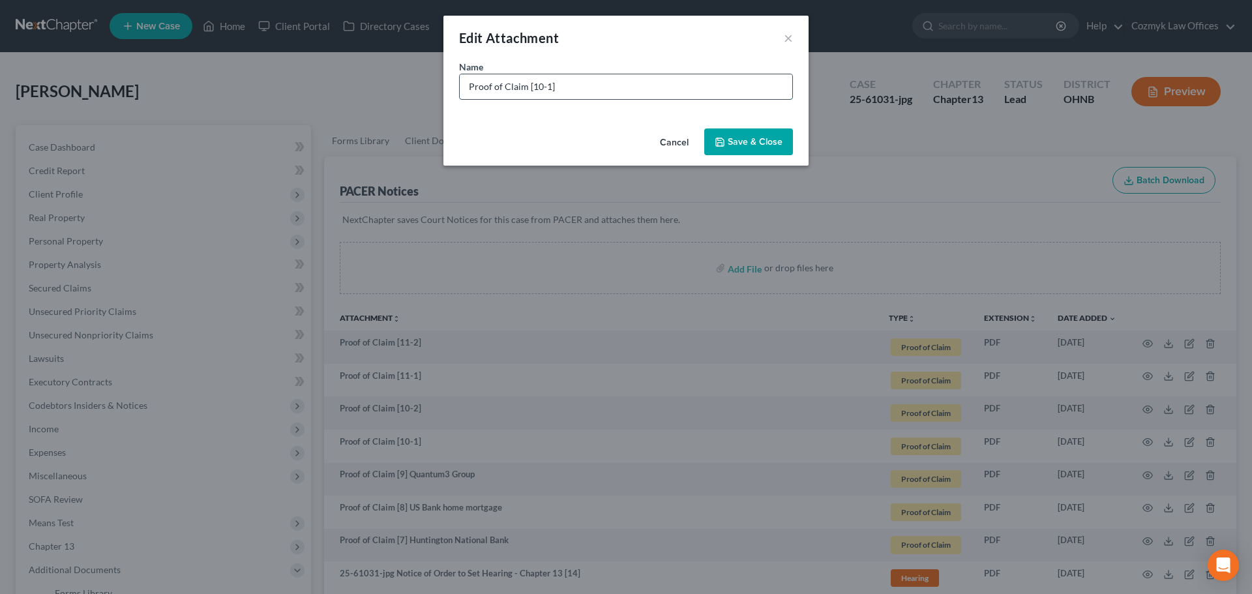
click at [615, 82] on input "Proof of Claim [10-1]" at bounding box center [626, 86] width 332 height 25
type input "Proof of Claim [10-1] [GEOGRAPHIC_DATA]"
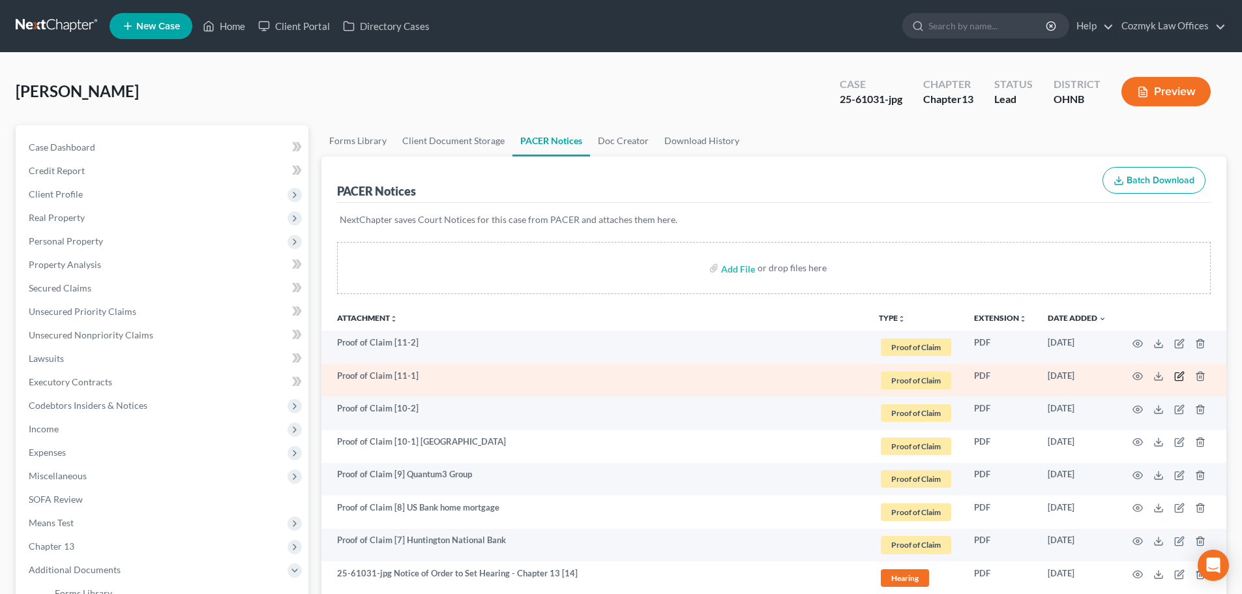
click at [1180, 374] on icon "button" at bounding box center [1179, 376] width 10 height 10
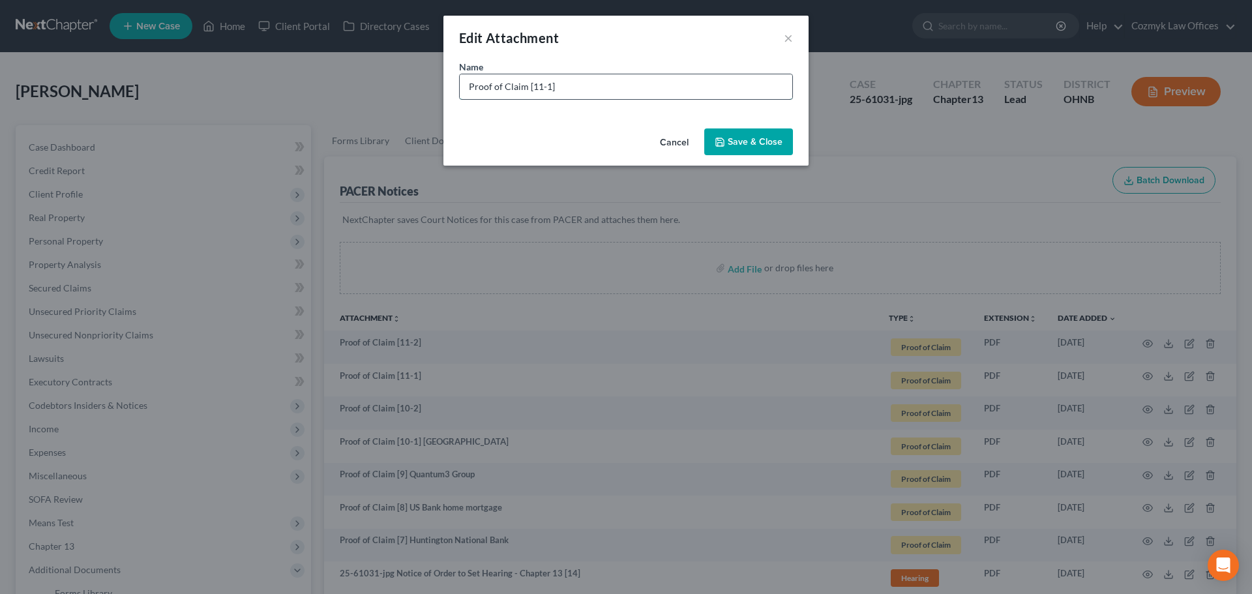
click at [653, 87] on input "Proof of Claim [11-1]" at bounding box center [626, 86] width 332 height 25
type input "Proof of Claim [11-1] [GEOGRAPHIC_DATA]"
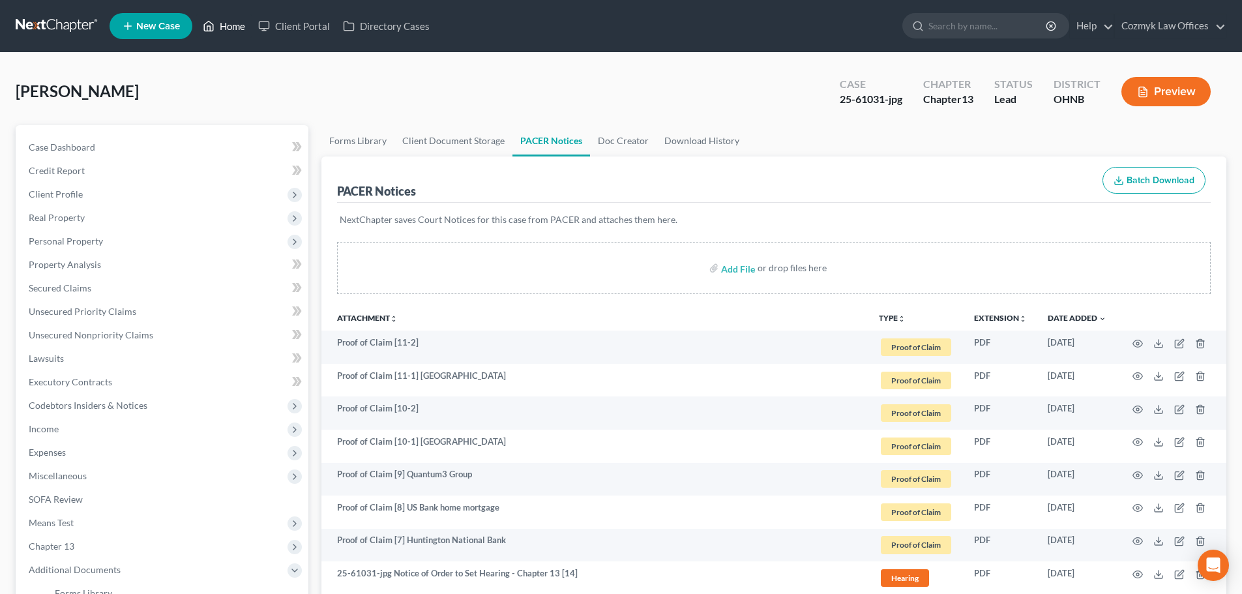
drag, startPoint x: 226, startPoint y: 23, endPoint x: 757, endPoint y: 153, distance: 546.1
click at [226, 23] on link "Home" at bounding box center [223, 25] width 55 height 23
